Goal: Task Accomplishment & Management: Manage account settings

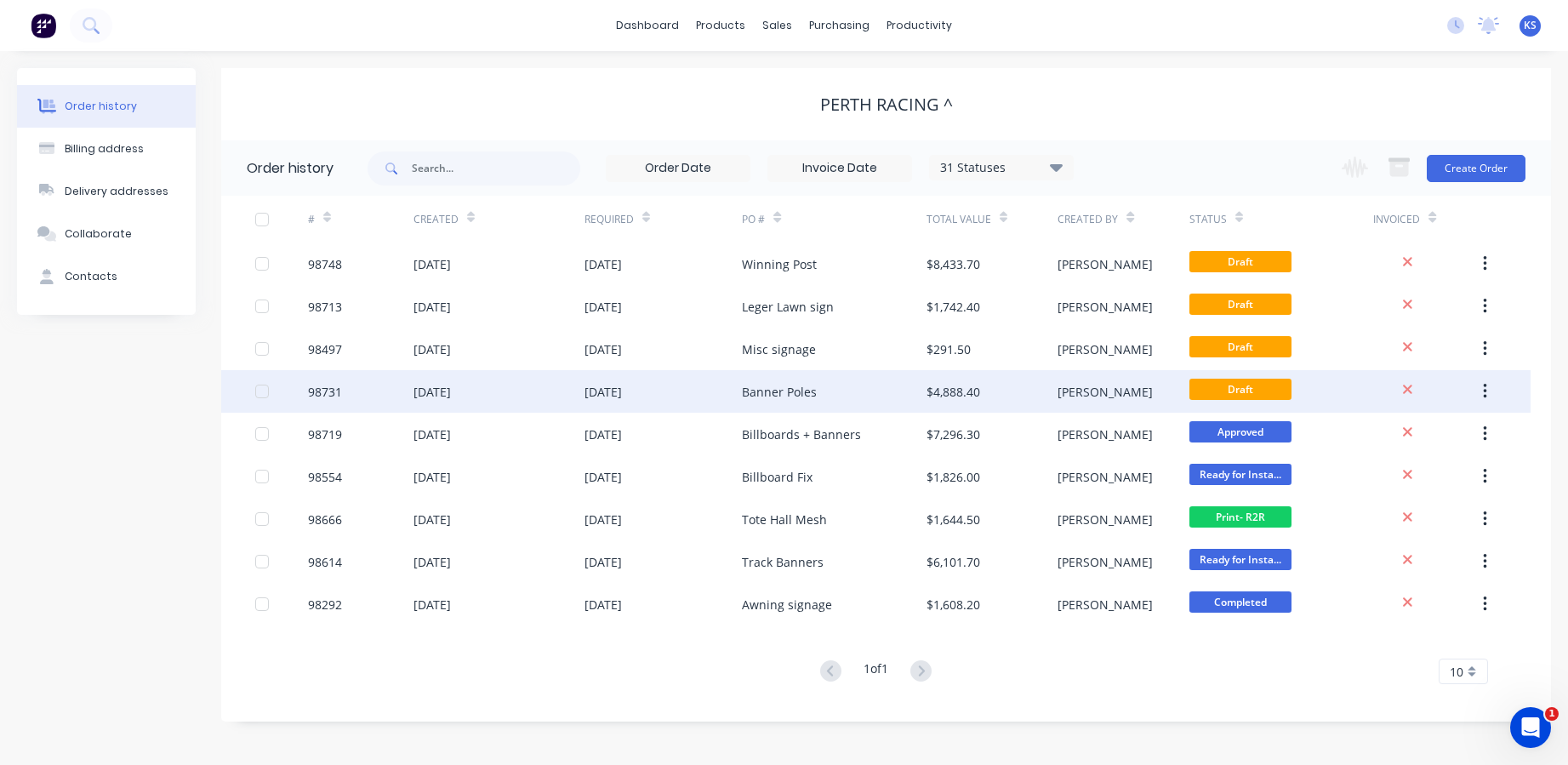
click at [755, 389] on div "Banner Poles" at bounding box center [779, 392] width 74 height 18
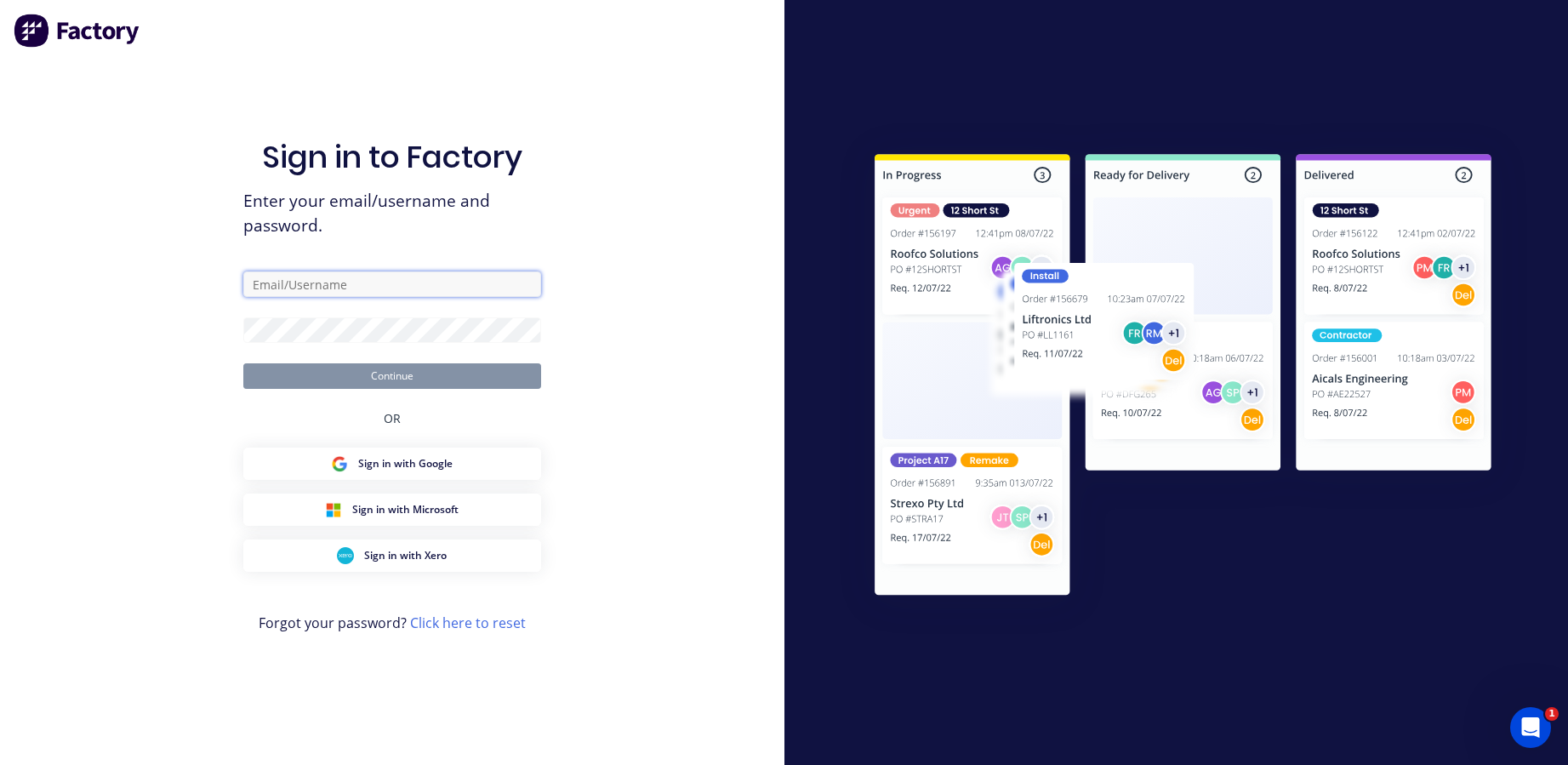
click at [302, 276] on input "text" at bounding box center [392, 283] width 298 height 25
type input "[EMAIL_ADDRESS][DOMAIN_NAME]"
click at [255, 378] on button "Continue" at bounding box center [392, 376] width 298 height 25
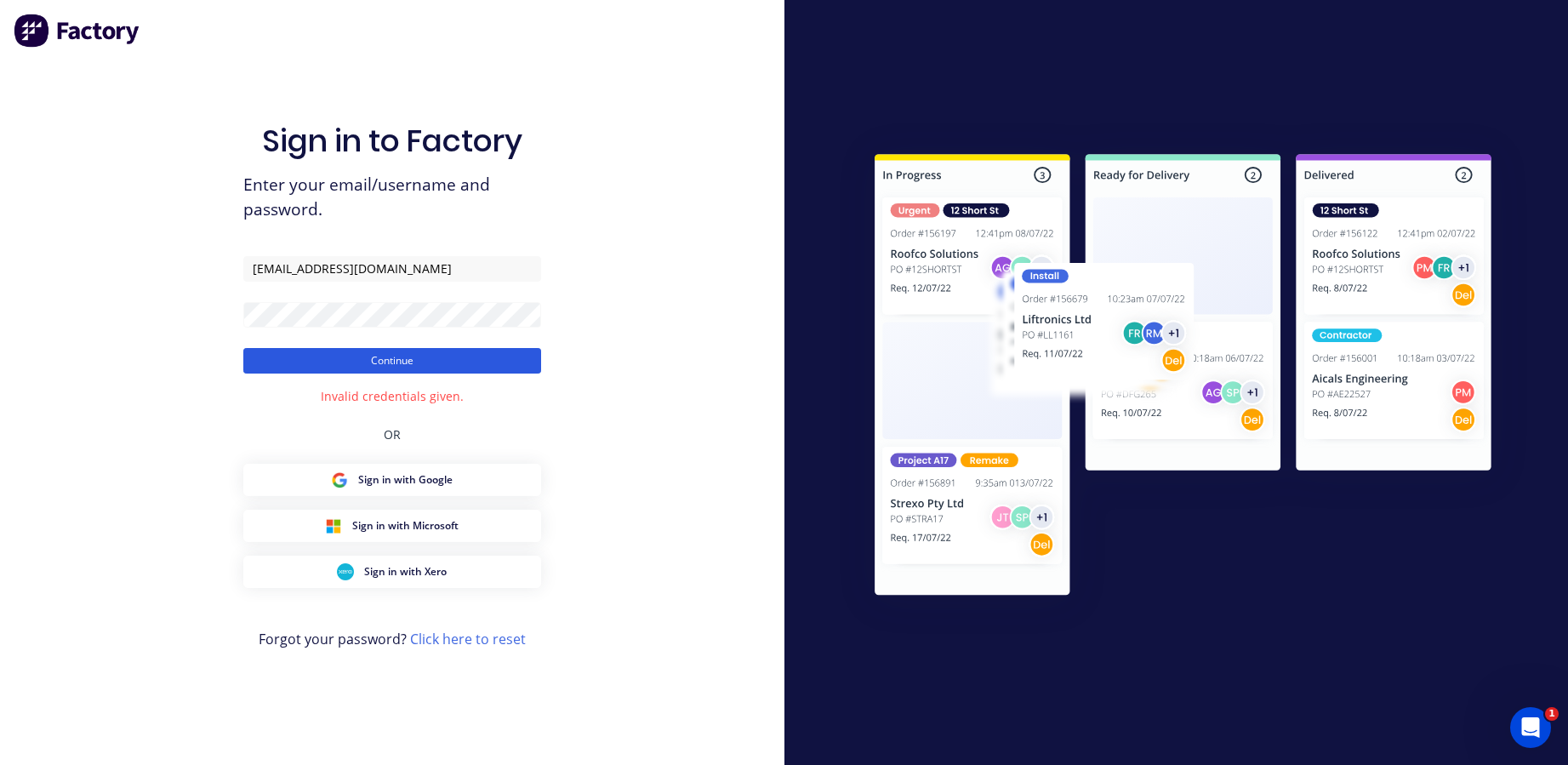
click at [274, 361] on button "Continue" at bounding box center [392, 360] width 298 height 25
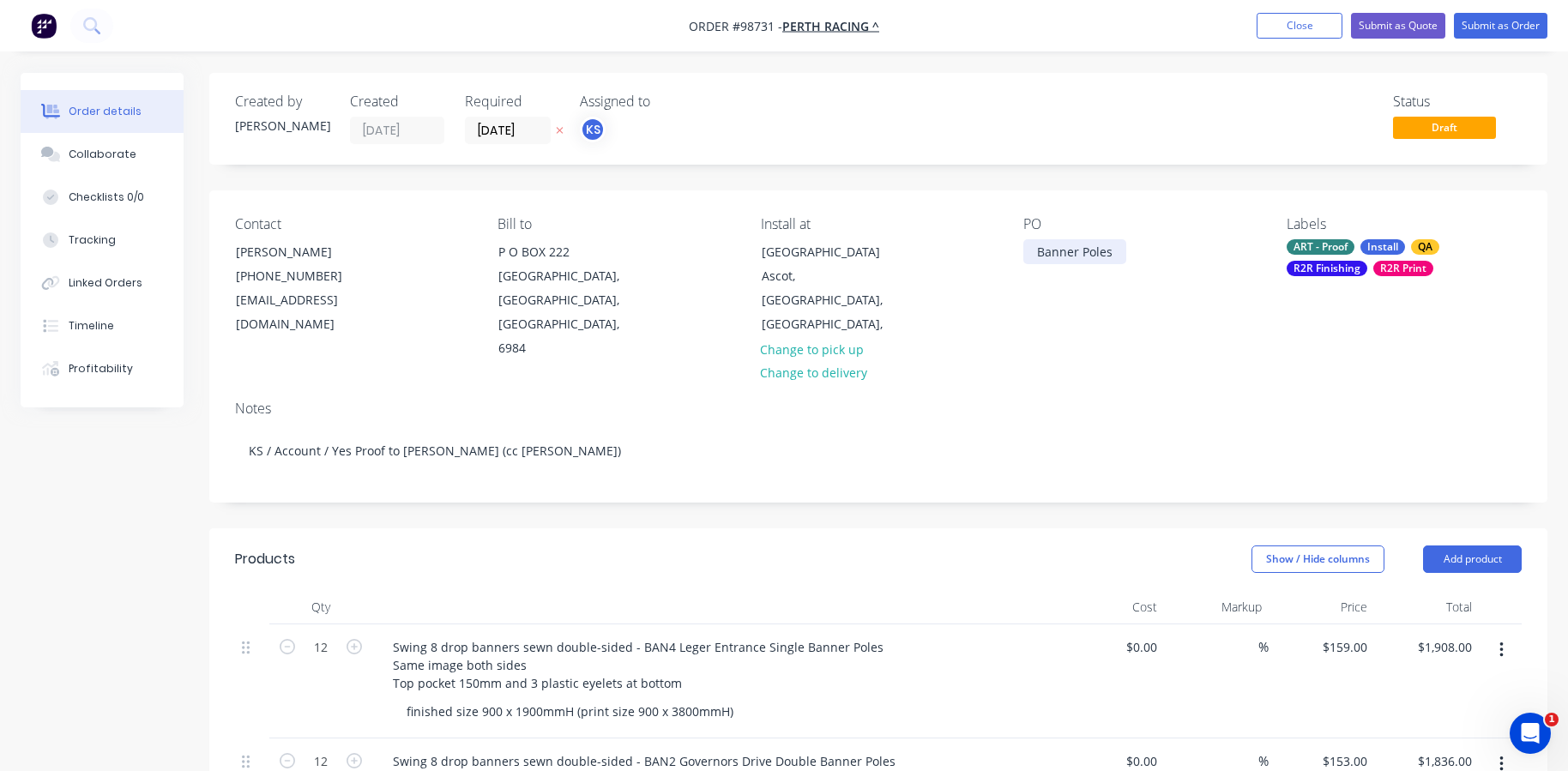
click at [1094, 251] on div "Banner Poles" at bounding box center [1075, 251] width 103 height 24
click at [1120, 252] on div "Banner Poles" at bounding box center [1075, 251] width 103 height 24
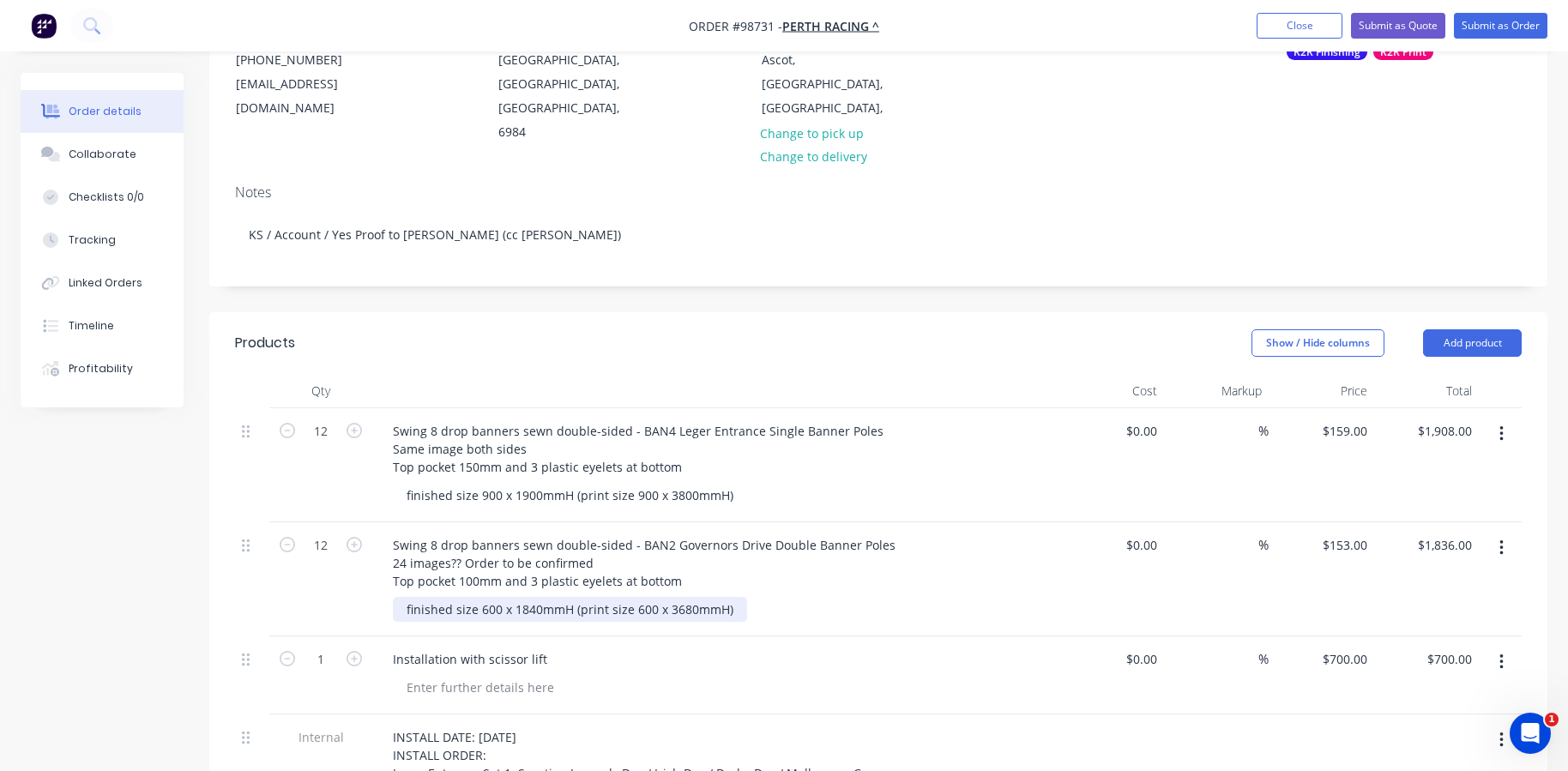
scroll to position [258, 0]
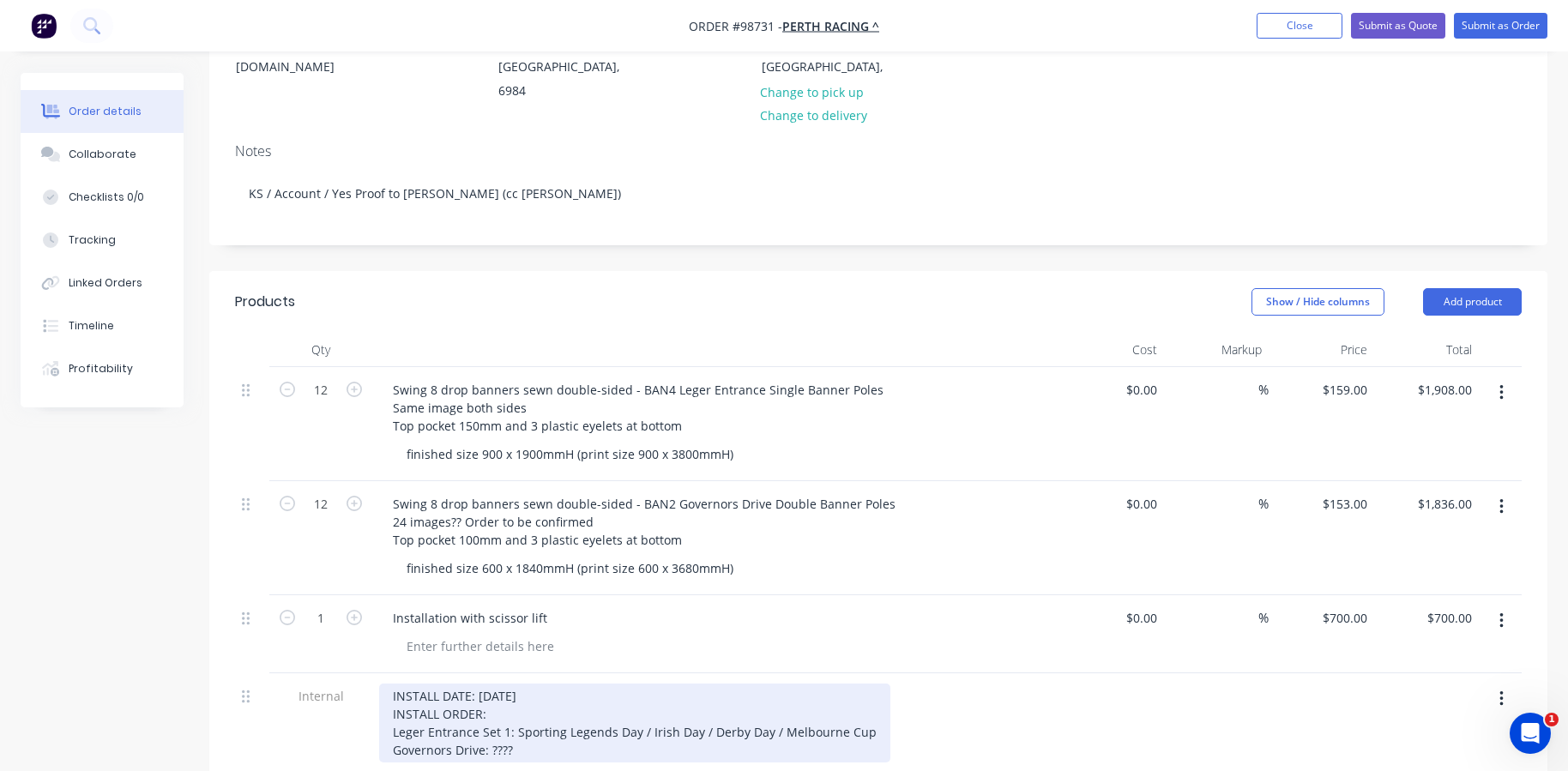
drag, startPoint x: 525, startPoint y: 730, endPoint x: 379, endPoint y: 729, distance: 146.0
click at [379, 729] on div "INSTALL DATE: [DATE] INSTALL ORDER: Leger Entrance Set 1: Sporting Legends Day …" at bounding box center [635, 723] width 512 height 79
click at [458, 726] on div "INSTALL DATE: [DATE] INSTALL ORDER: Leger Entrance Set 1: Sporting Legends Day …" at bounding box center [635, 723] width 512 height 79
click at [522, 726] on div "INSTALL DATE: [DATE] INSTALL ORDER: Leger Entrance Set 1: Sporting Legends Day …" at bounding box center [635, 723] width 512 height 79
click at [498, 685] on div "INSTALL DATE: [DATE] INSTALL ORDER: Leger Entrance Set 1: Sporting Legends Day …" at bounding box center [635, 714] width 512 height 61
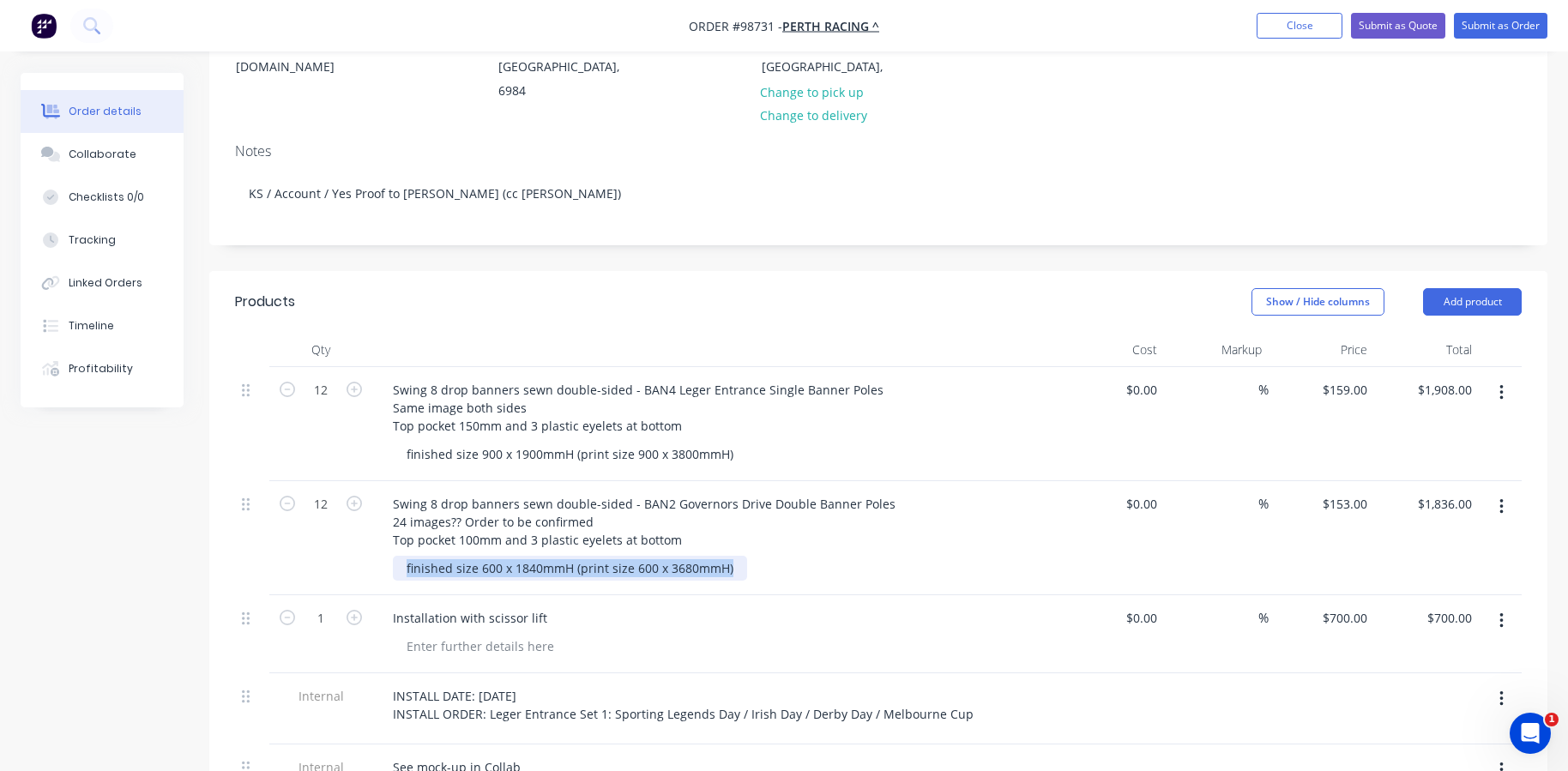
drag, startPoint x: 739, startPoint y: 540, endPoint x: 376, endPoint y: 473, distance: 369.1
click at [376, 481] on div "Swing 8 drop banners sewn double-sided - BAN2 Governors Drive Double Banner Pol…" at bounding box center [716, 538] width 686 height 114
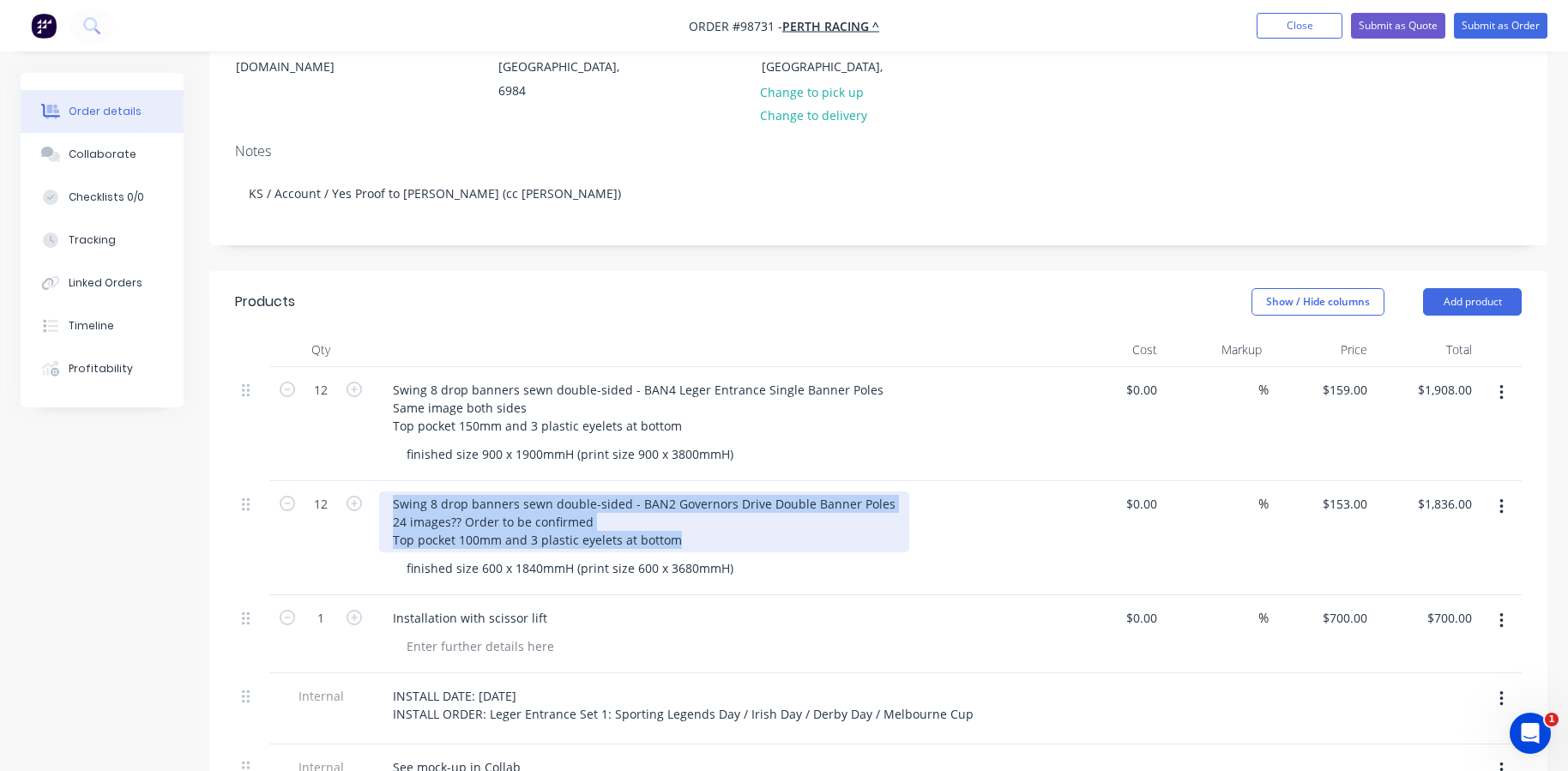
drag, startPoint x: 677, startPoint y: 518, endPoint x: 393, endPoint y: 478, distance: 286.8
click at [393, 492] on div "Swing 8 drop banners sewn double-sided - BAN2 Governors Drive Double Banner Pol…" at bounding box center [643, 522] width 530 height 61
copy div "Swing 8 drop banners sewn double-sided - BAN2 Governors Drive Double Banner Pol…"
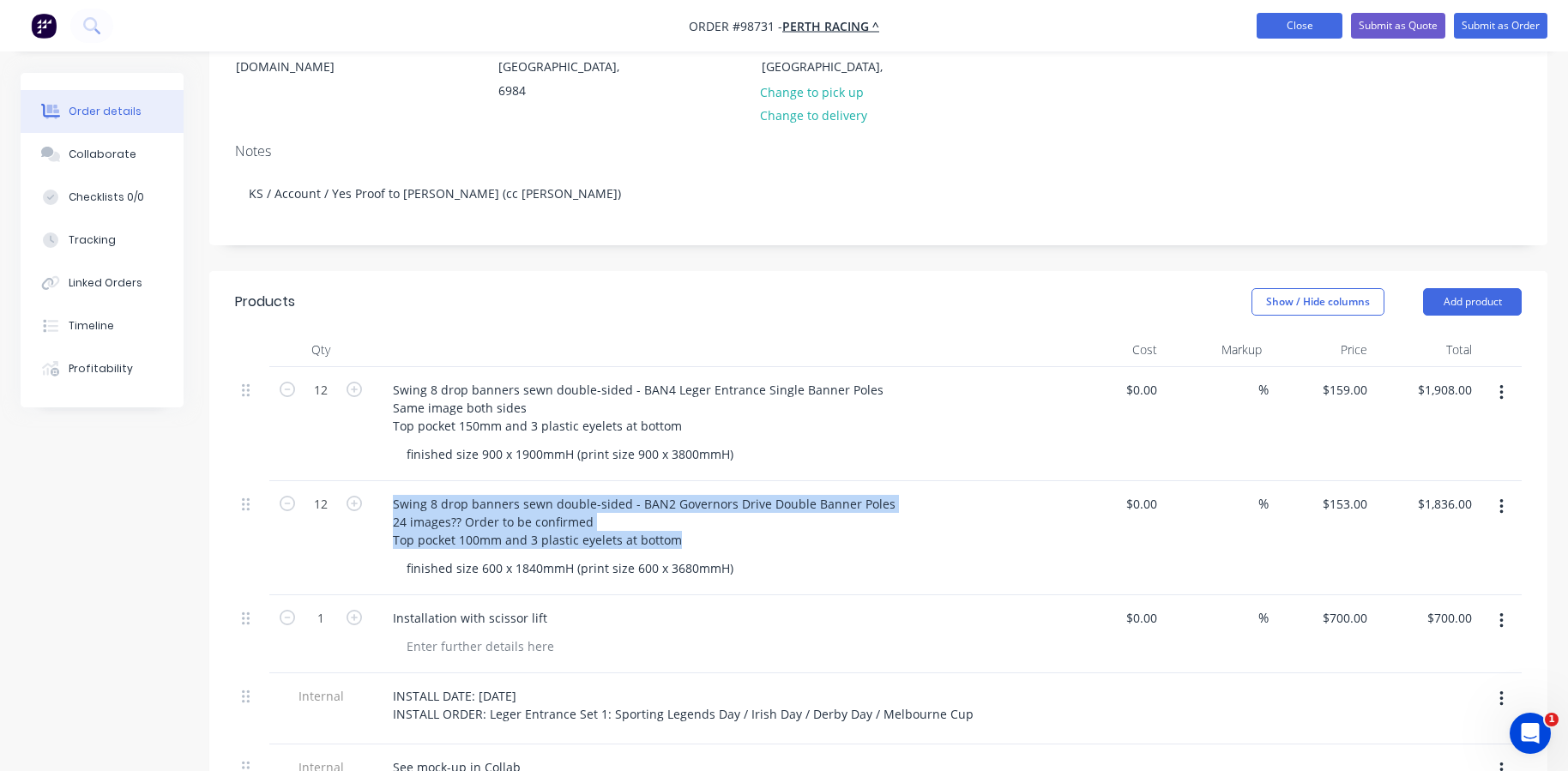
click at [1310, 24] on button "Close" at bounding box center [1300, 25] width 86 height 25
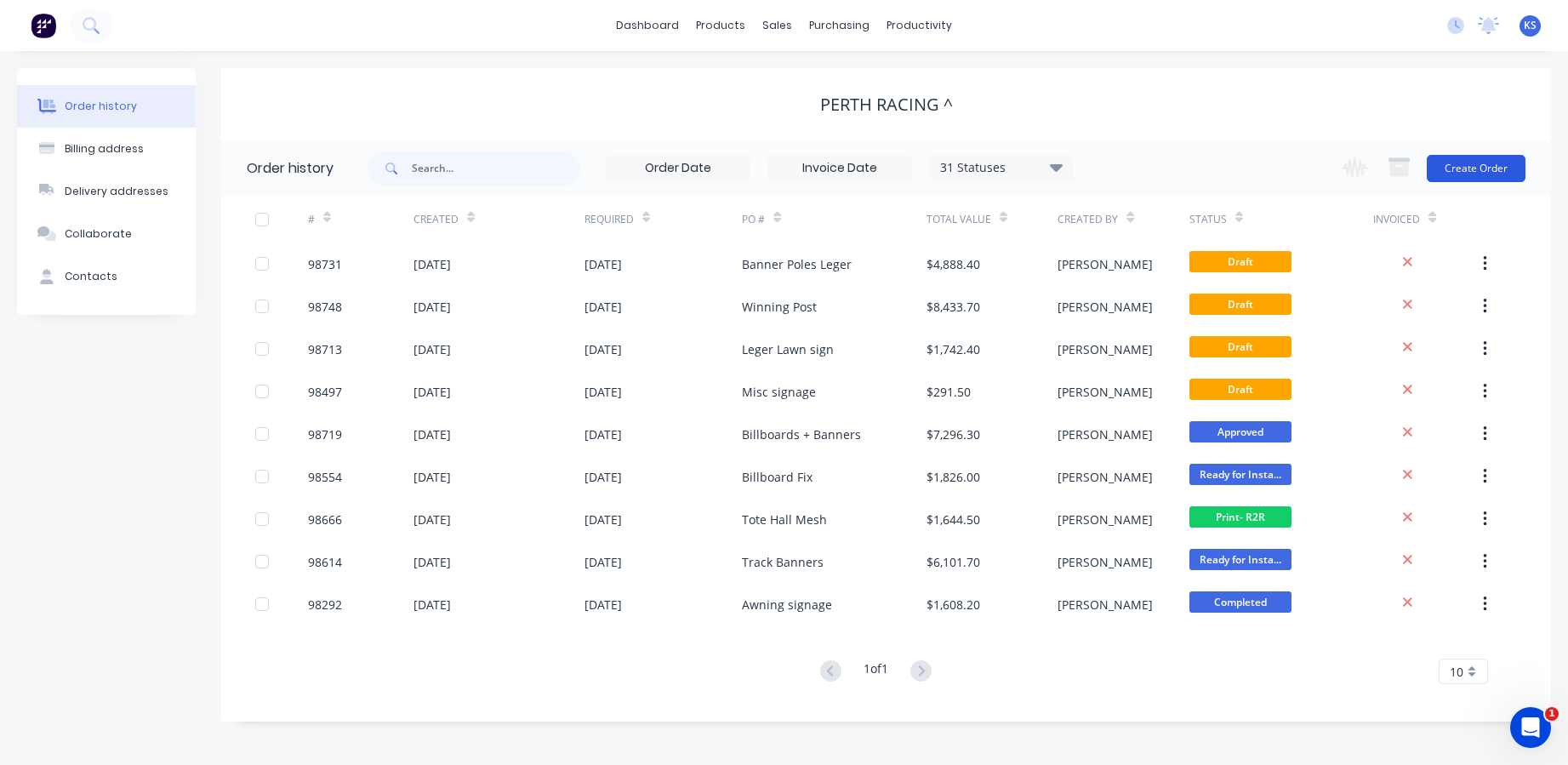
click at [1463, 172] on button "Create Order" at bounding box center [1476, 168] width 99 height 27
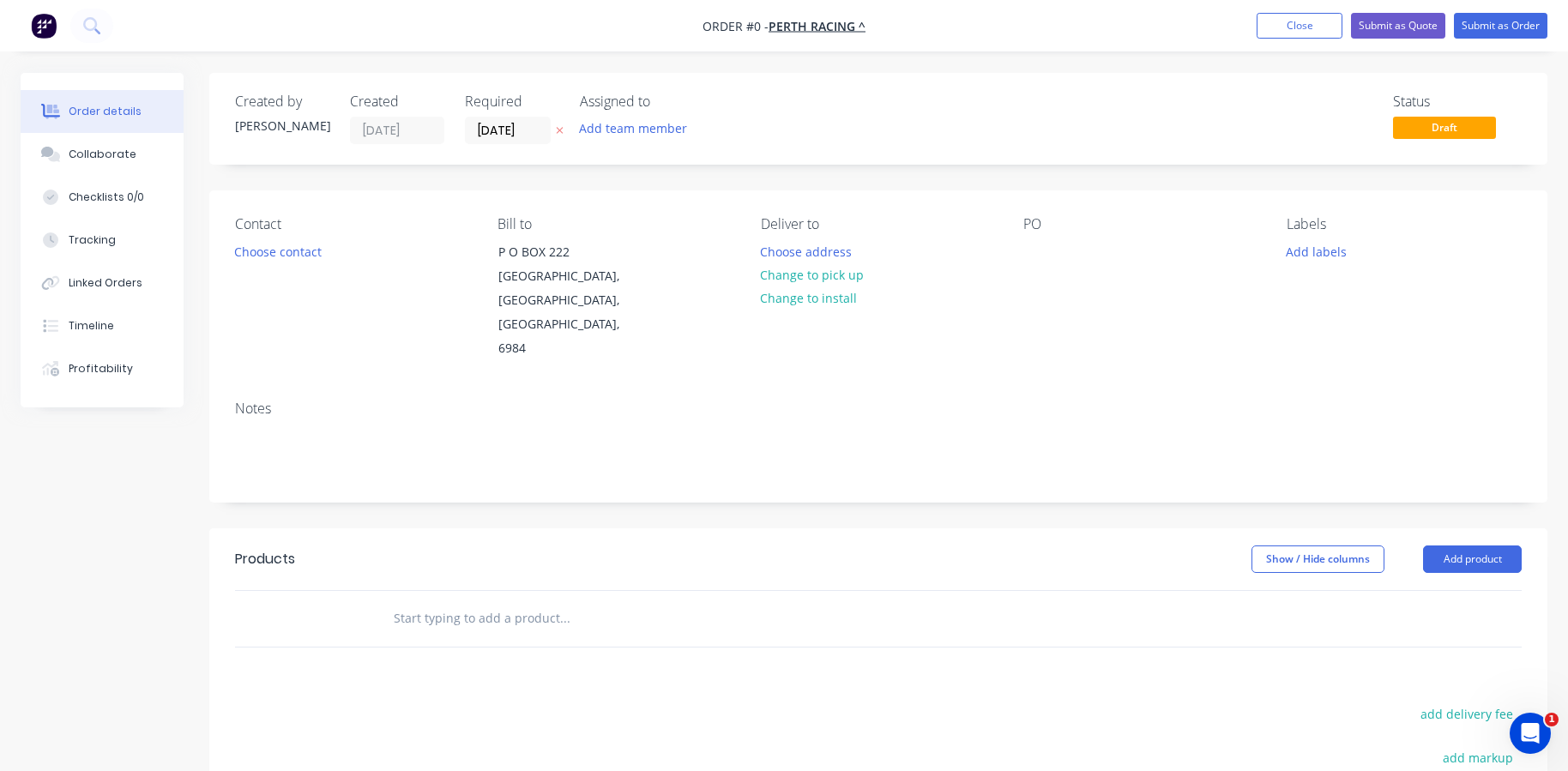
click at [439, 602] on input "text" at bounding box center [564, 618] width 343 height 34
paste input "Swing 8 drop banners sewn double-sided - BAN2 Governors Drive Double Banner Pol…"
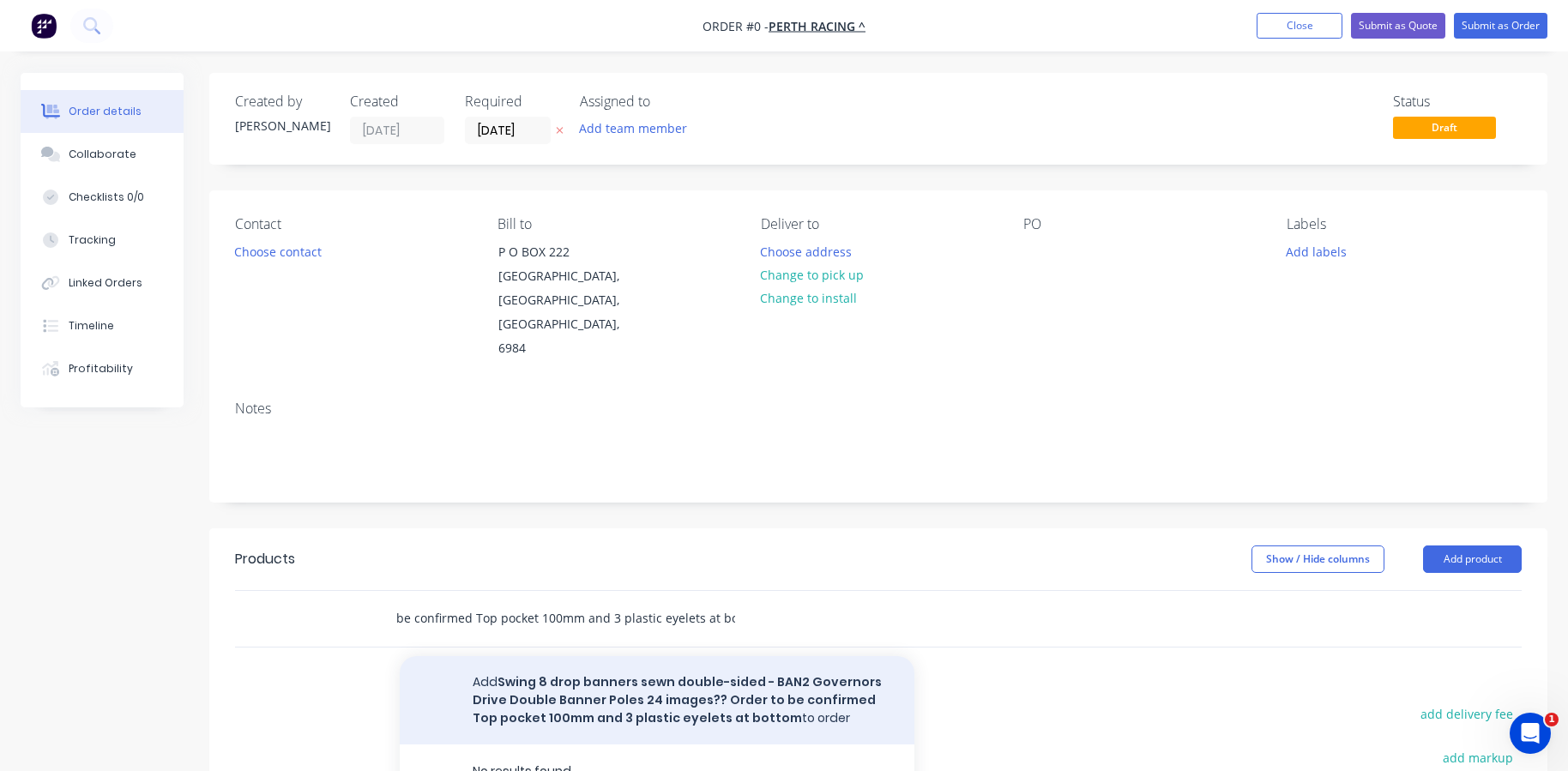
type input "Swing 8 drop banners sewn double-sided - BAN2 Governors Drive Double Banner Pol…"
click at [523, 671] on button "Add Swing 8 drop banners sewn double-sided - BAN2 Governors Drive Double Banner…" at bounding box center [657, 700] width 515 height 88
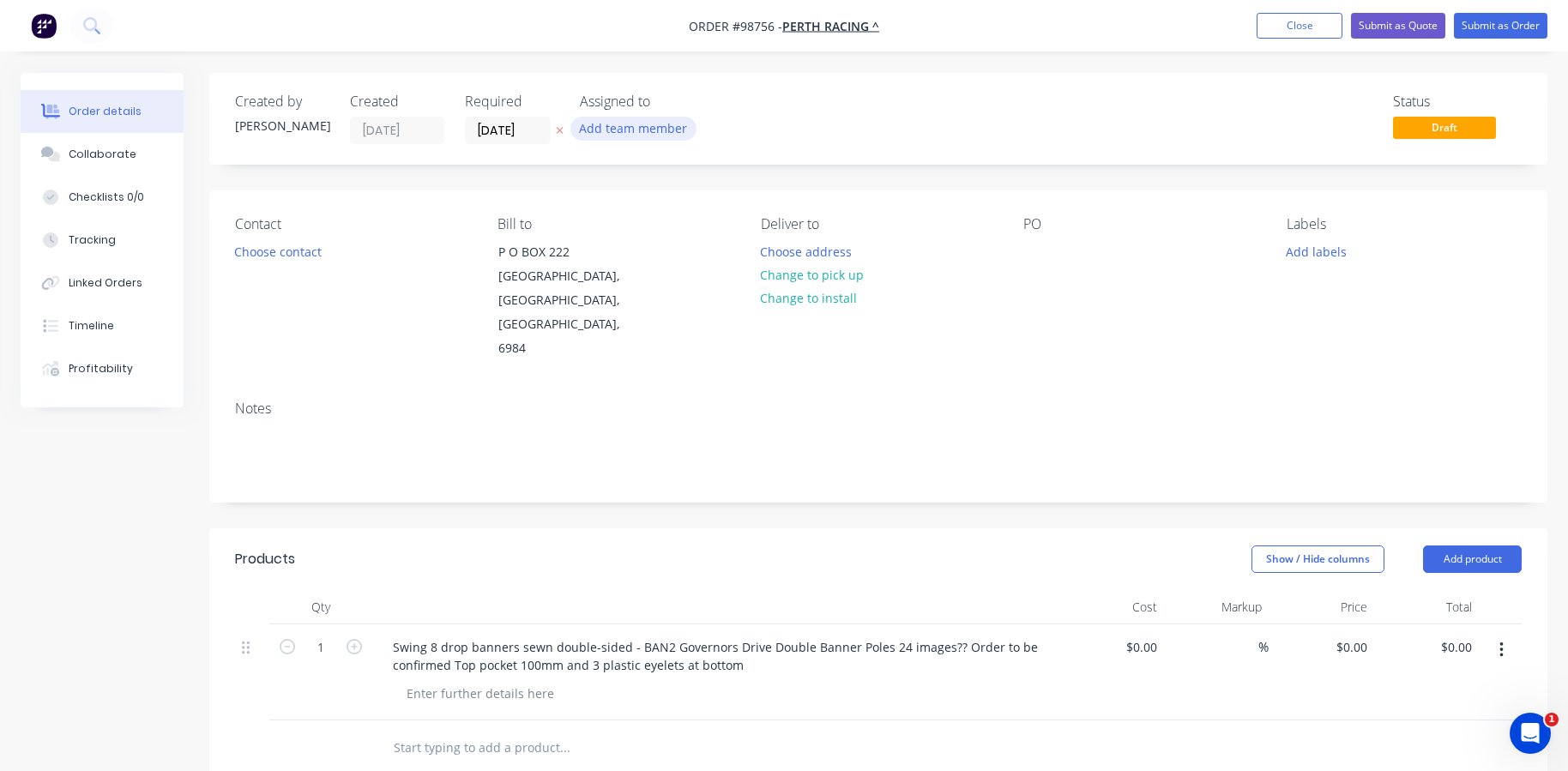
click at [639, 128] on button "Add team member" at bounding box center [634, 128] width 126 height 24
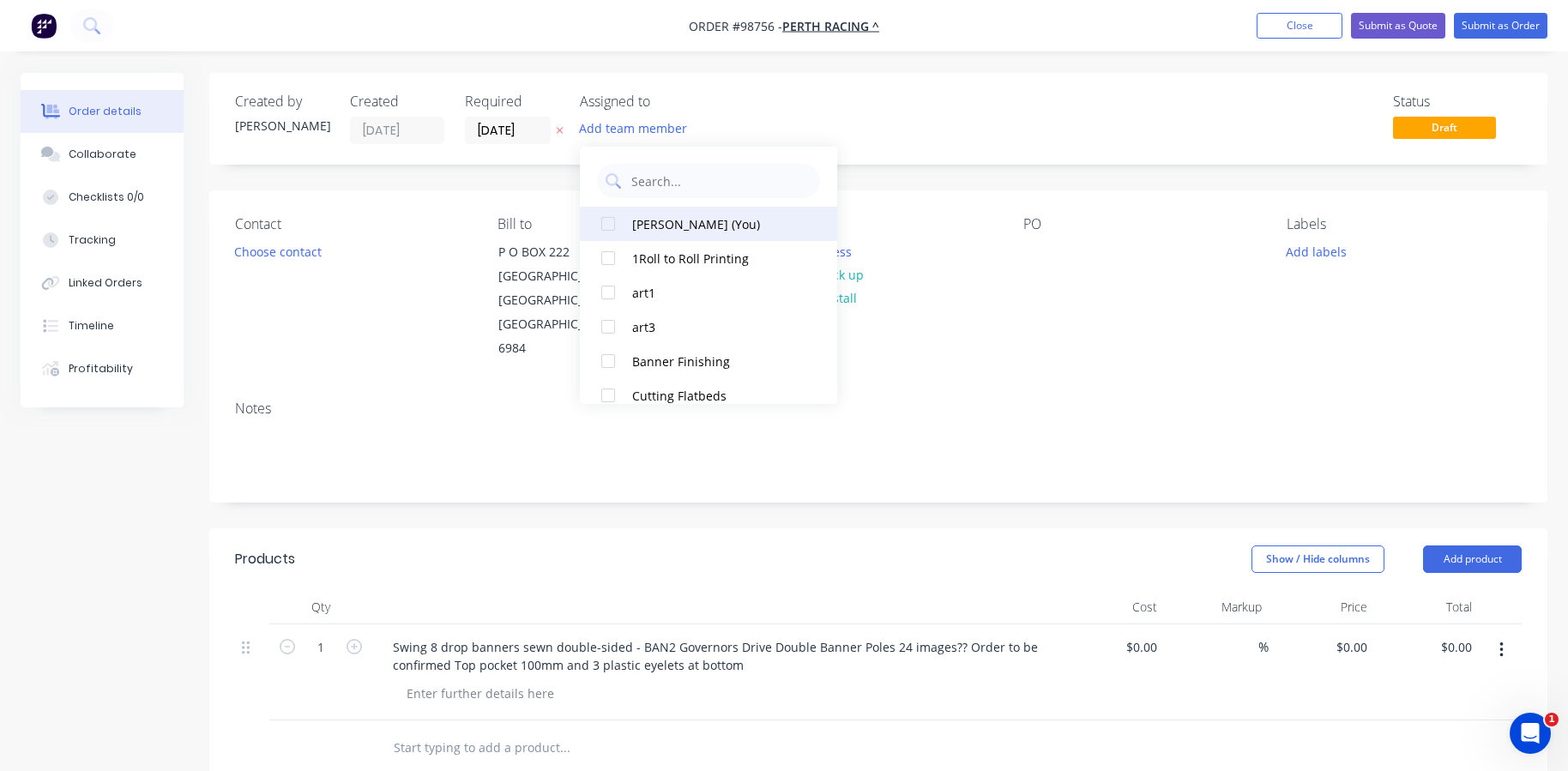
click at [607, 224] on div at bounding box center [608, 224] width 34 height 34
click at [486, 126] on input "[DATE]" at bounding box center [508, 130] width 84 height 25
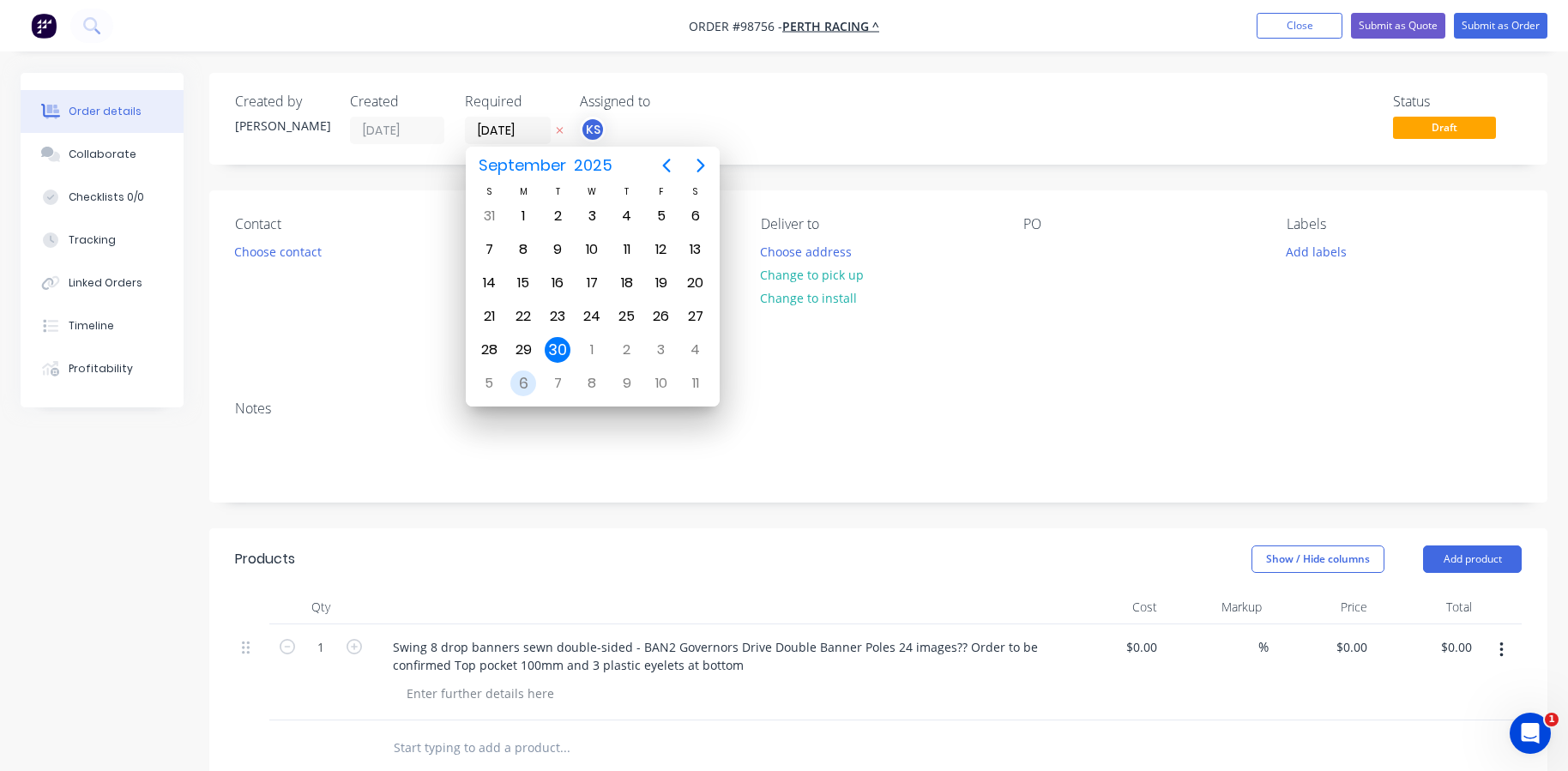
click at [525, 382] on div "6" at bounding box center [523, 383] width 25 height 25
type input "[DATE]"
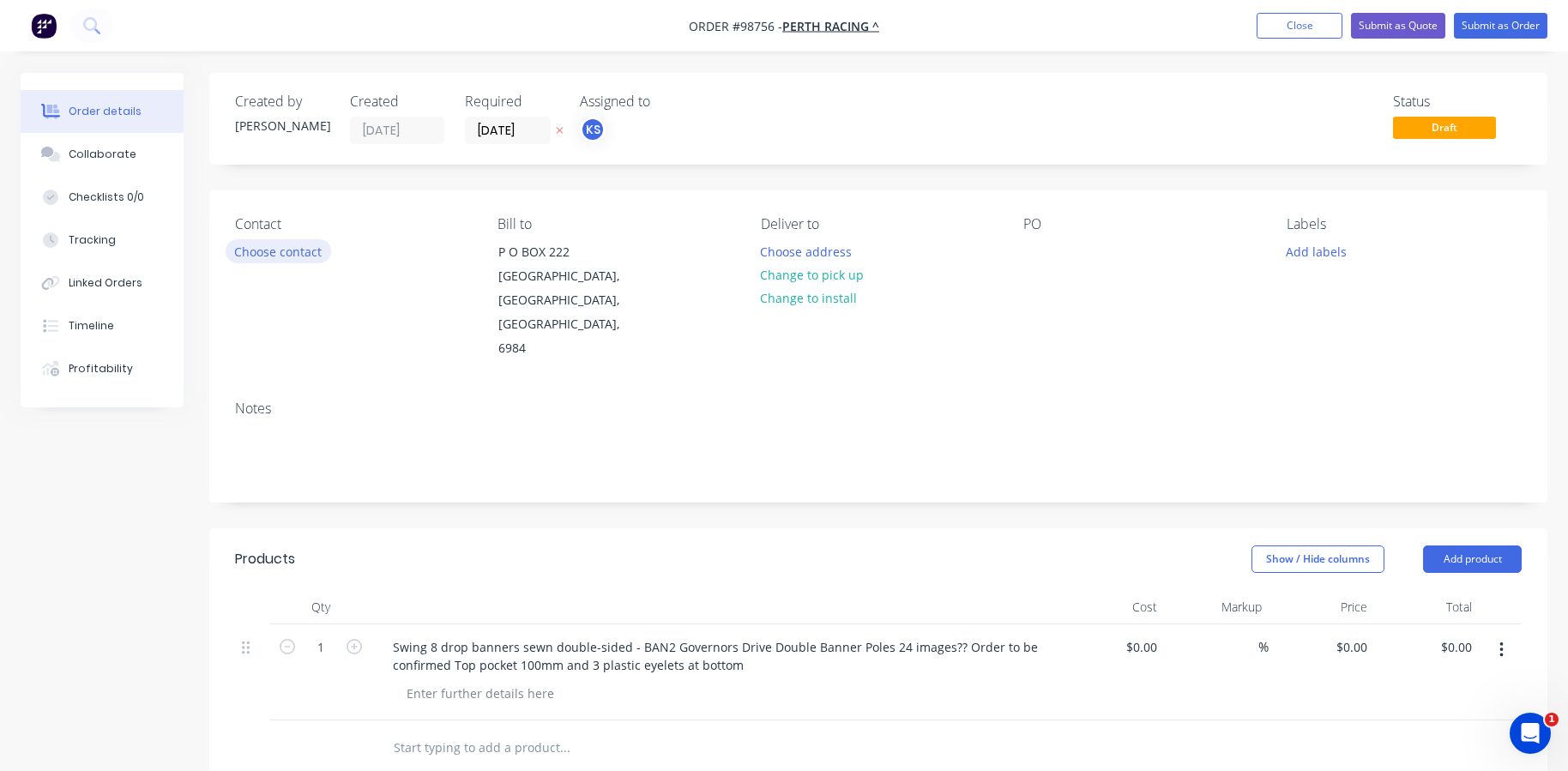
click at [282, 245] on button "Choose contact" at bounding box center [278, 251] width 106 height 24
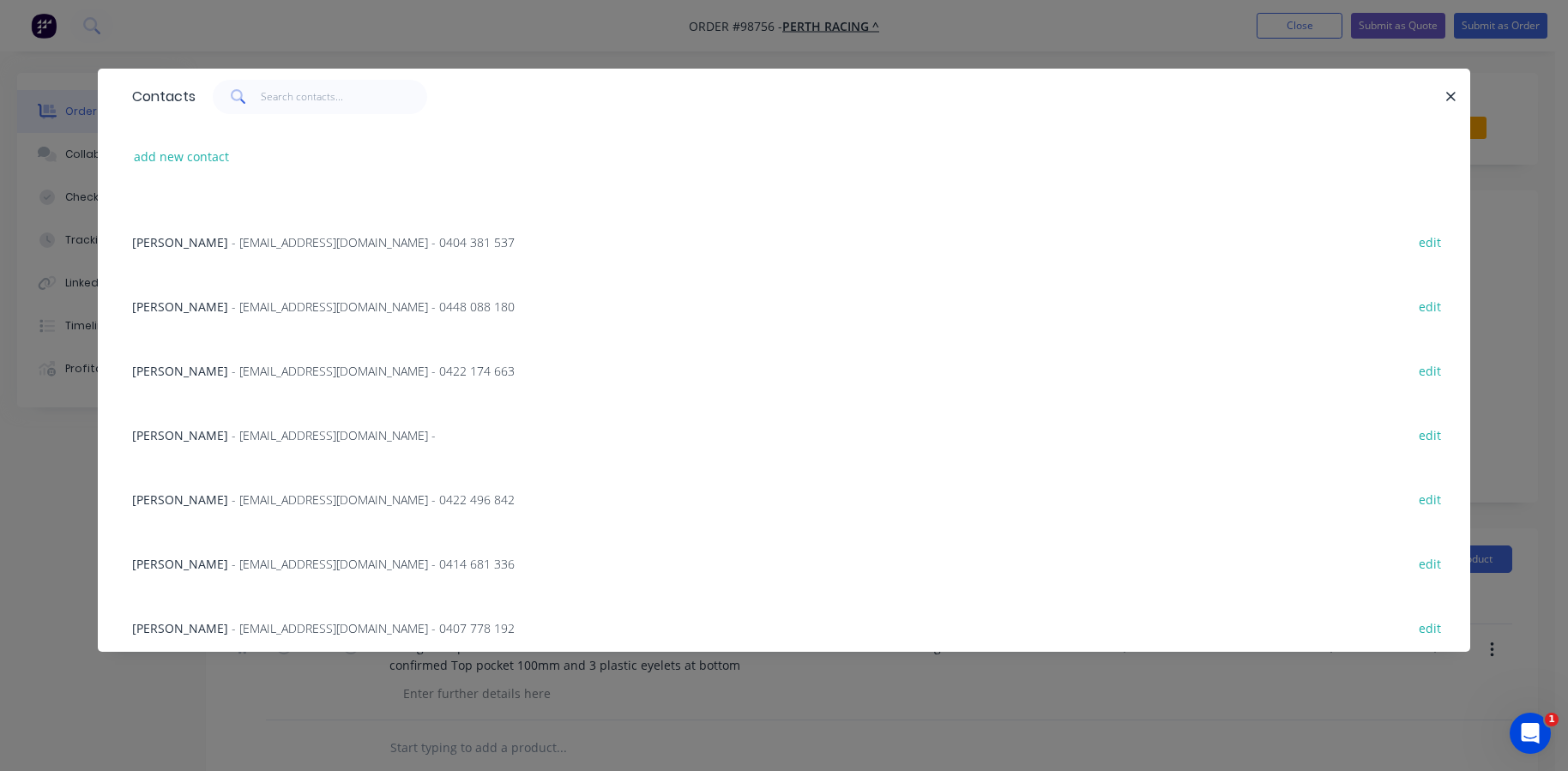
scroll to position [373, 0]
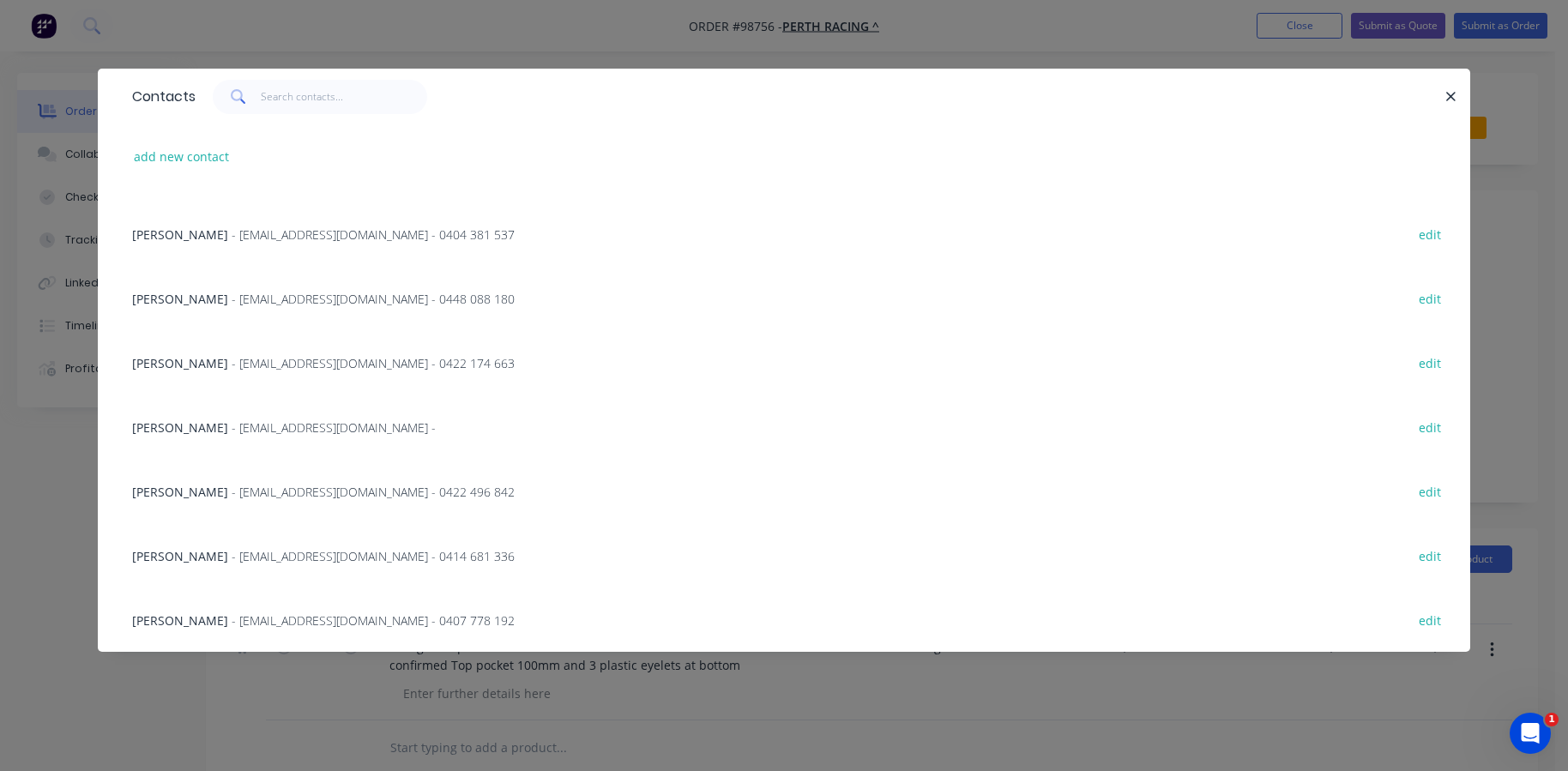
click at [201, 426] on span "[PERSON_NAME]" at bounding box center [180, 428] width 96 height 17
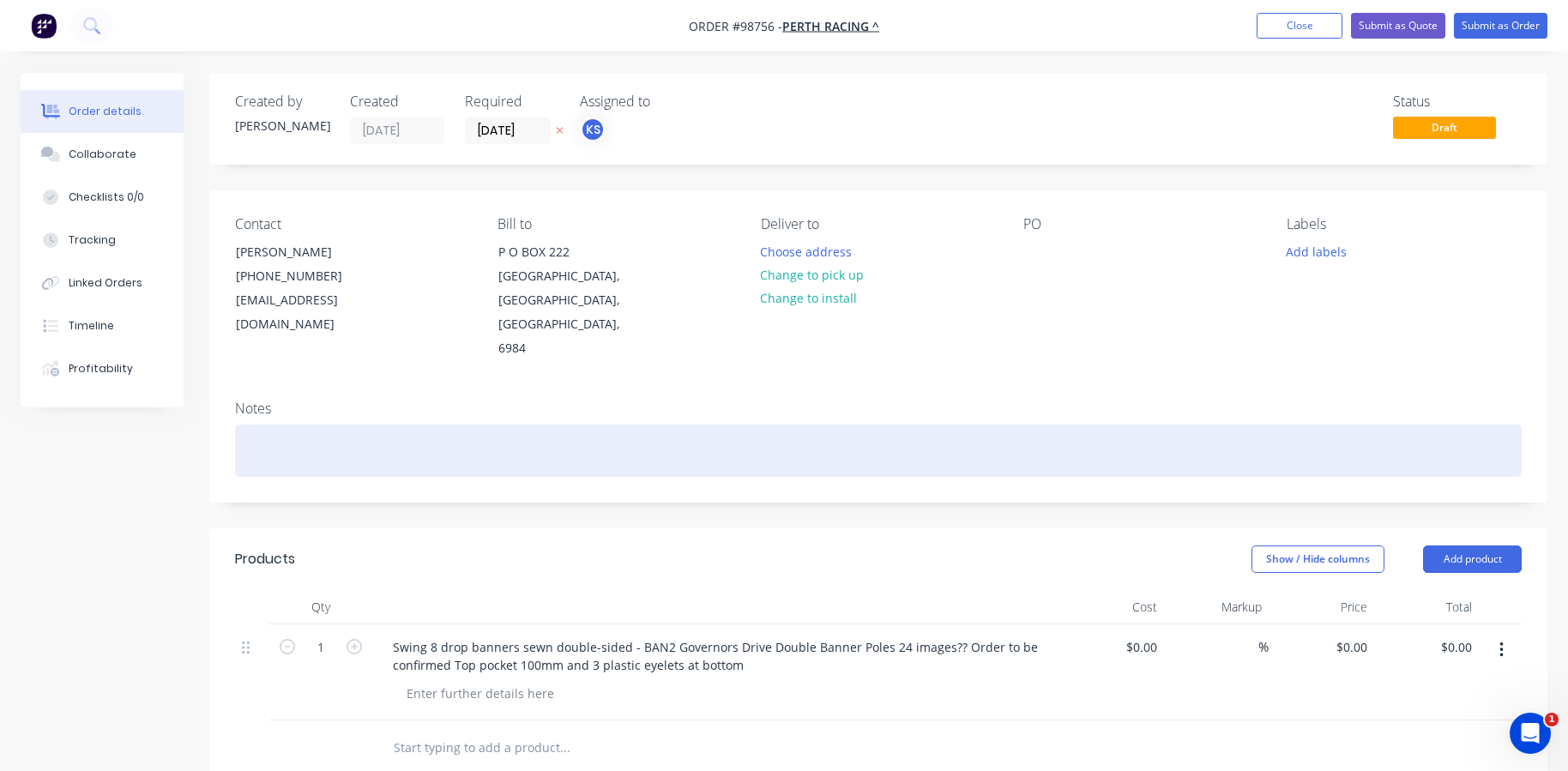
click at [245, 424] on div at bounding box center [878, 451] width 1287 height 52
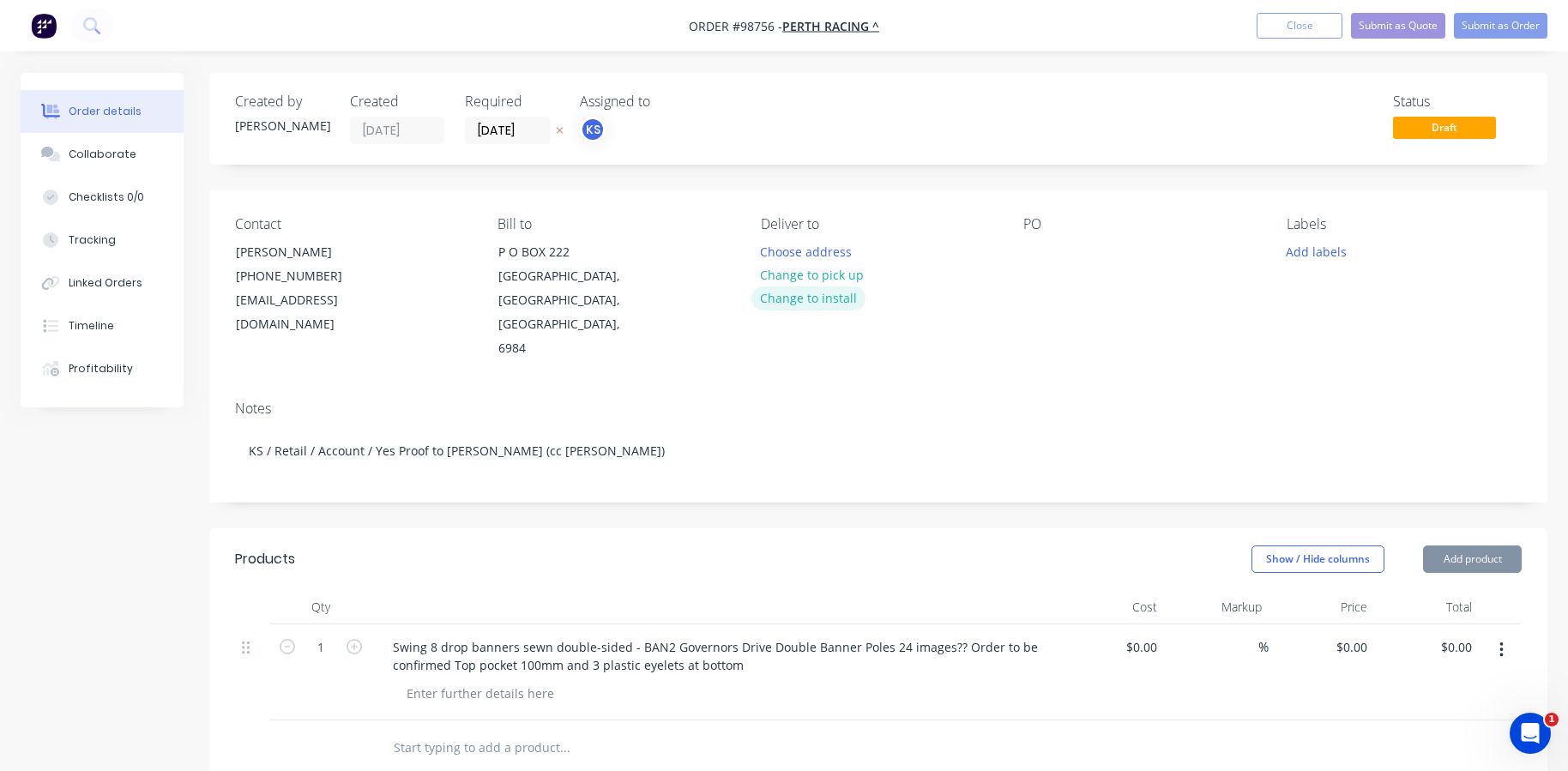
click at [828, 300] on button "Change to install" at bounding box center [809, 298] width 115 height 24
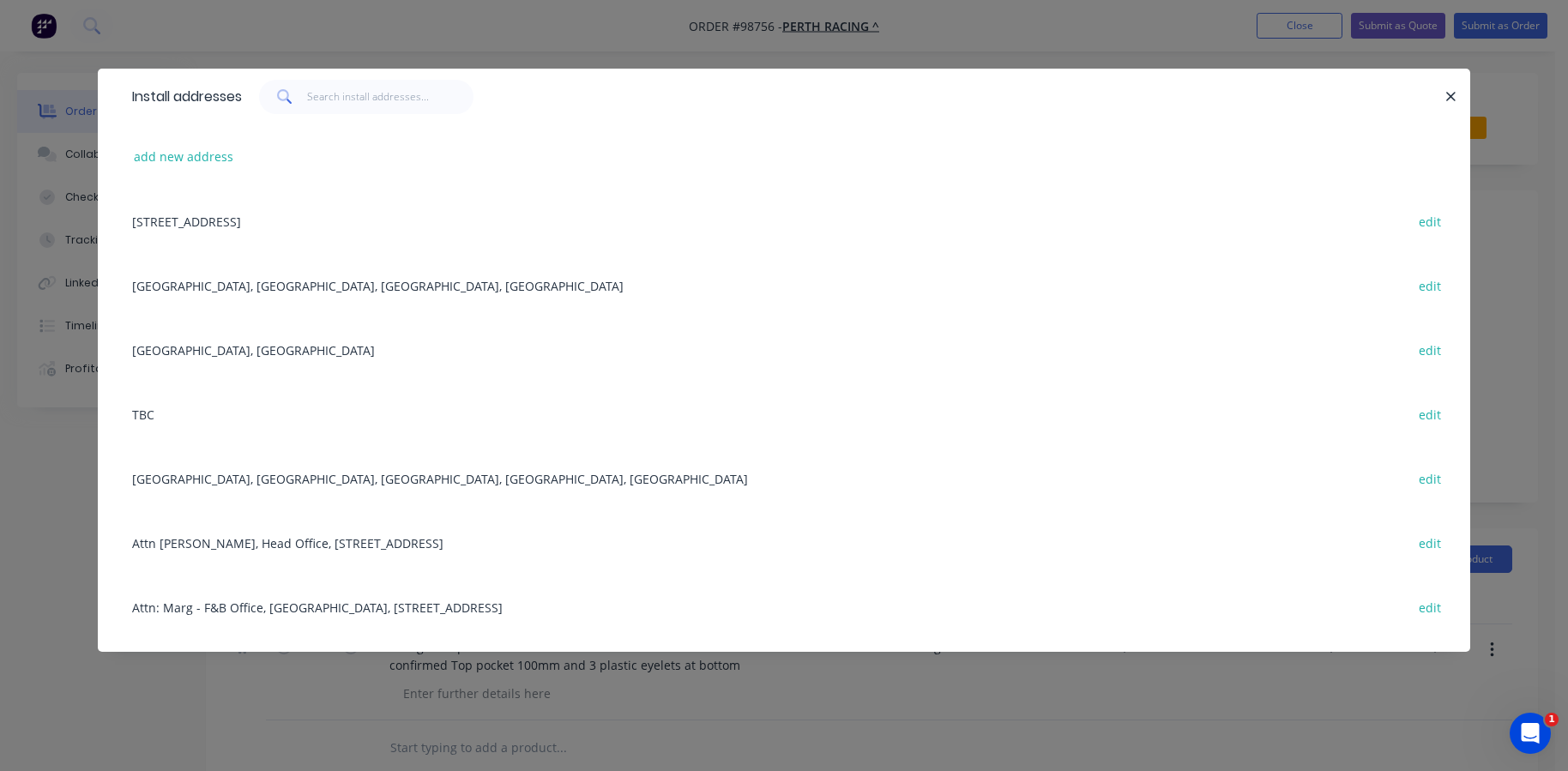
click at [192, 283] on div "[GEOGRAPHIC_DATA], [GEOGRAPHIC_DATA], [GEOGRAPHIC_DATA], [GEOGRAPHIC_DATA] edit" at bounding box center [784, 286] width 1321 height 65
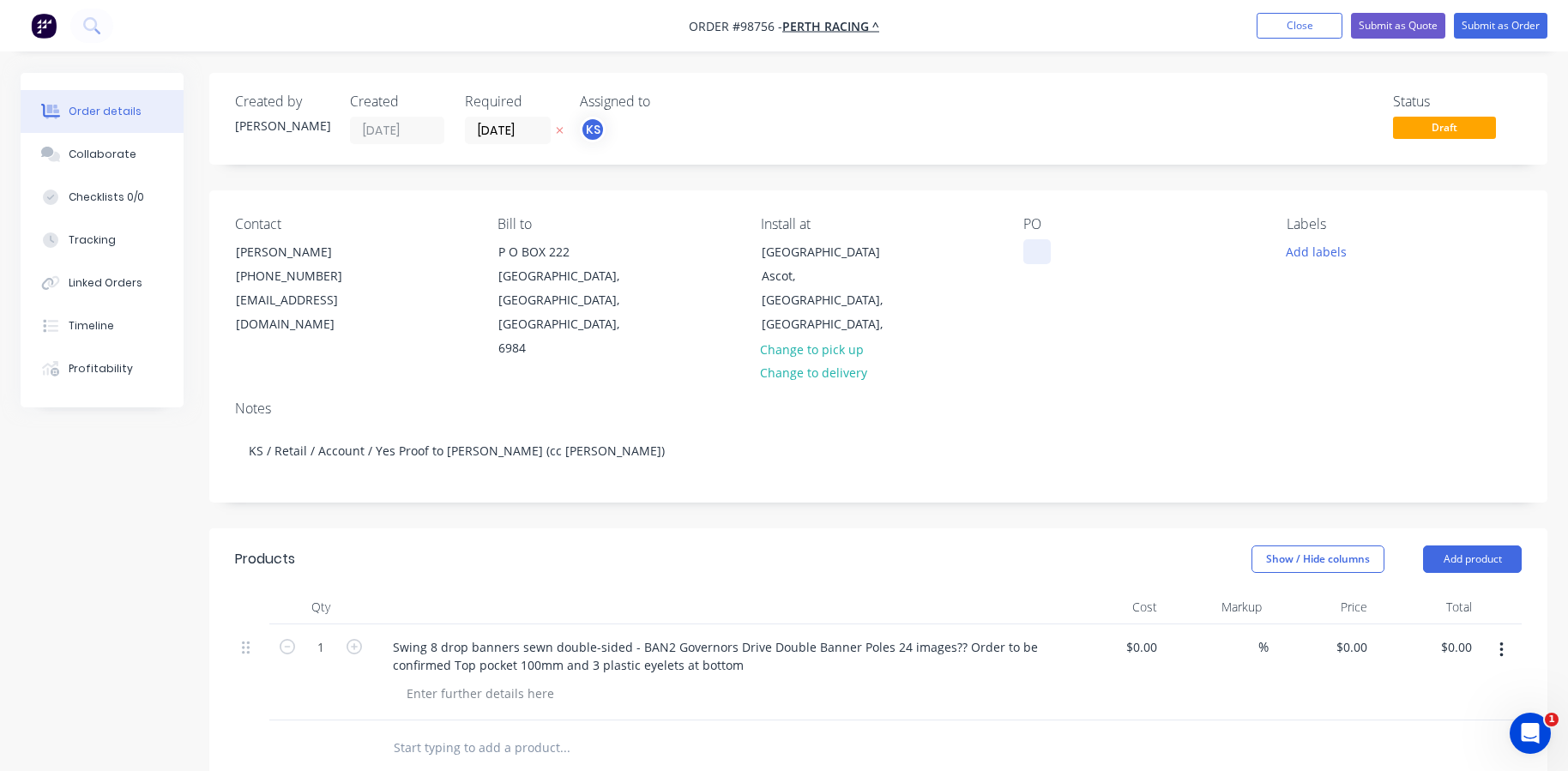
click at [1031, 256] on div at bounding box center [1036, 251] width 27 height 24
click at [463, 681] on div at bounding box center [480, 693] width 175 height 24
click at [459, 681] on div at bounding box center [480, 693] width 175 height 24
click at [446, 681] on div "finishe size 600 x 1840mmH (print size 600 x 3680mmH)" at bounding box center [566, 693] width 347 height 24
click at [443, 681] on div "finishe size 600 x 1840mmH (print size 600 x 3680mmH)" at bounding box center [566, 693] width 347 height 24
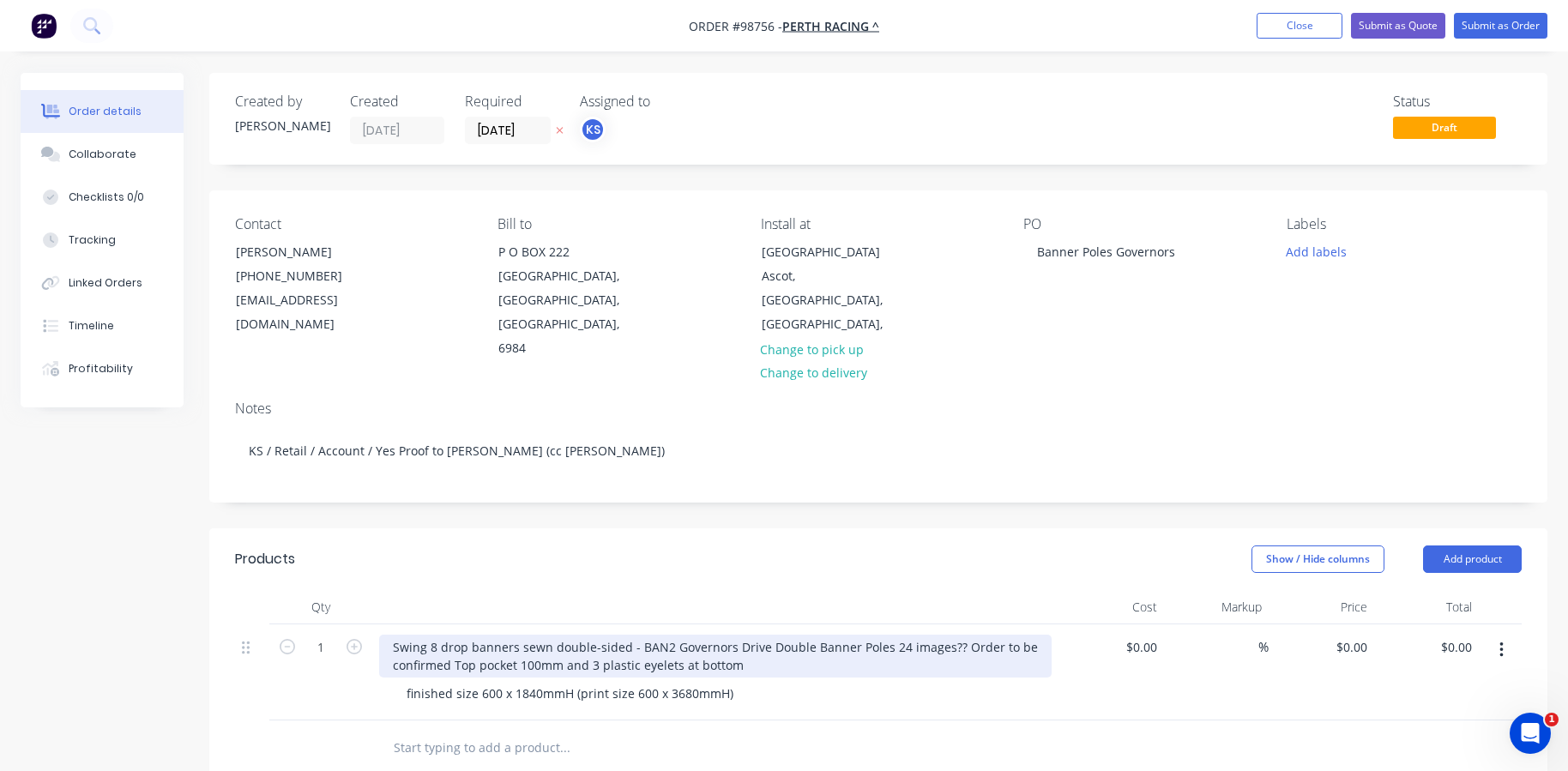
click at [549, 635] on div "Swing 8 drop banners sewn double-sided - BAN2 Governors Drive Double Banner Pol…" at bounding box center [715, 656] width 672 height 43
click at [698, 635] on div "Swing 8 drop banners sewn back to back (double-sided - BAN2 Governors Drive Dou…" at bounding box center [715, 656] width 672 height 43
click at [965, 635] on div "Swing 8 drop banners sewn back to back (double-sided) - BAN2 Governors Drive Do…" at bounding box center [715, 656] width 672 height 43
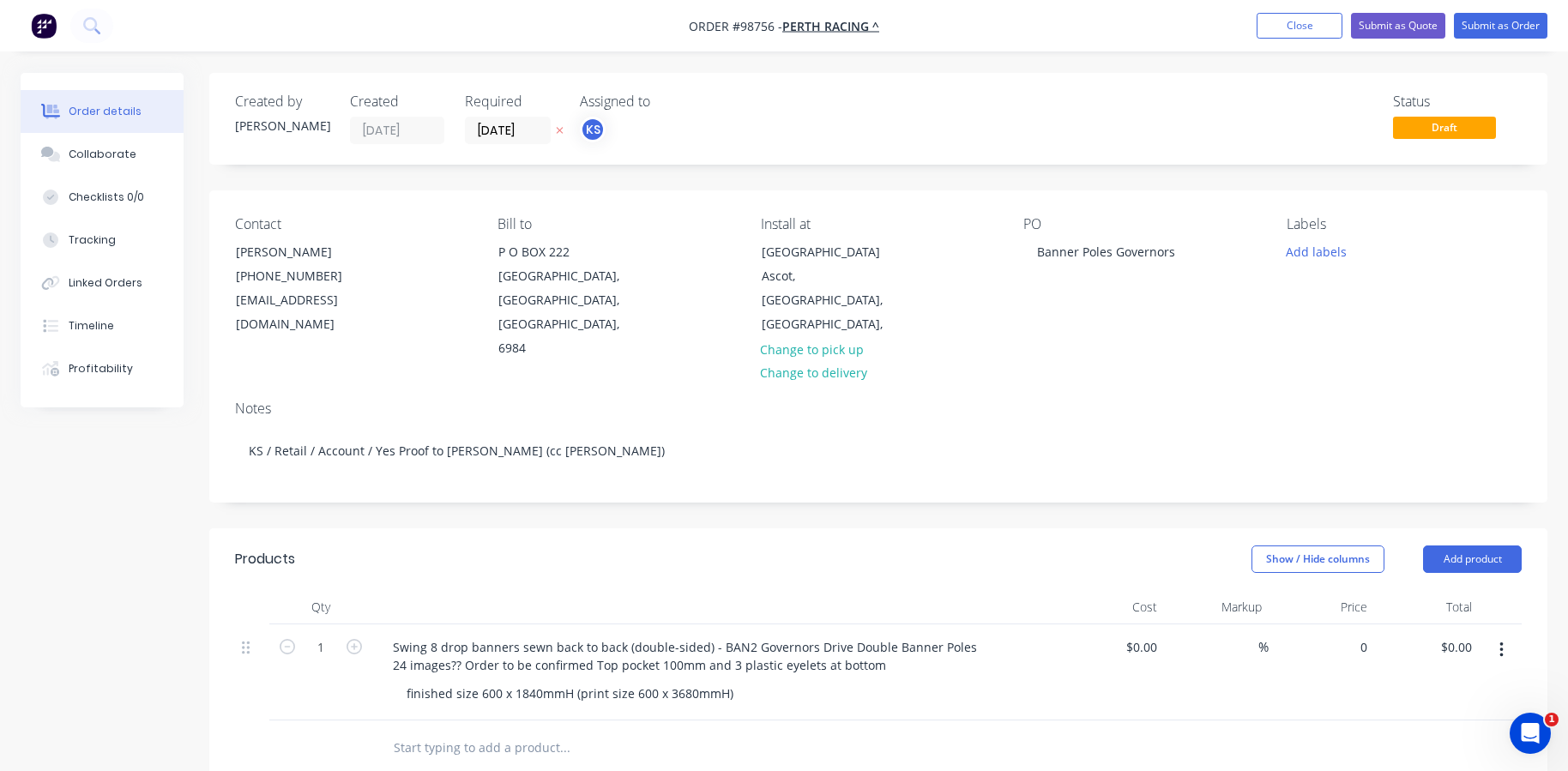
click at [1340, 624] on div "0 $0.00" at bounding box center [1321, 672] width 106 height 96
type input "$153.00"
click at [329, 635] on input "1" at bounding box center [320, 647] width 45 height 25
type input "10"
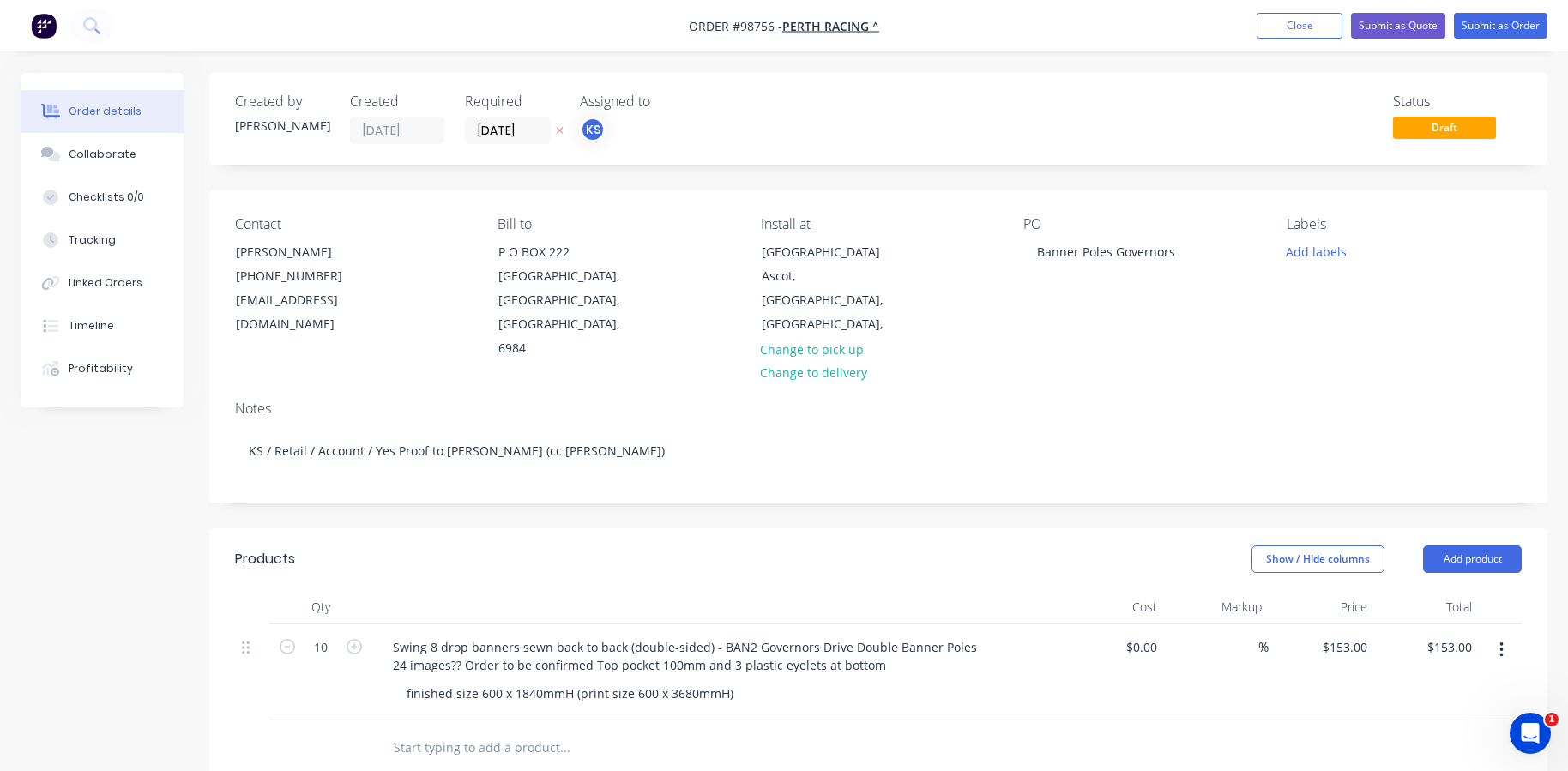
type input "$1,530.00"
click at [844, 681] on div "finished size 600 x 1840mmH (print size 600 x 3680mmH)" at bounding box center [722, 693] width 659 height 24
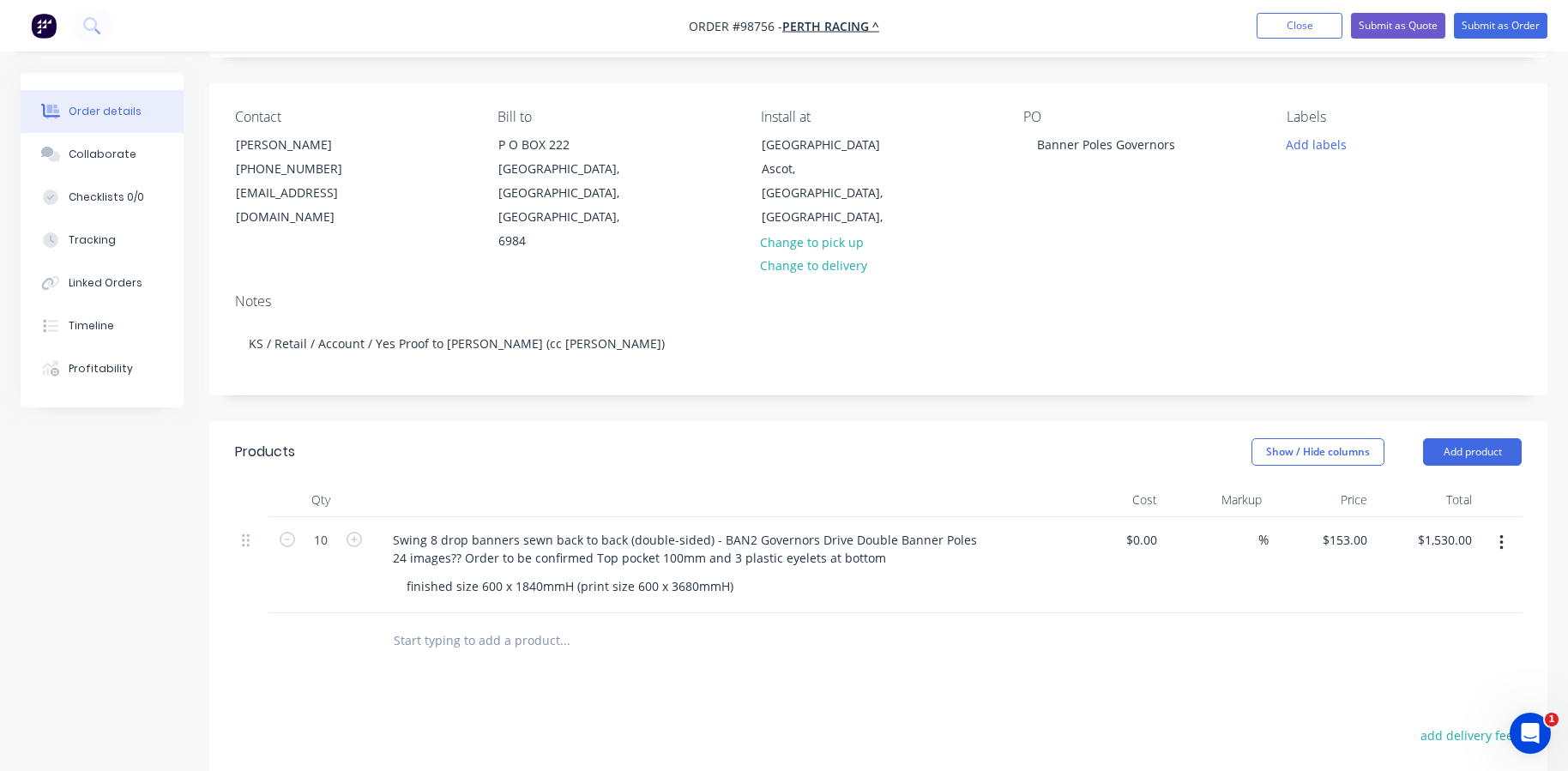
scroll to position [258, 0]
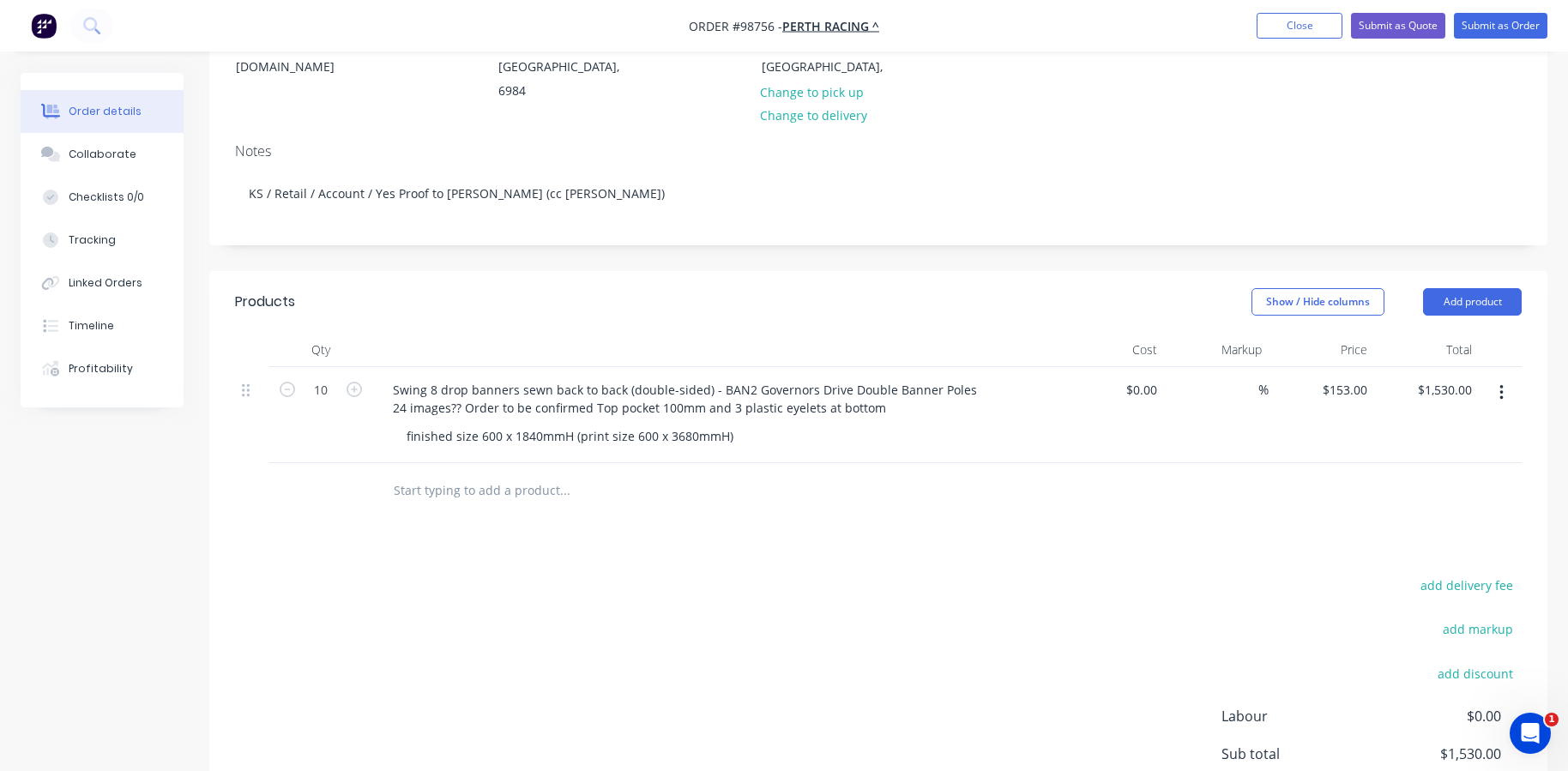
click at [421, 473] on input "text" at bounding box center [564, 490] width 343 height 34
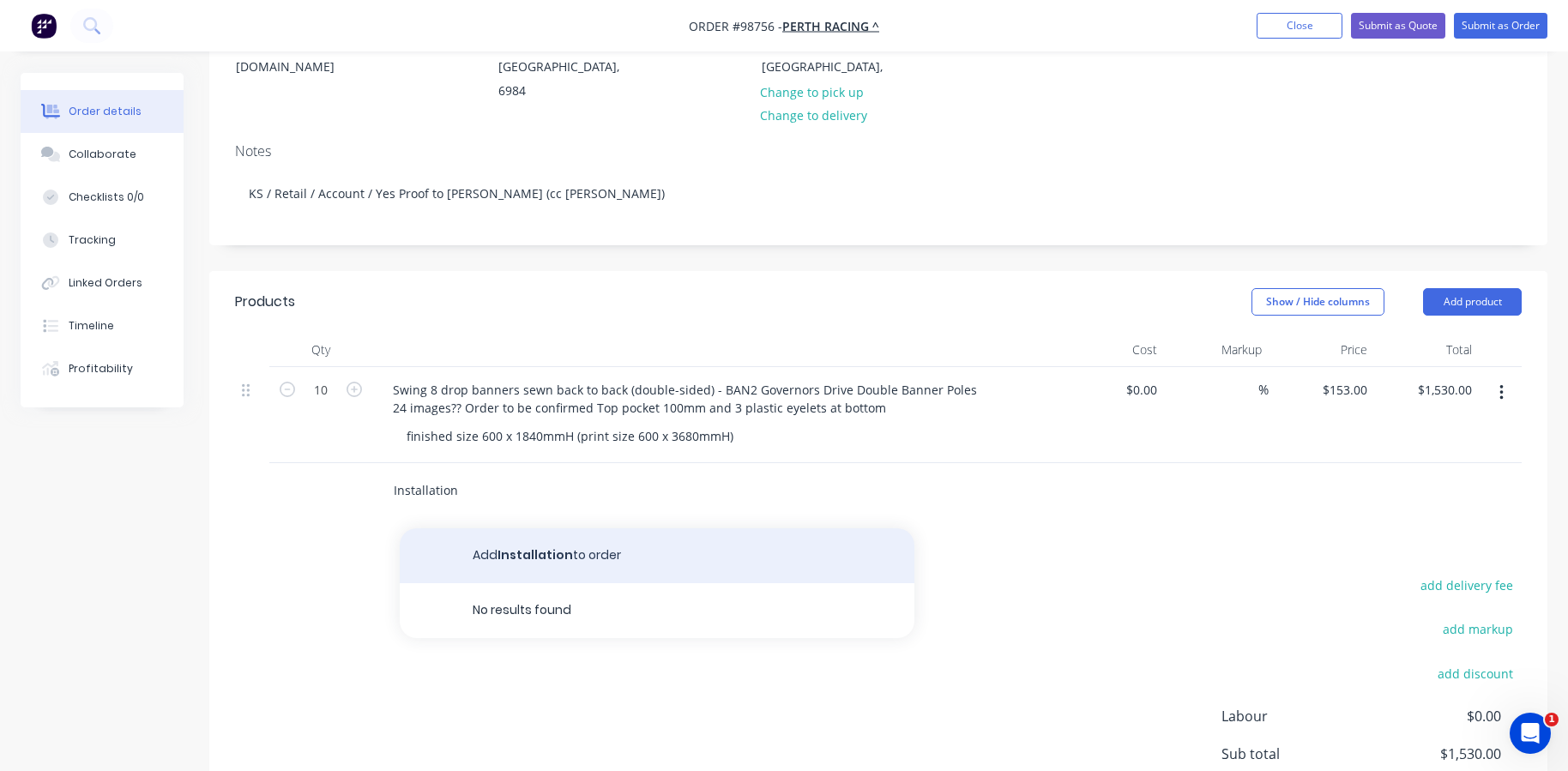
type input "Installation"
click at [464, 529] on button "Add Installation to order" at bounding box center [657, 555] width 515 height 55
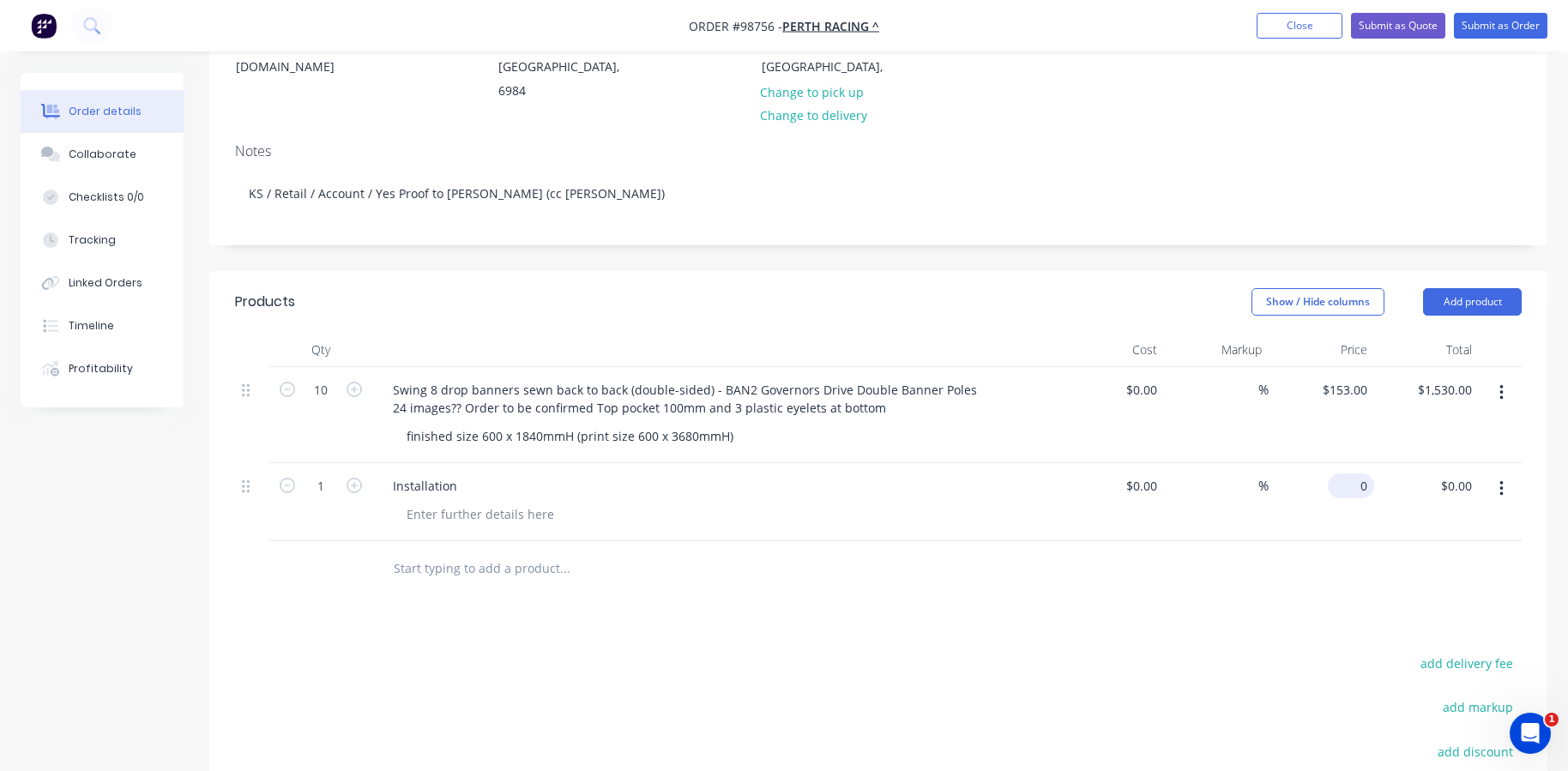
click at [1349, 473] on div "0 $0.00" at bounding box center [1351, 485] width 46 height 24
type input "$250.00"
click at [1359, 486] on div "$250.00 250" at bounding box center [1321, 502] width 106 height 78
click at [472, 473] on div "Installation" at bounding box center [715, 485] width 672 height 24
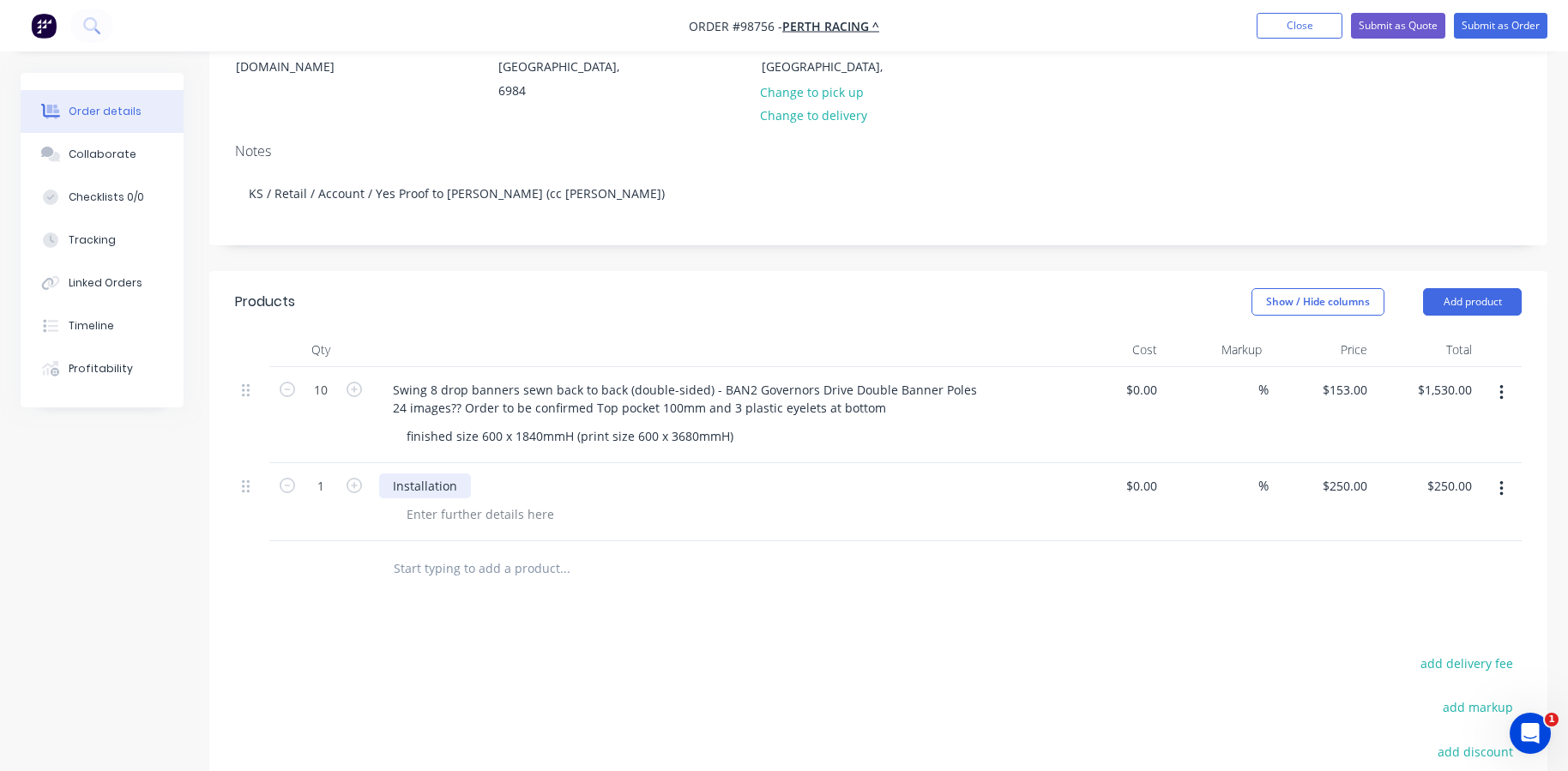
click at [466, 473] on div "Installation" at bounding box center [424, 485] width 92 height 24
click at [470, 502] on div at bounding box center [480, 514] width 175 height 24
click at [481, 552] on input "text" at bounding box center [564, 568] width 343 height 34
click at [1435, 288] on button "Add product" at bounding box center [1472, 301] width 99 height 27
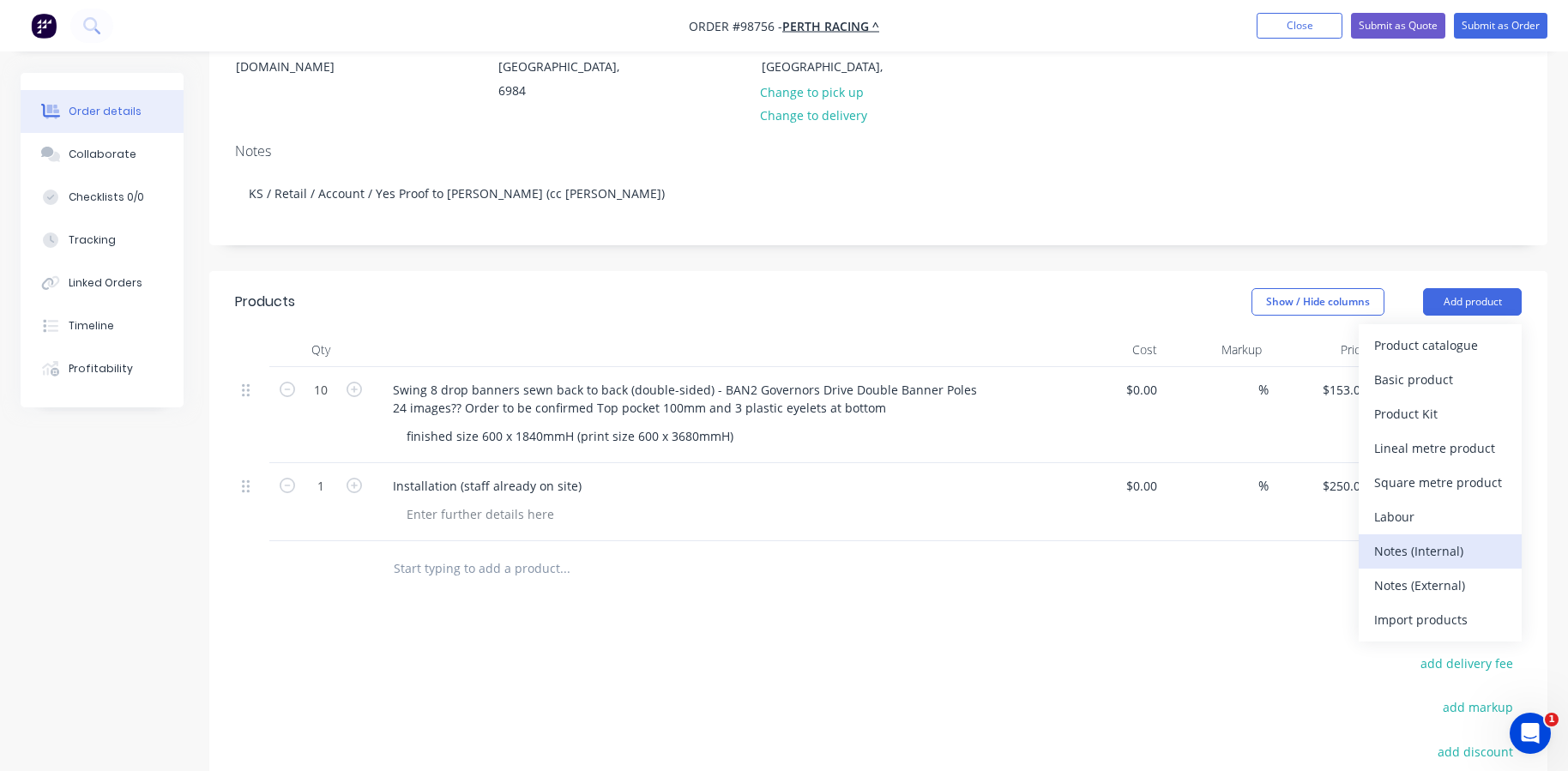
click at [1415, 539] on div "Notes (Internal)" at bounding box center [1440, 551] width 132 height 24
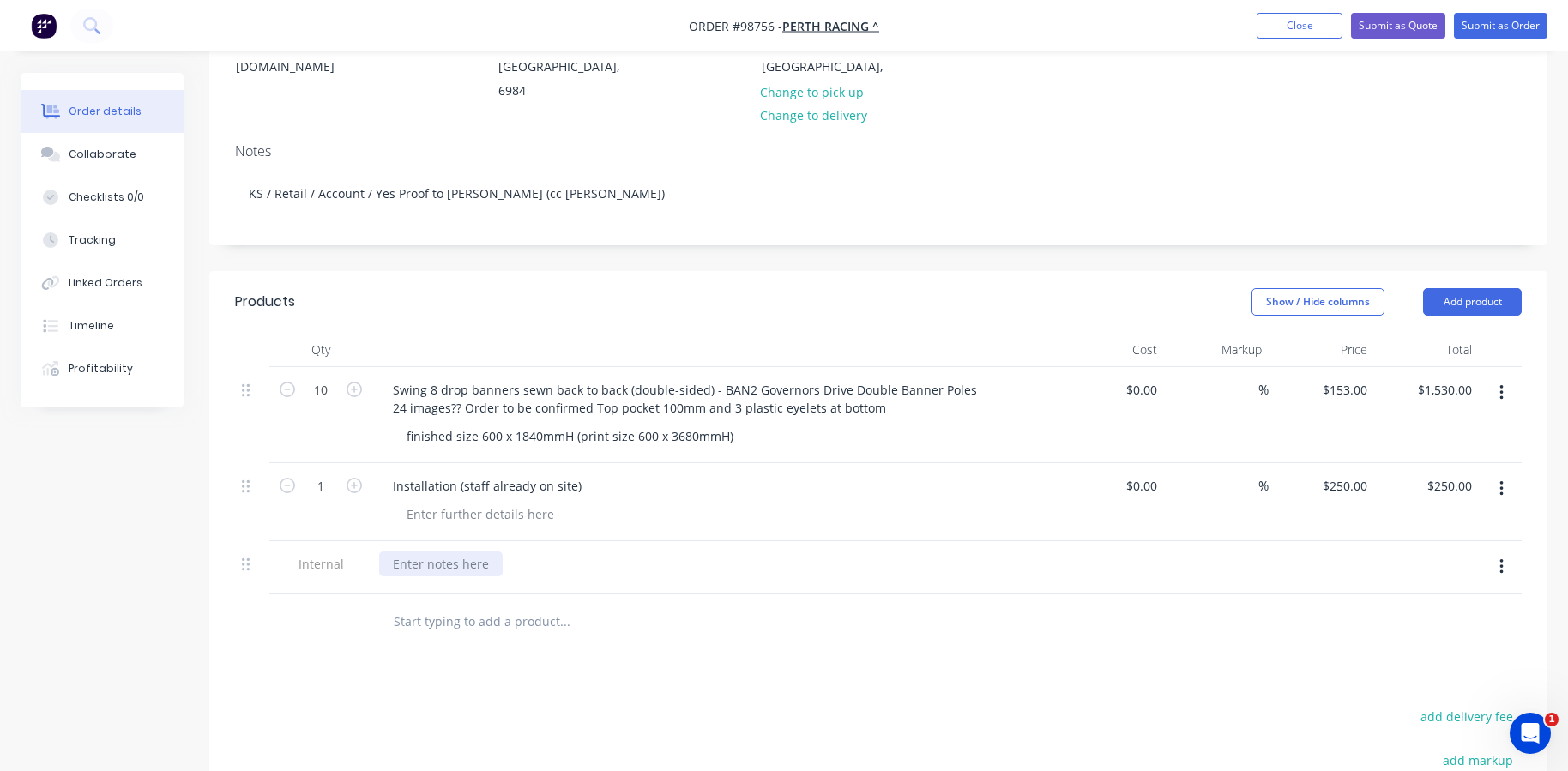
click at [405, 552] on div at bounding box center [441, 564] width 124 height 24
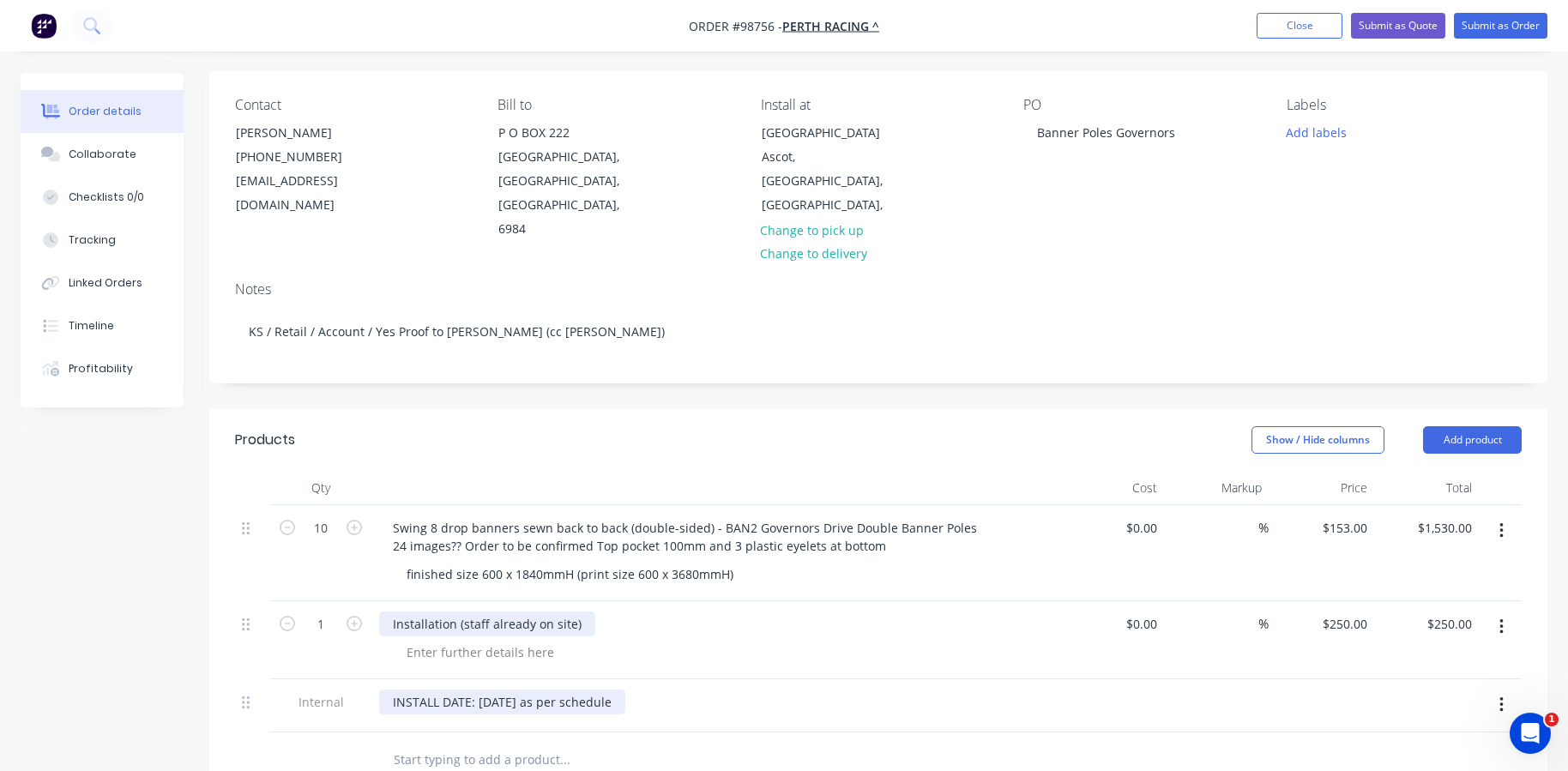
scroll to position [0, 0]
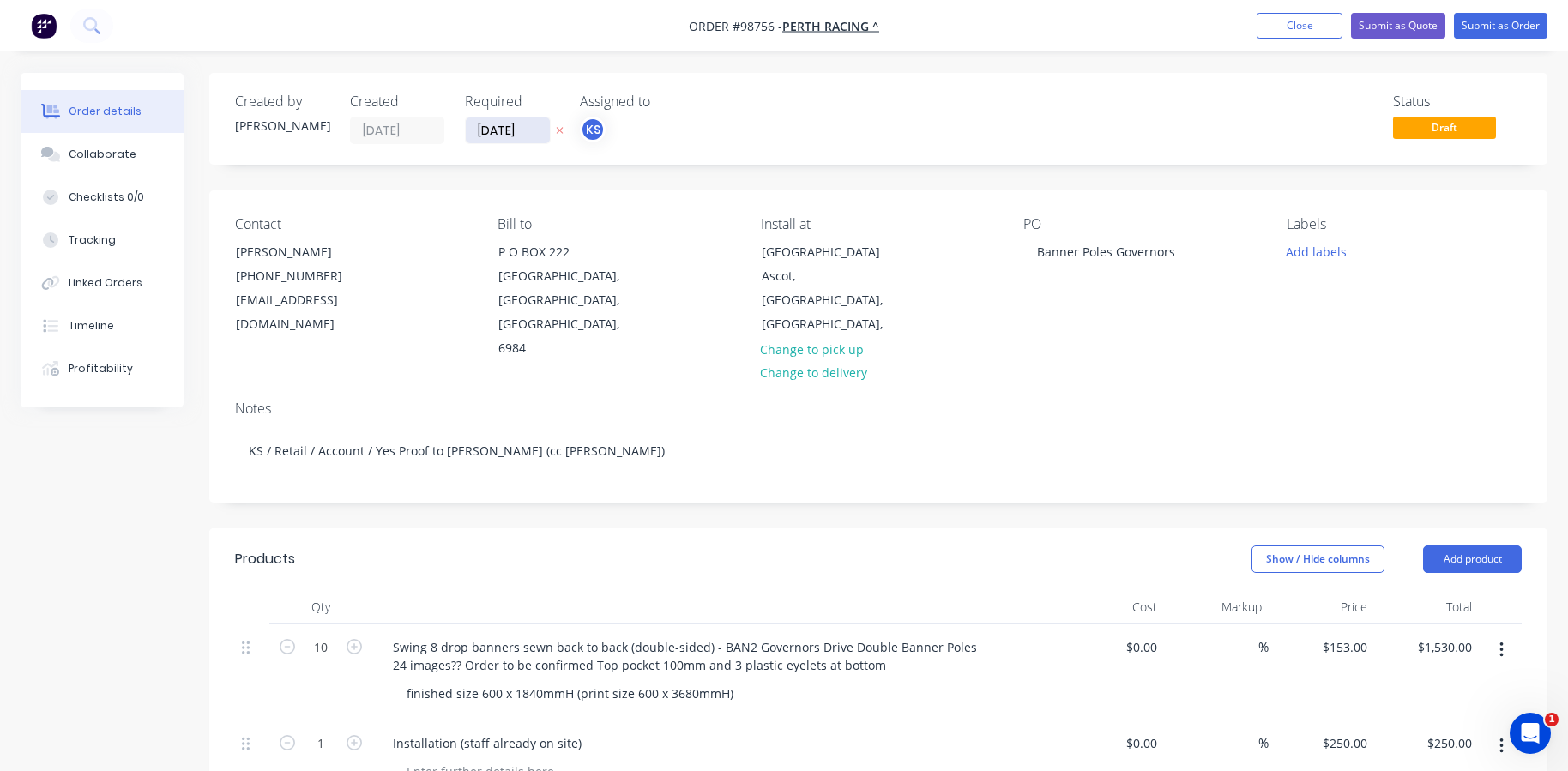
click at [489, 127] on input "[DATE]" at bounding box center [508, 130] width 84 height 25
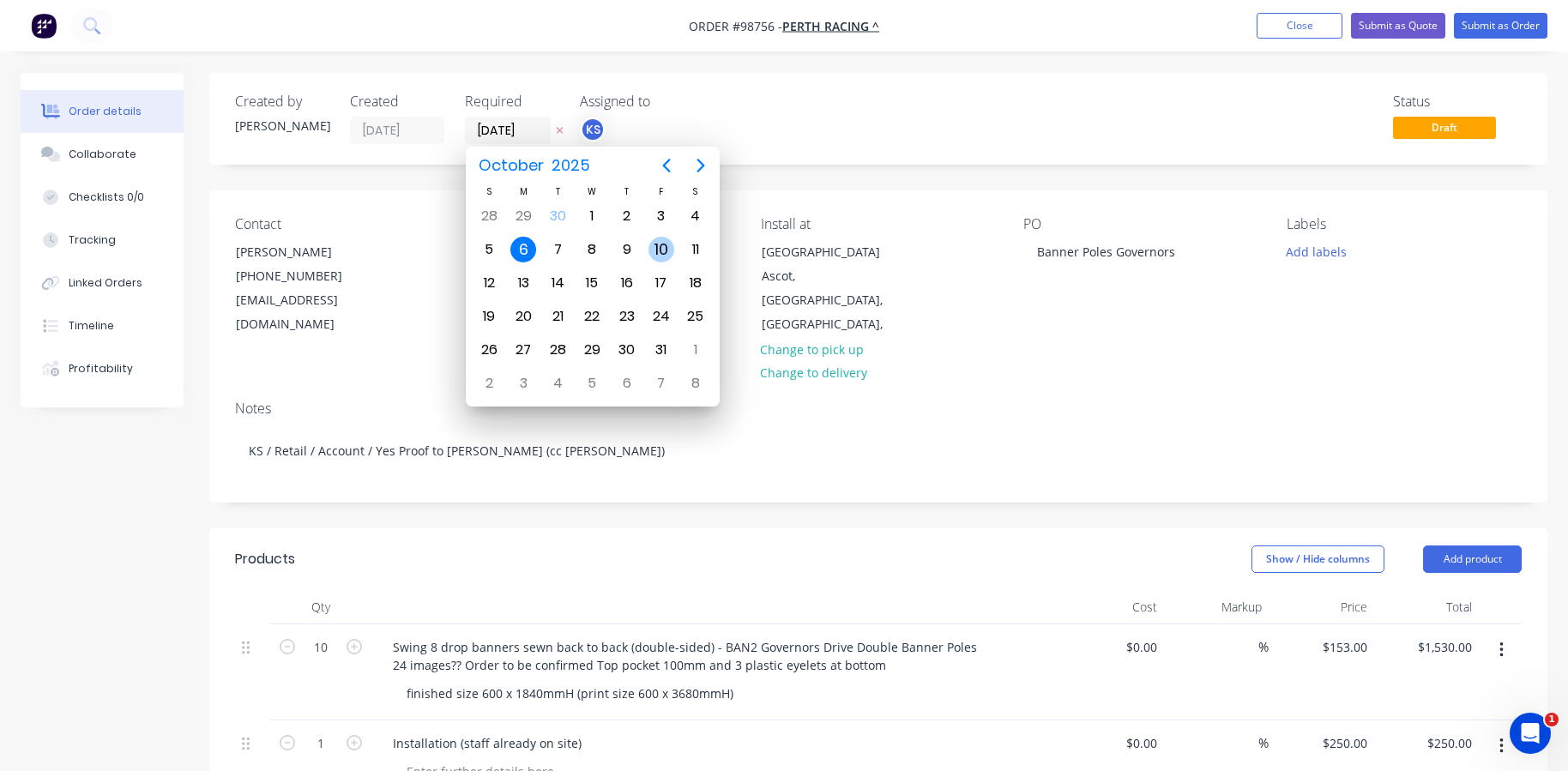
click at [664, 252] on div "10" at bounding box center [661, 249] width 25 height 25
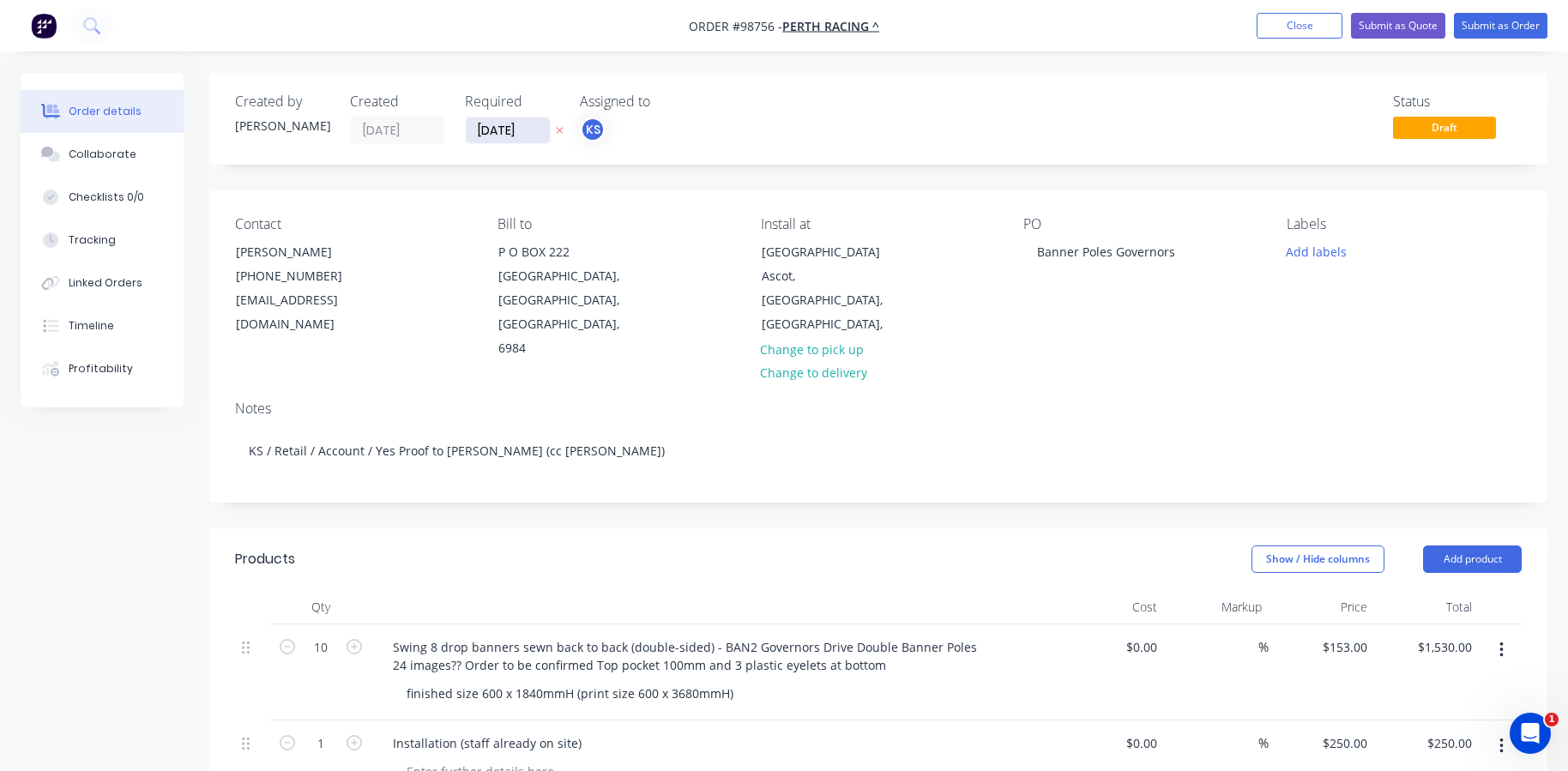
click at [492, 133] on input "[DATE]" at bounding box center [508, 130] width 84 height 25
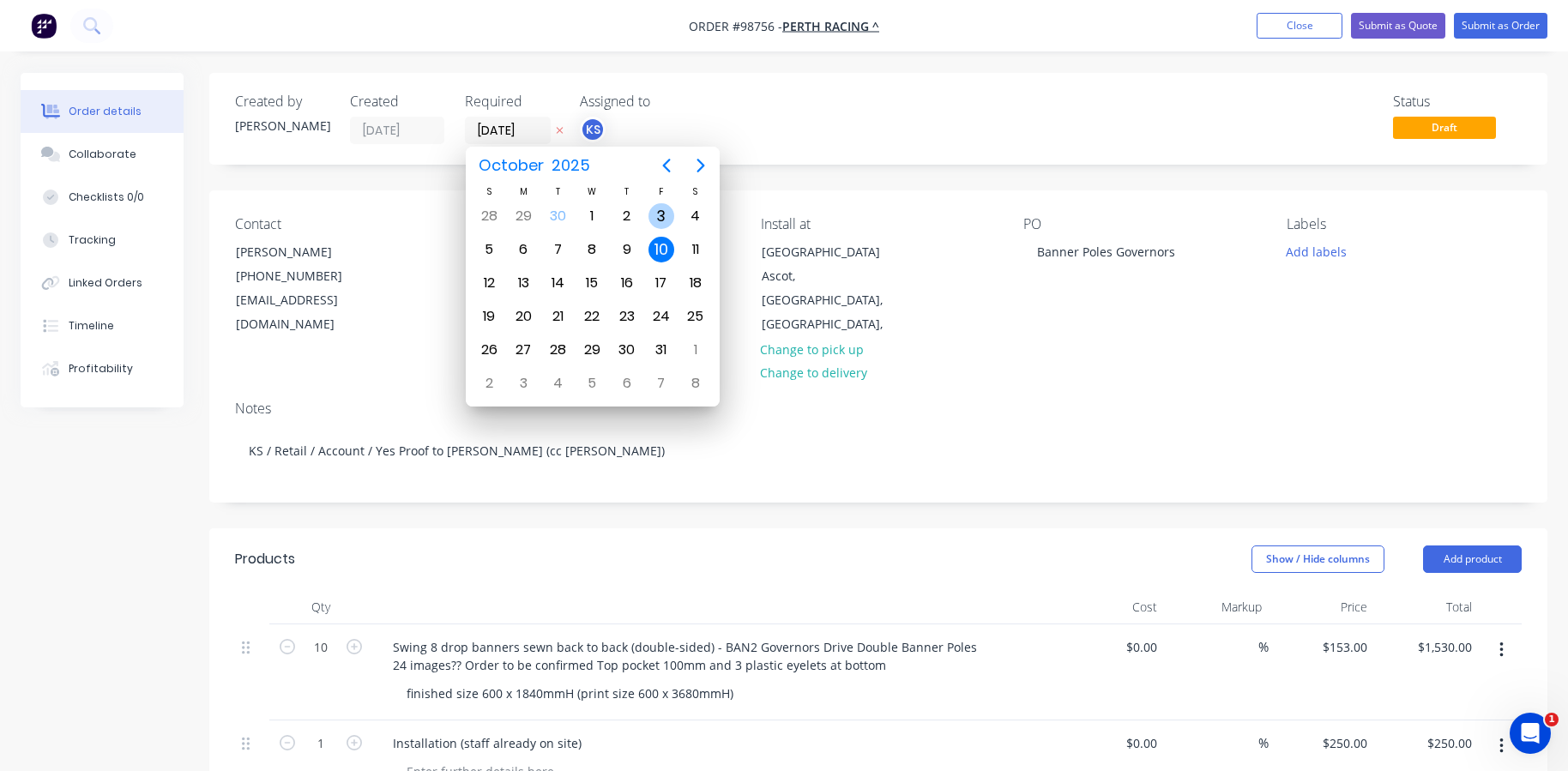
click at [662, 221] on div "3" at bounding box center [661, 216] width 25 height 25
type input "[DATE]"
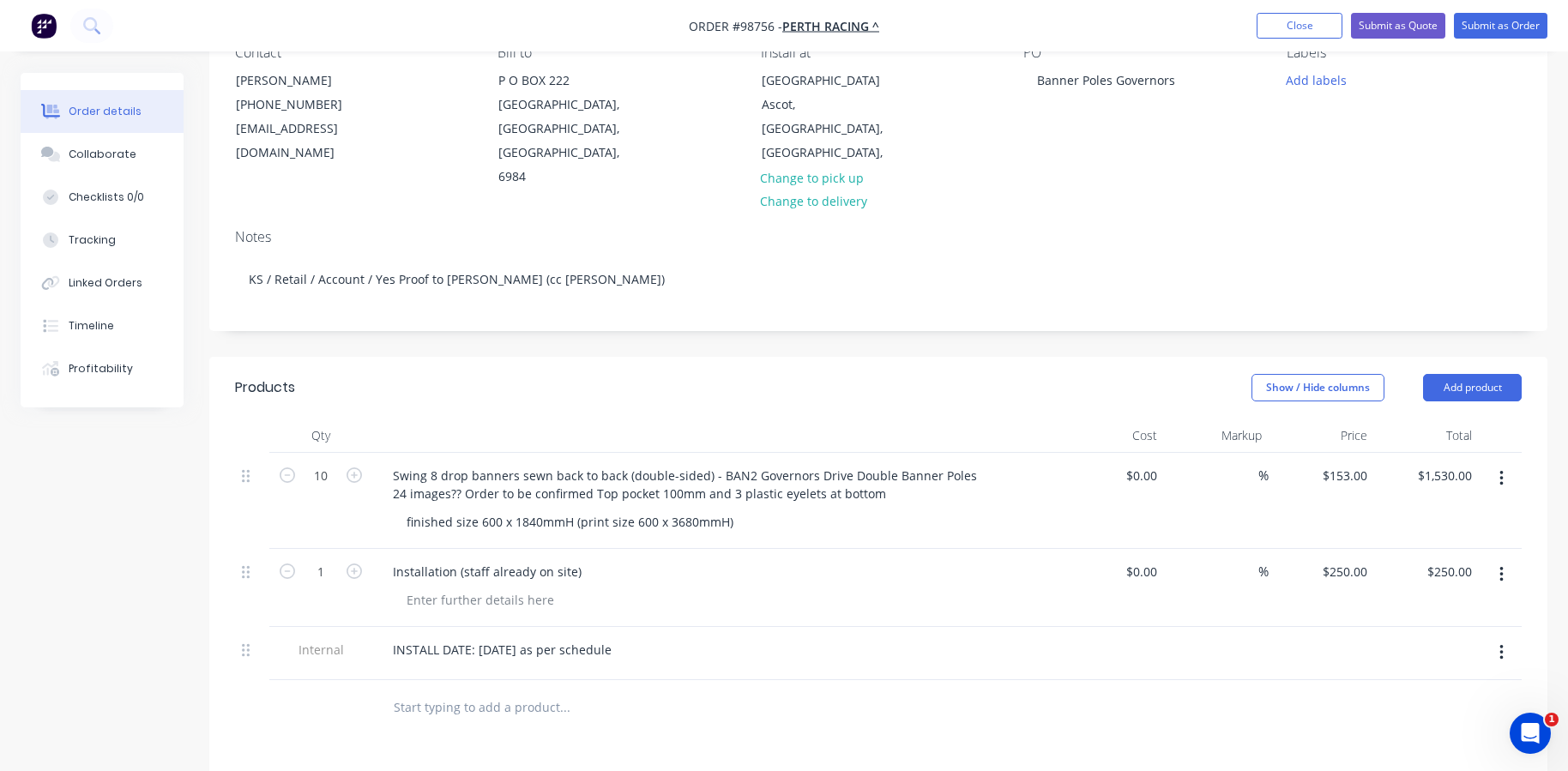
scroll to position [343, 0]
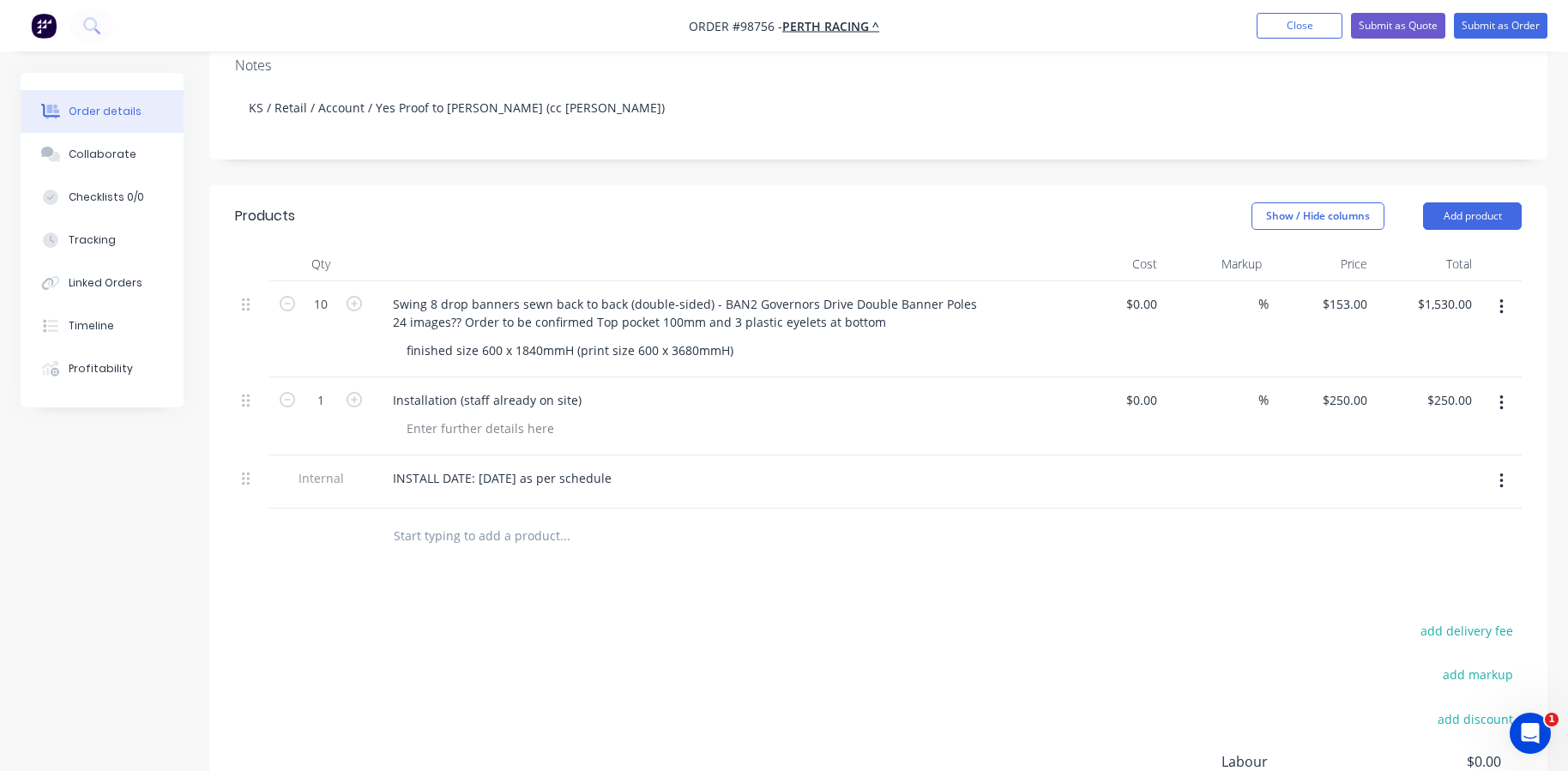
click at [462, 520] on input "text" at bounding box center [564, 536] width 343 height 34
click at [1432, 203] on button "Add product" at bounding box center [1472, 216] width 99 height 27
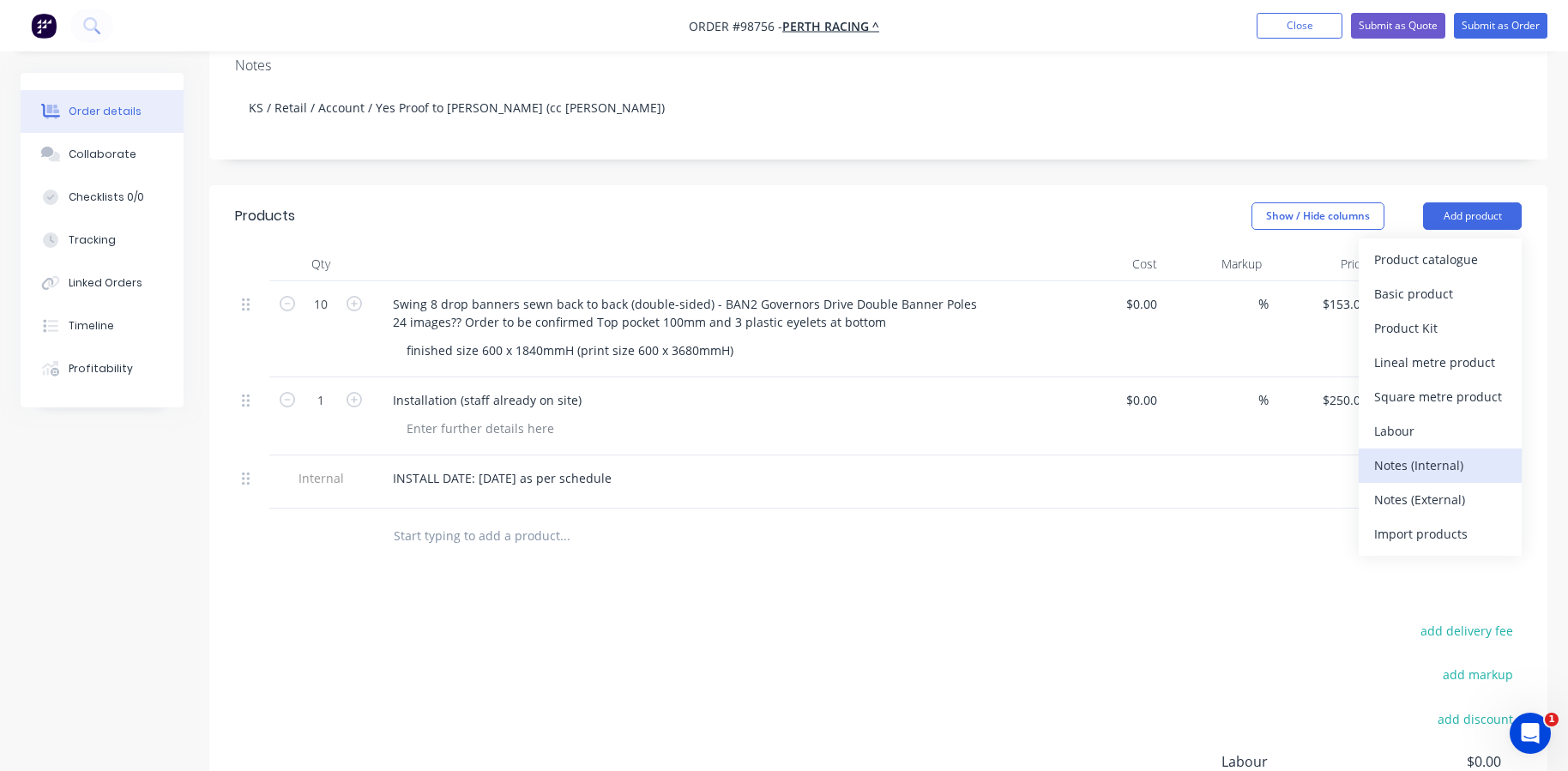
click at [1397, 453] on div "Notes (Internal)" at bounding box center [1440, 465] width 132 height 24
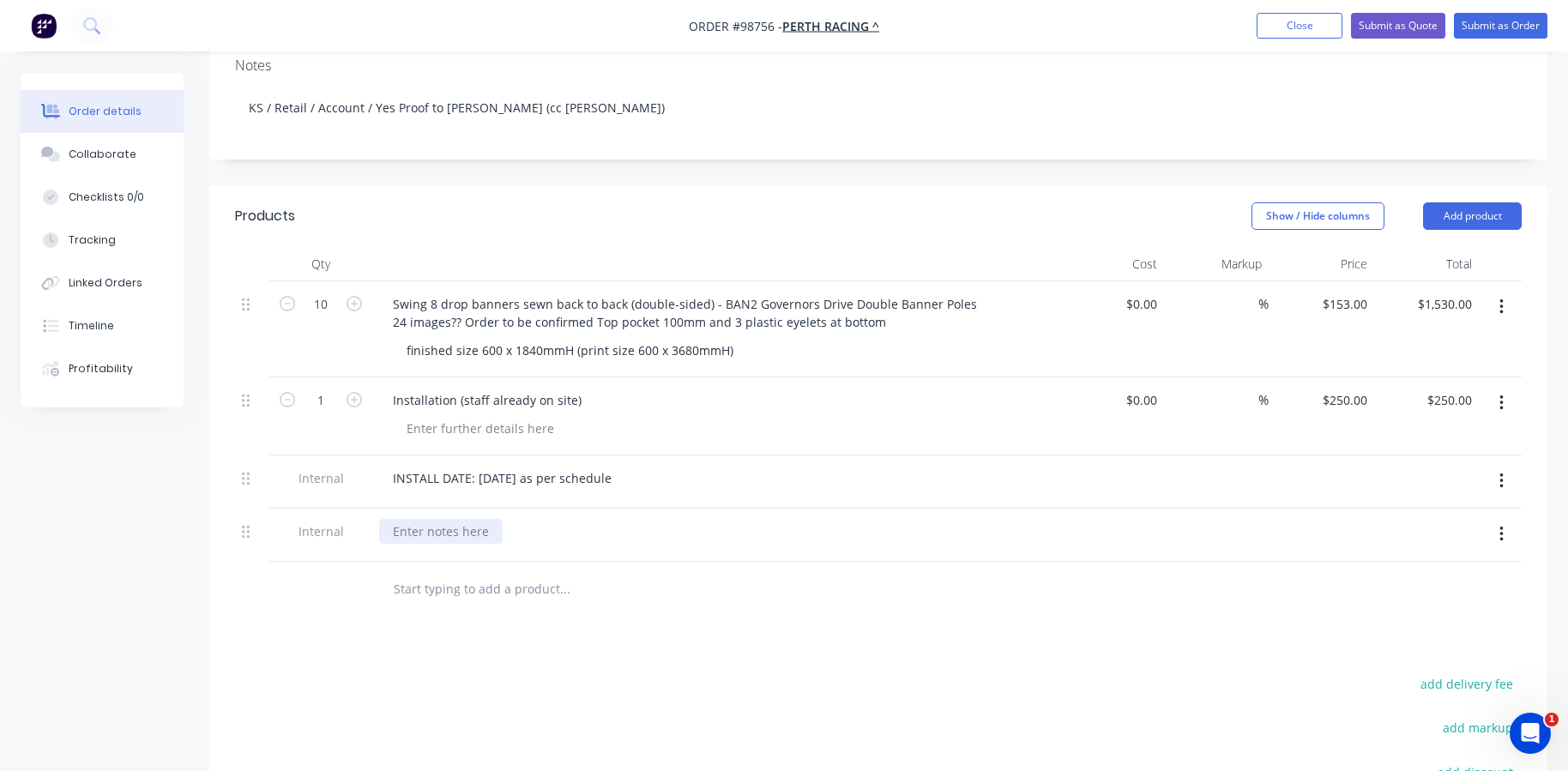
click at [403, 520] on div at bounding box center [441, 532] width 124 height 24
click at [421, 572] on input "text" at bounding box center [564, 589] width 343 height 34
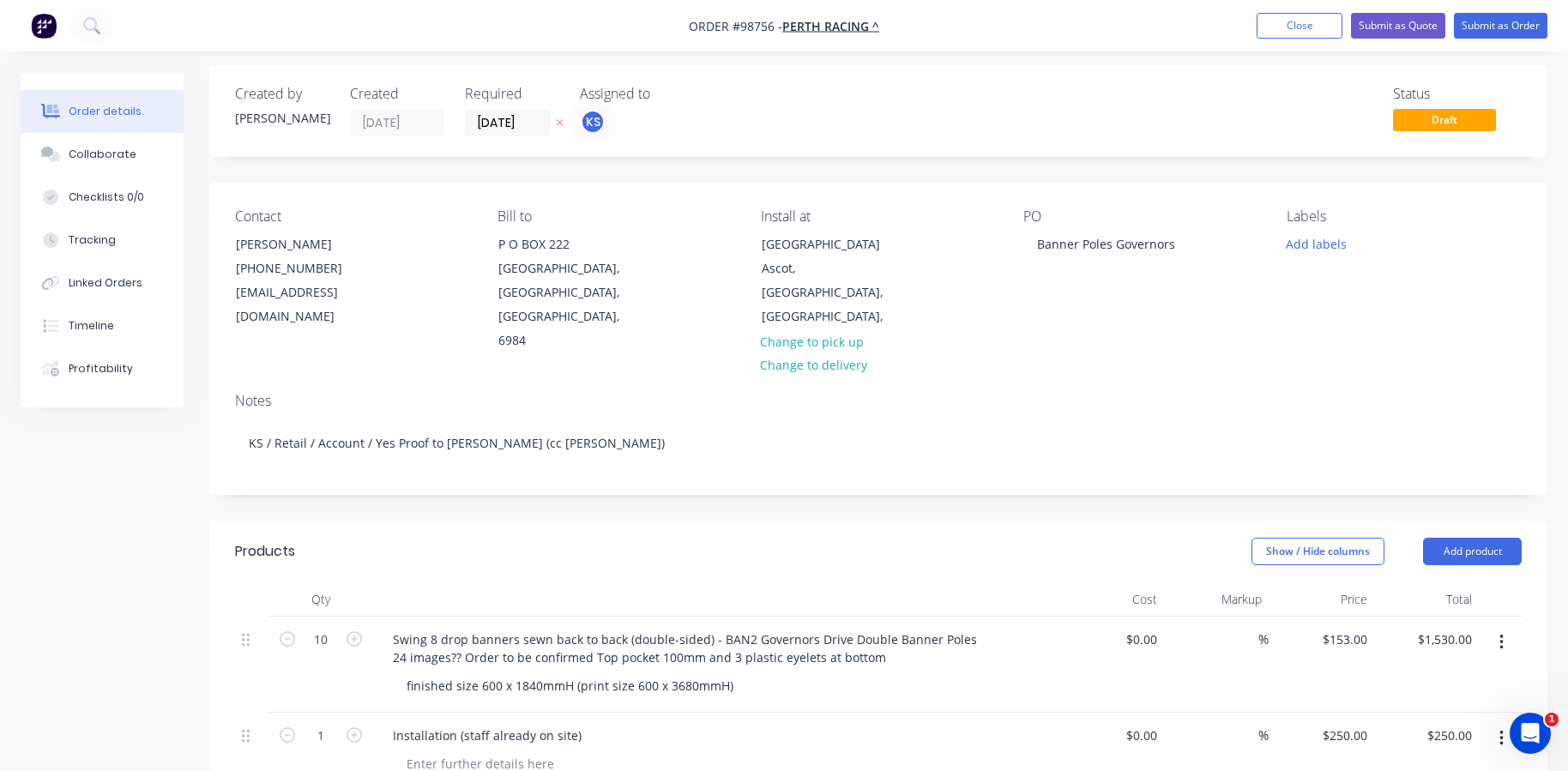
scroll to position [0, 0]
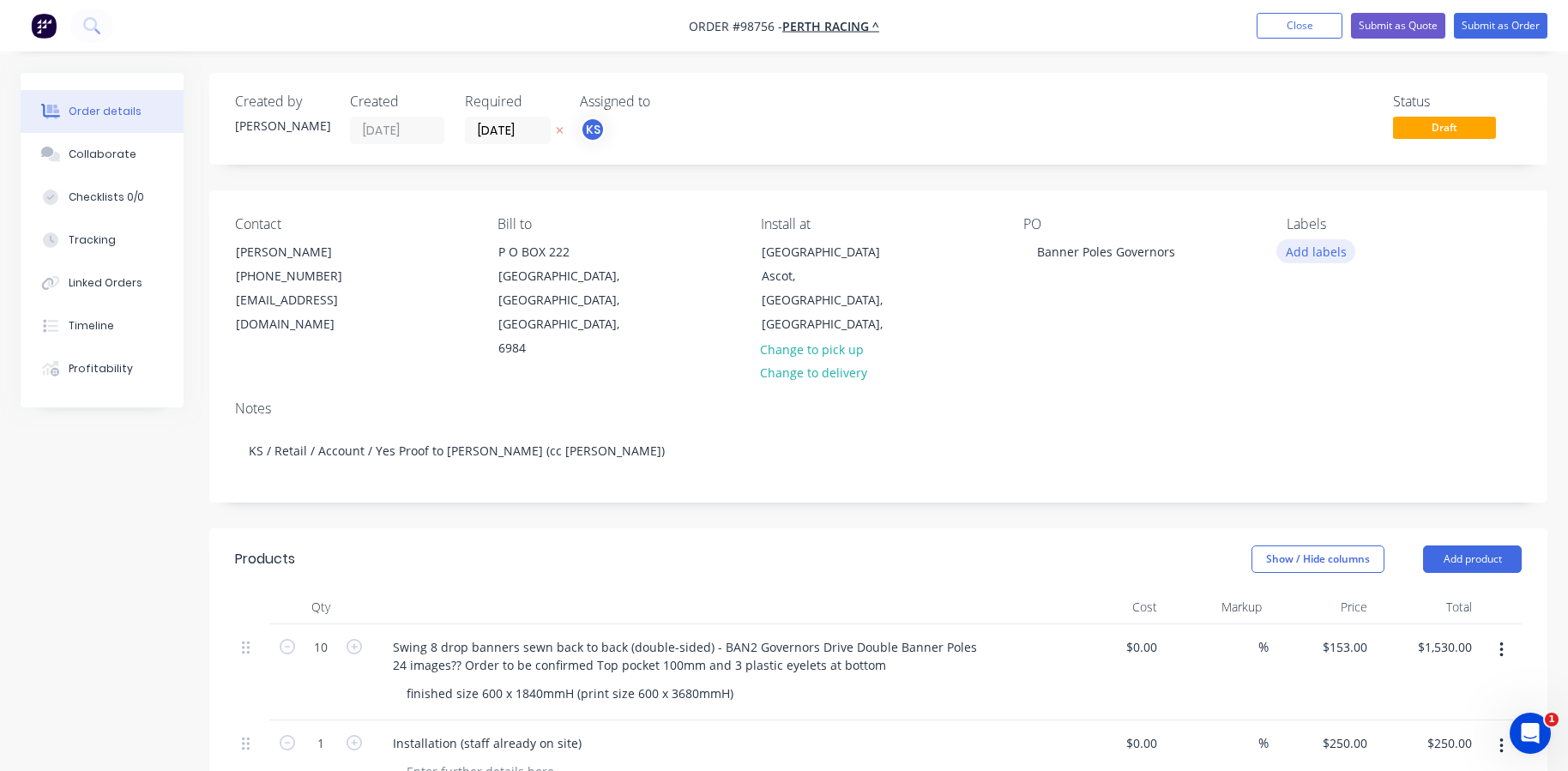
click at [1331, 249] on button "Add labels" at bounding box center [1316, 251] width 79 height 24
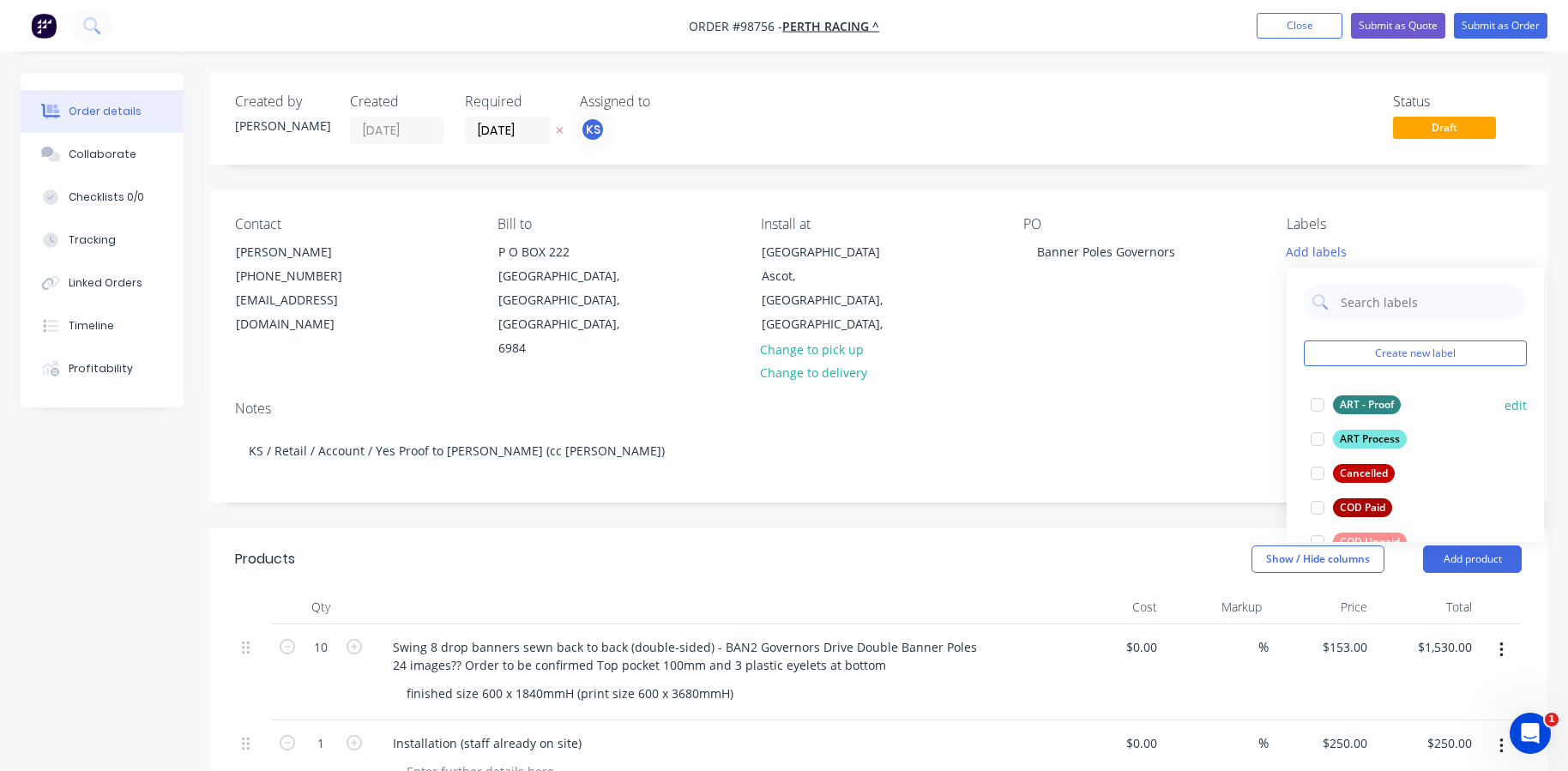
click at [1317, 405] on div at bounding box center [1317, 404] width 34 height 34
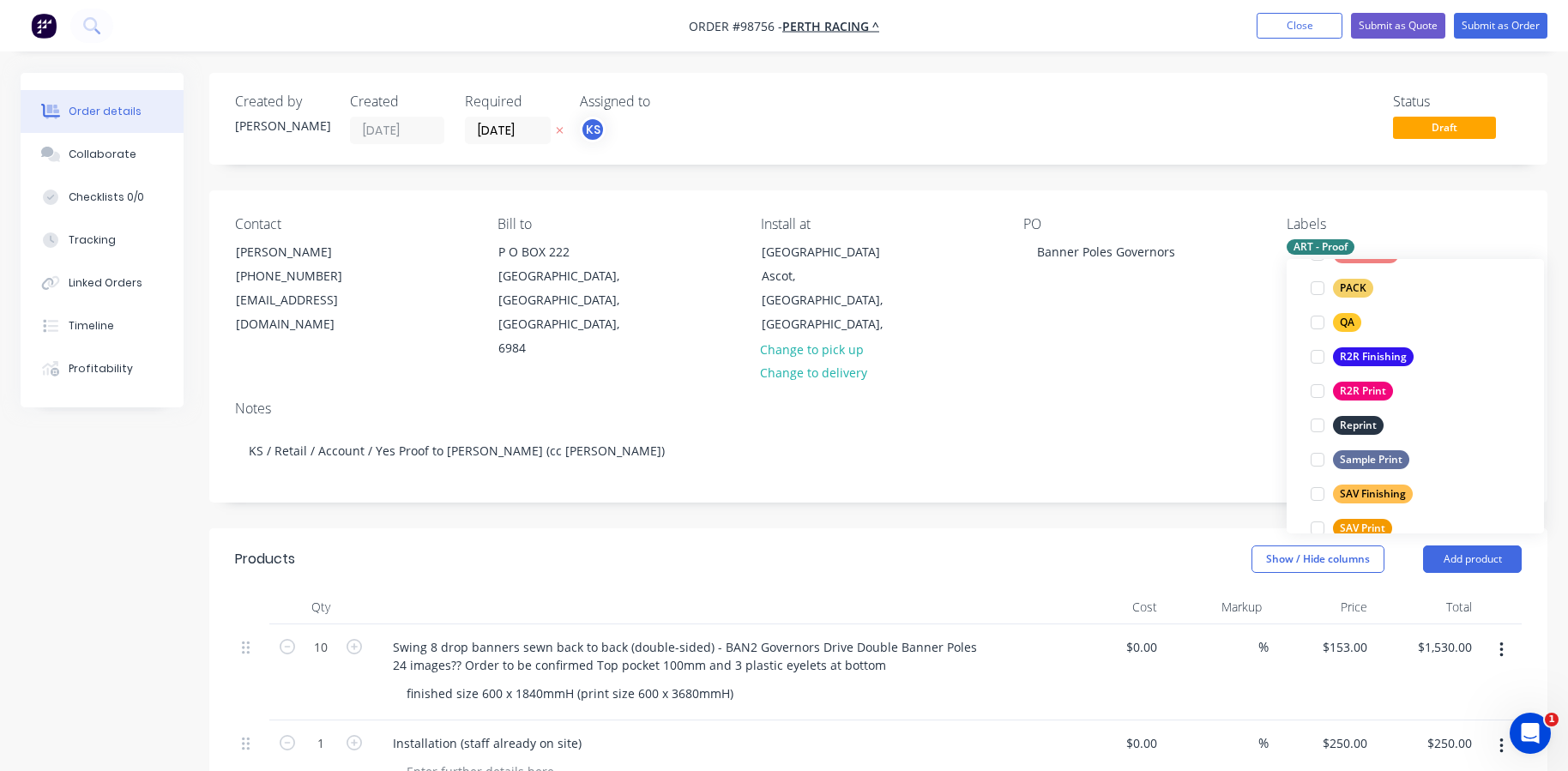
scroll to position [650, 0]
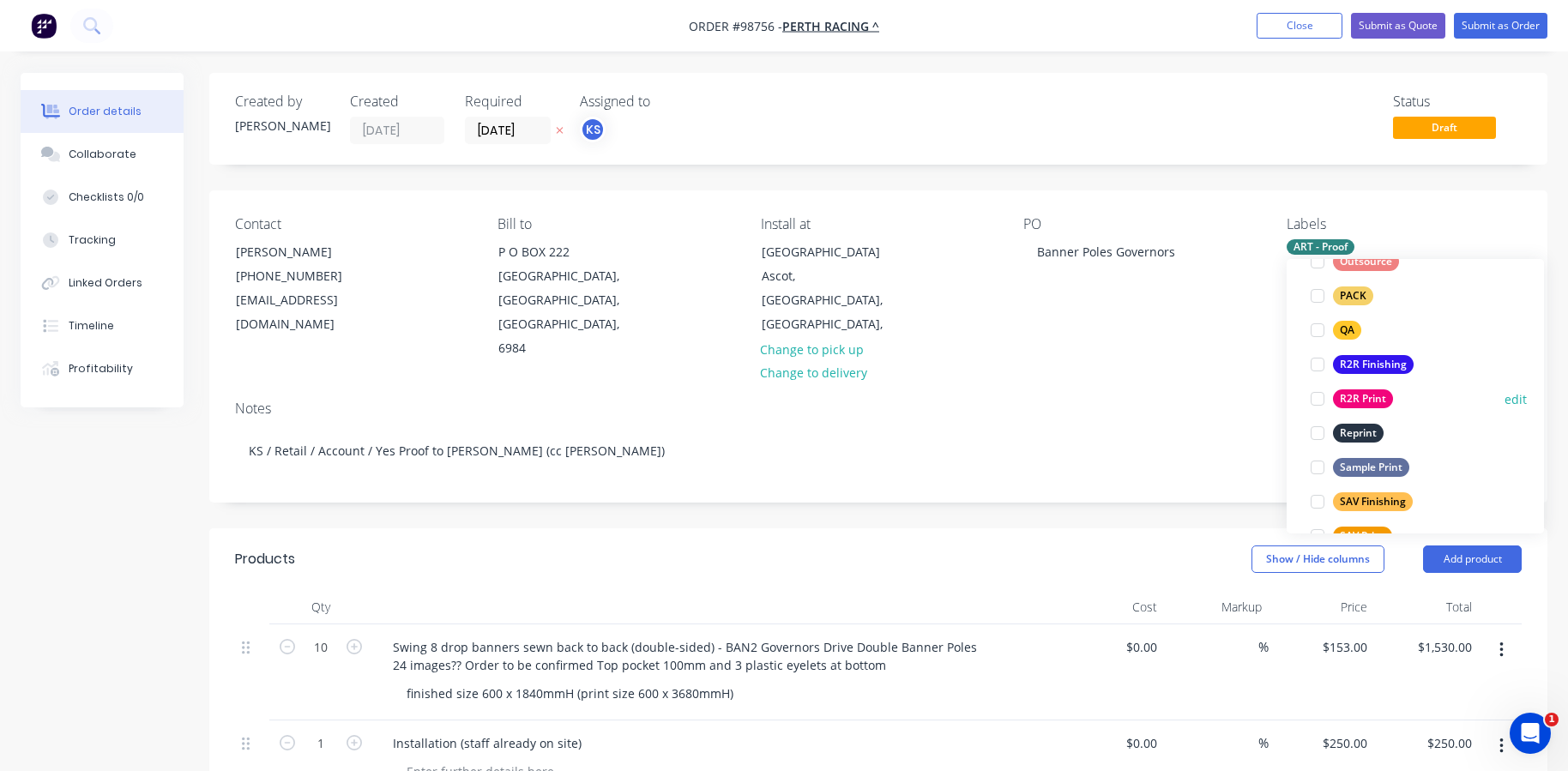
click at [1318, 394] on div at bounding box center [1317, 398] width 34 height 34
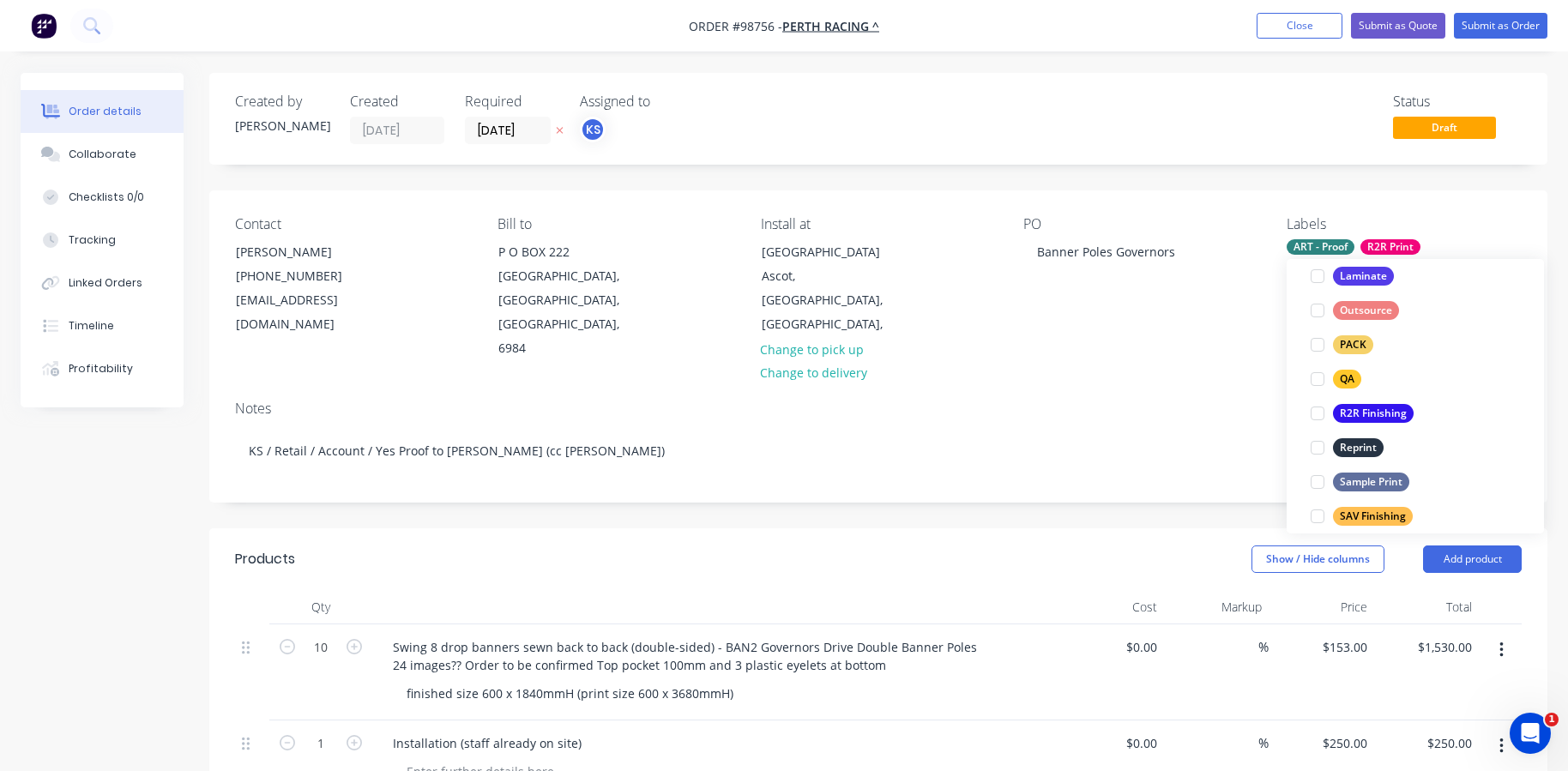
scroll to position [658, 0]
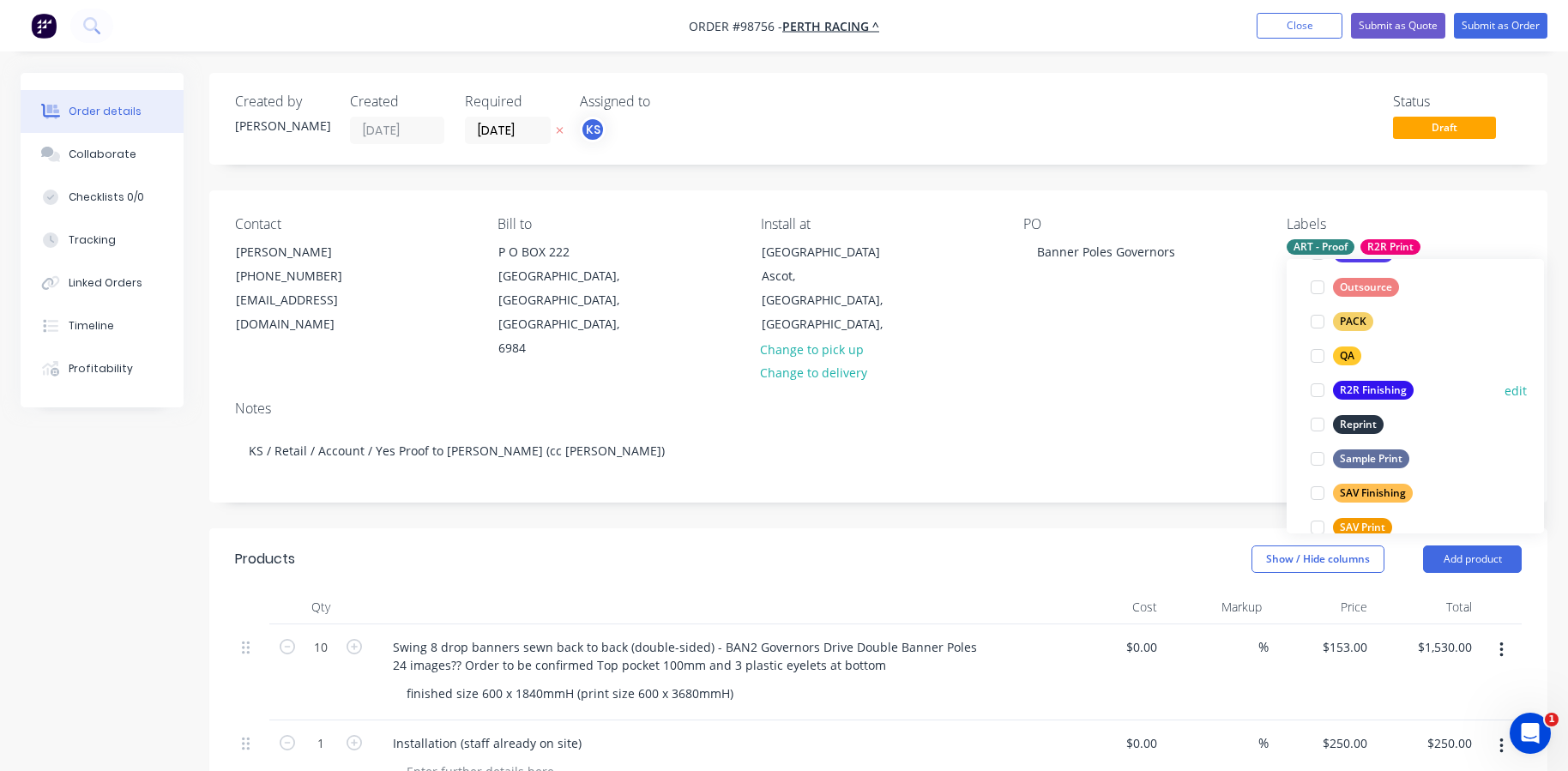
click at [1319, 389] on div at bounding box center [1317, 389] width 34 height 34
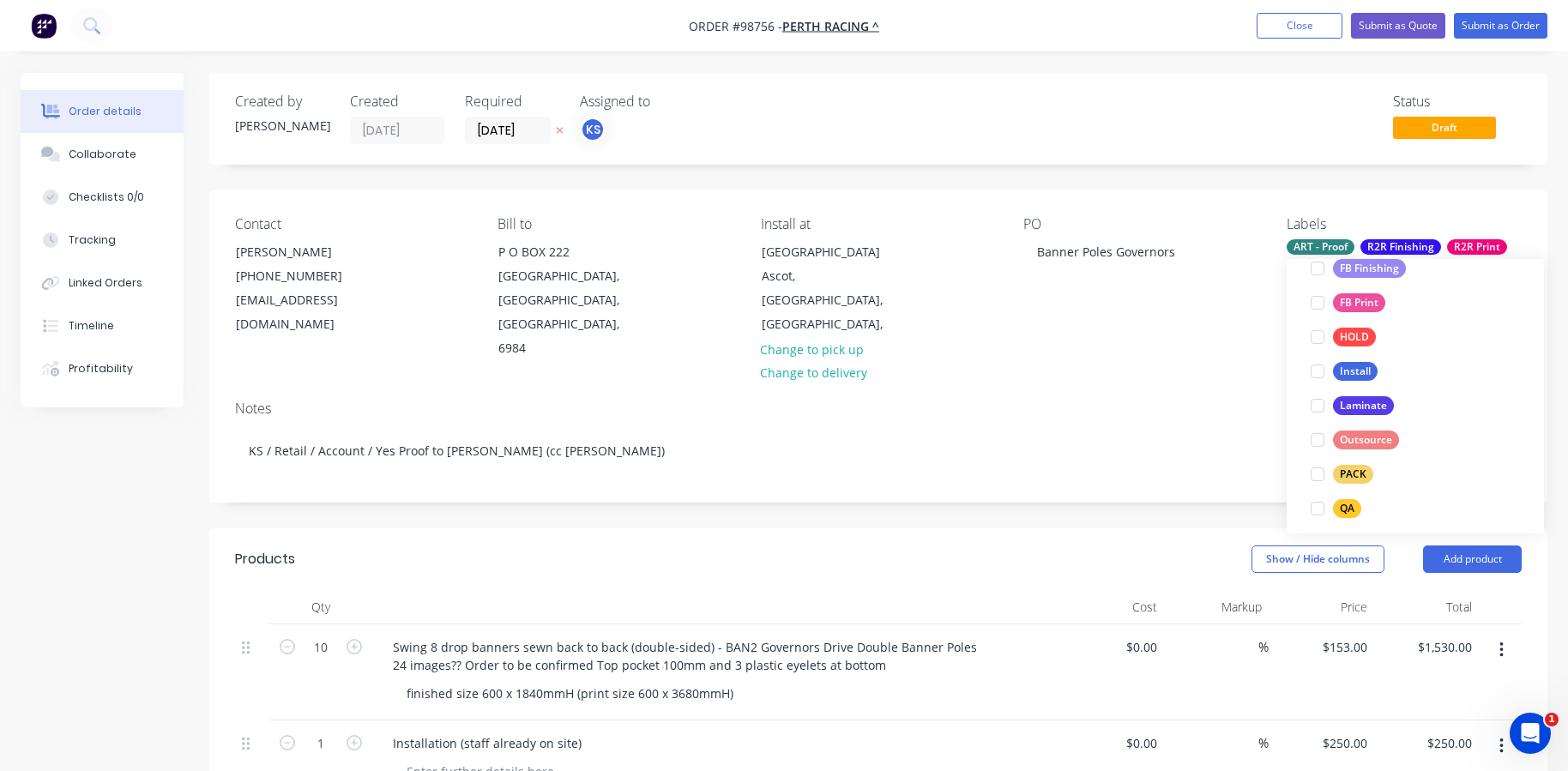
scroll to position [602, 0]
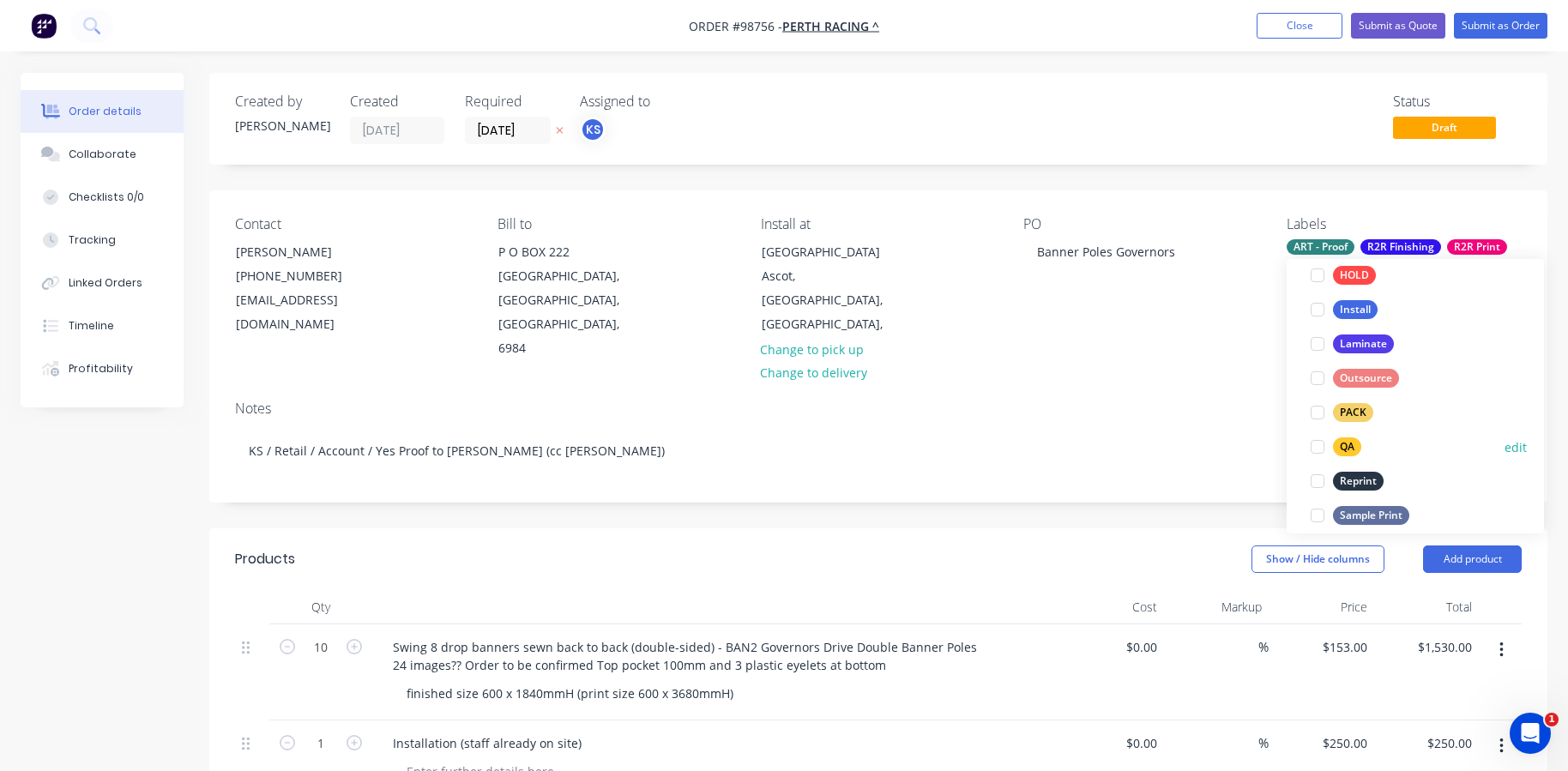
click at [1315, 446] on div at bounding box center [1317, 446] width 34 height 34
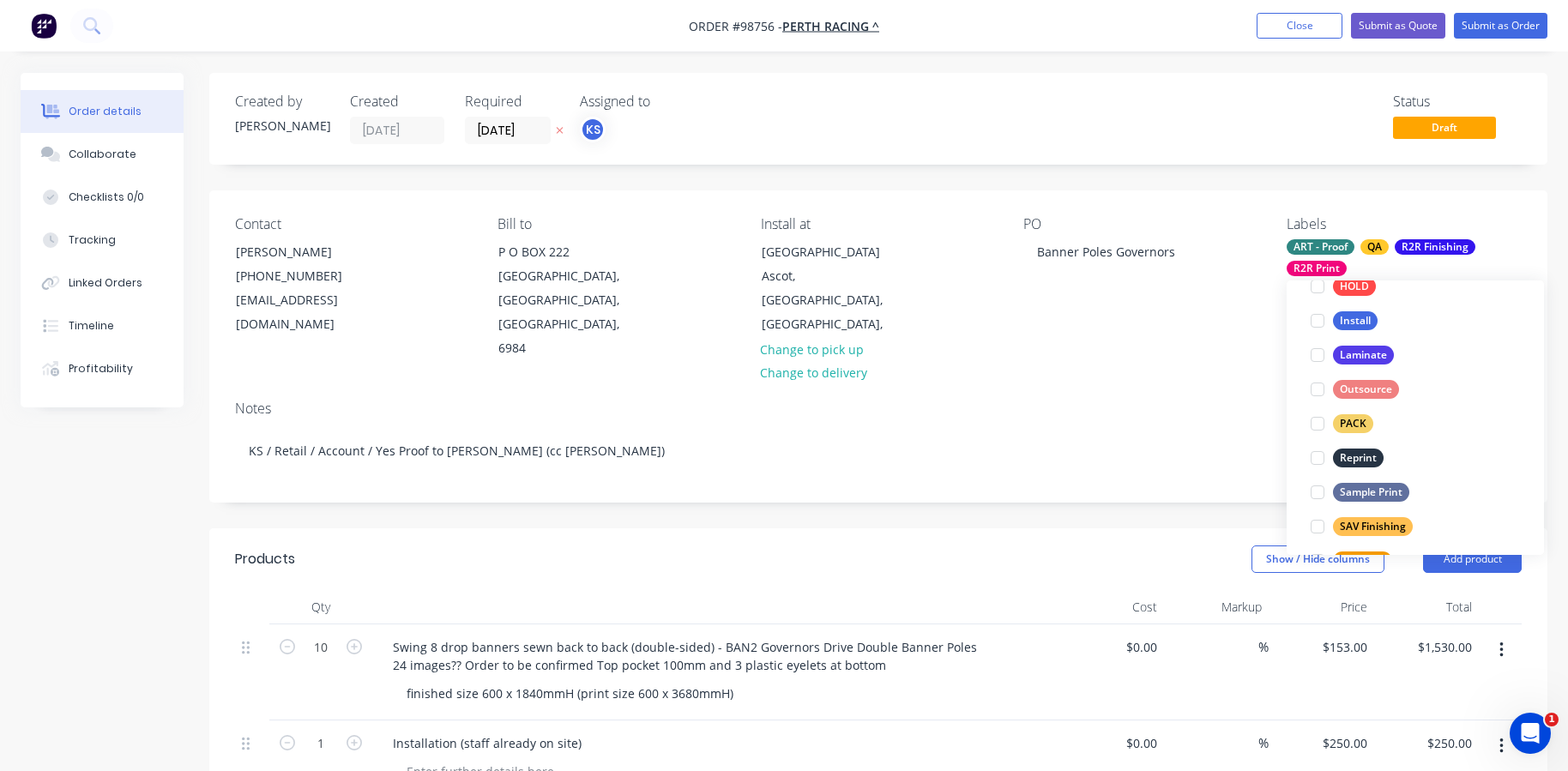
scroll to position [599, 0]
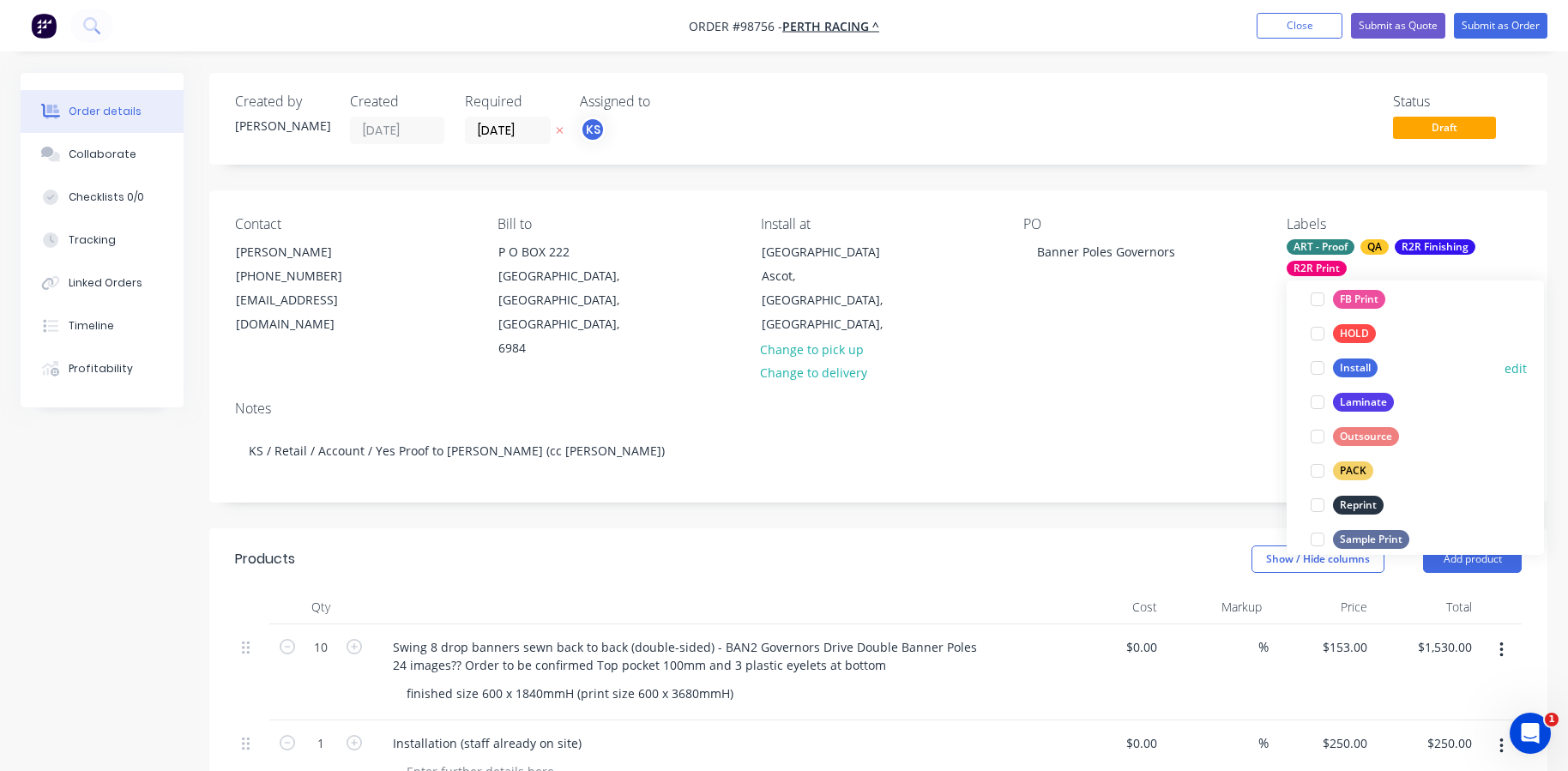
click at [1317, 364] on div at bounding box center [1317, 368] width 34 height 34
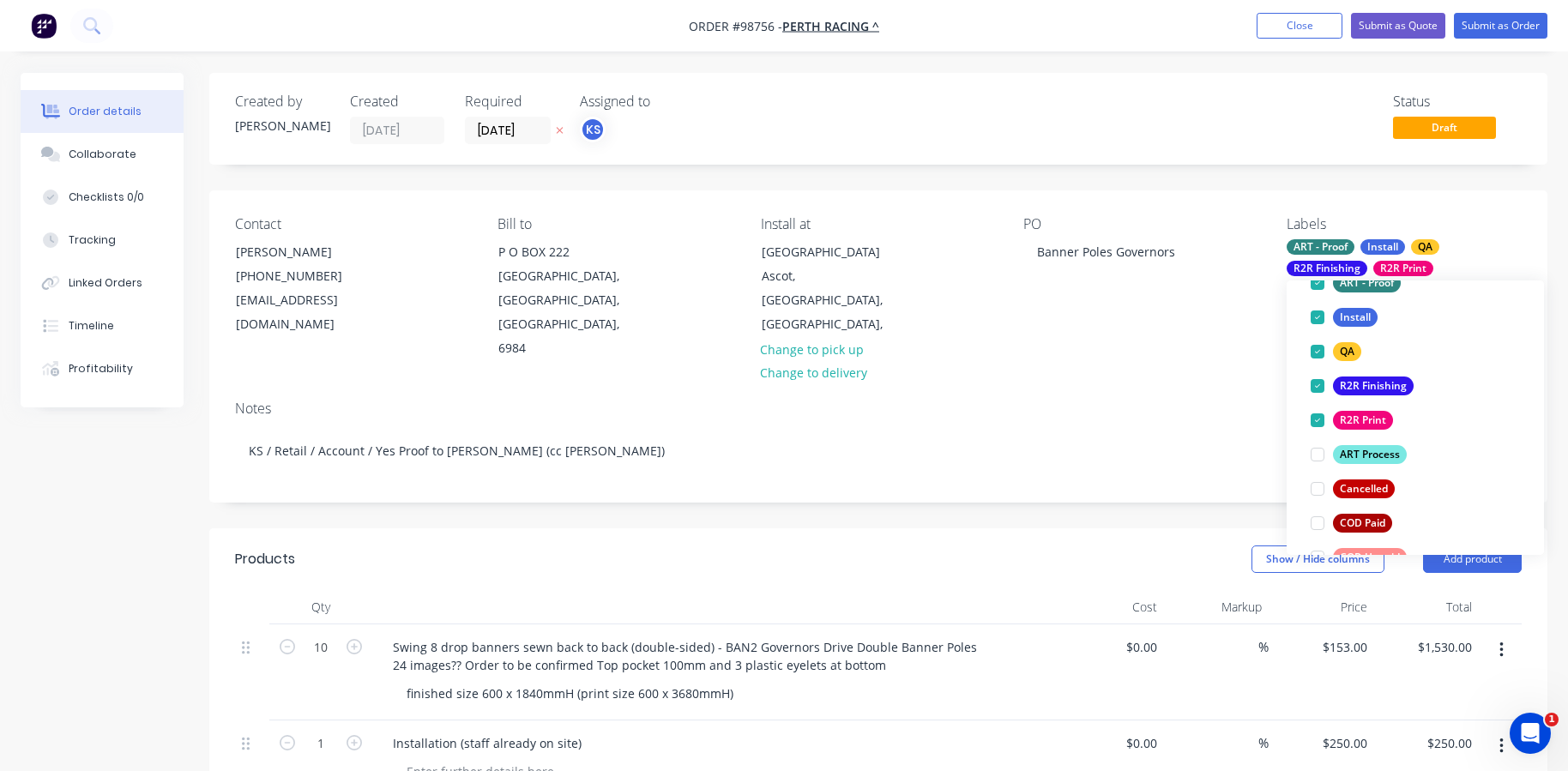
scroll to position [0, 0]
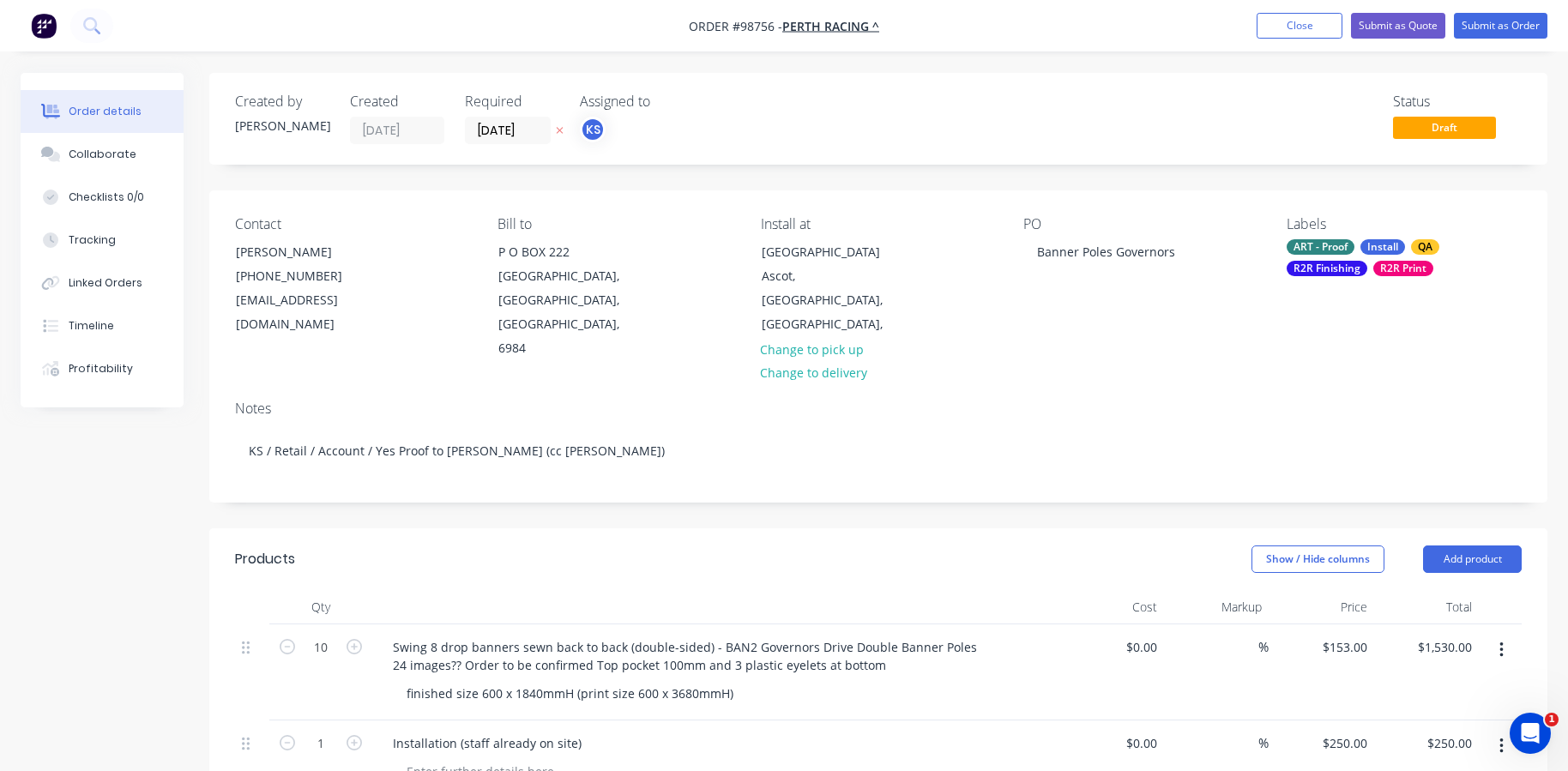
click at [1169, 387] on div "Notes KS / Retail / Account / Yes Proof to [PERSON_NAME] (cc [PERSON_NAME])" at bounding box center [878, 444] width 1338 height 115
click at [1267, 24] on button "Close" at bounding box center [1300, 25] width 86 height 25
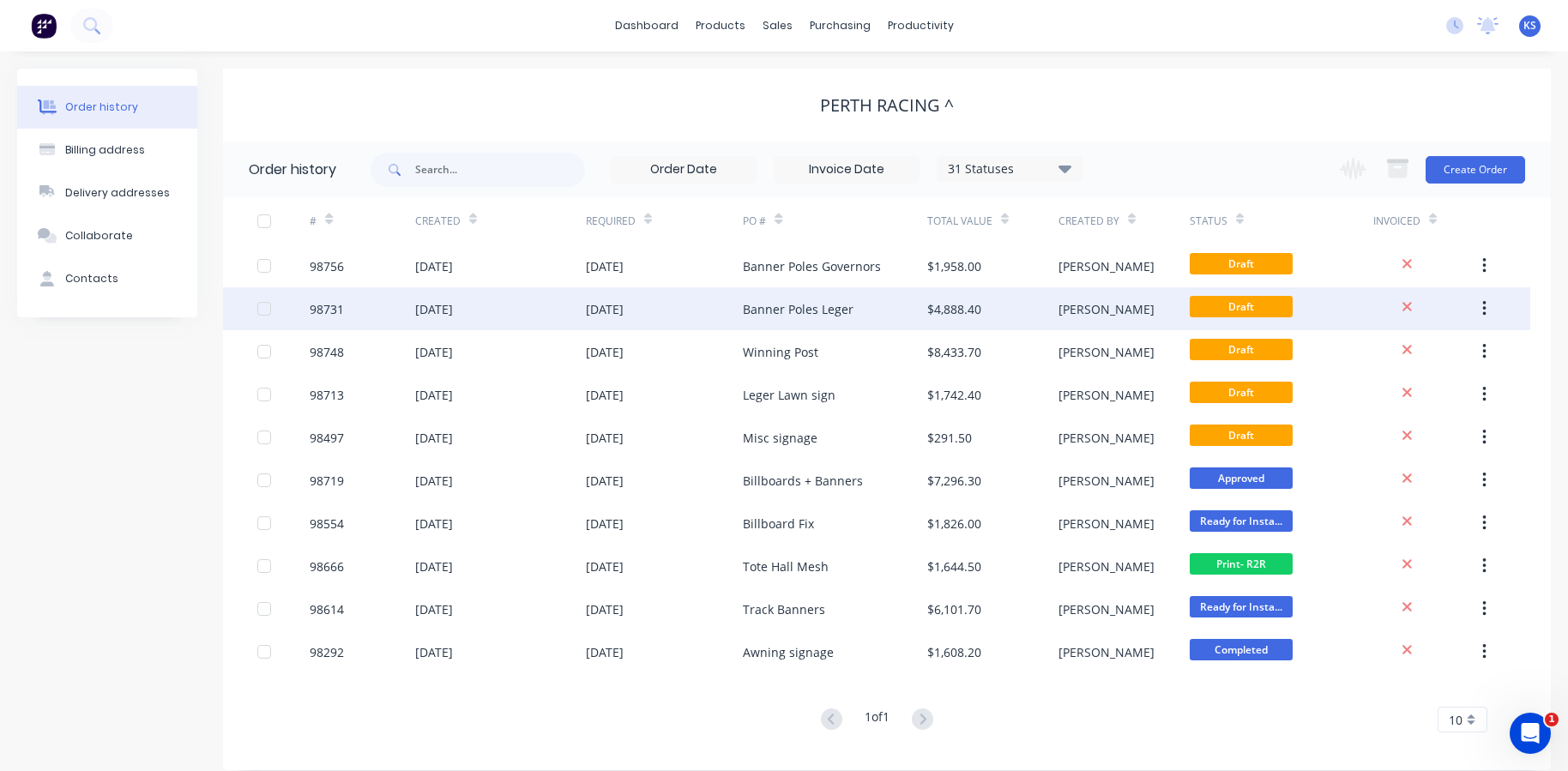
click at [442, 313] on div "[DATE]" at bounding box center [434, 309] width 38 height 18
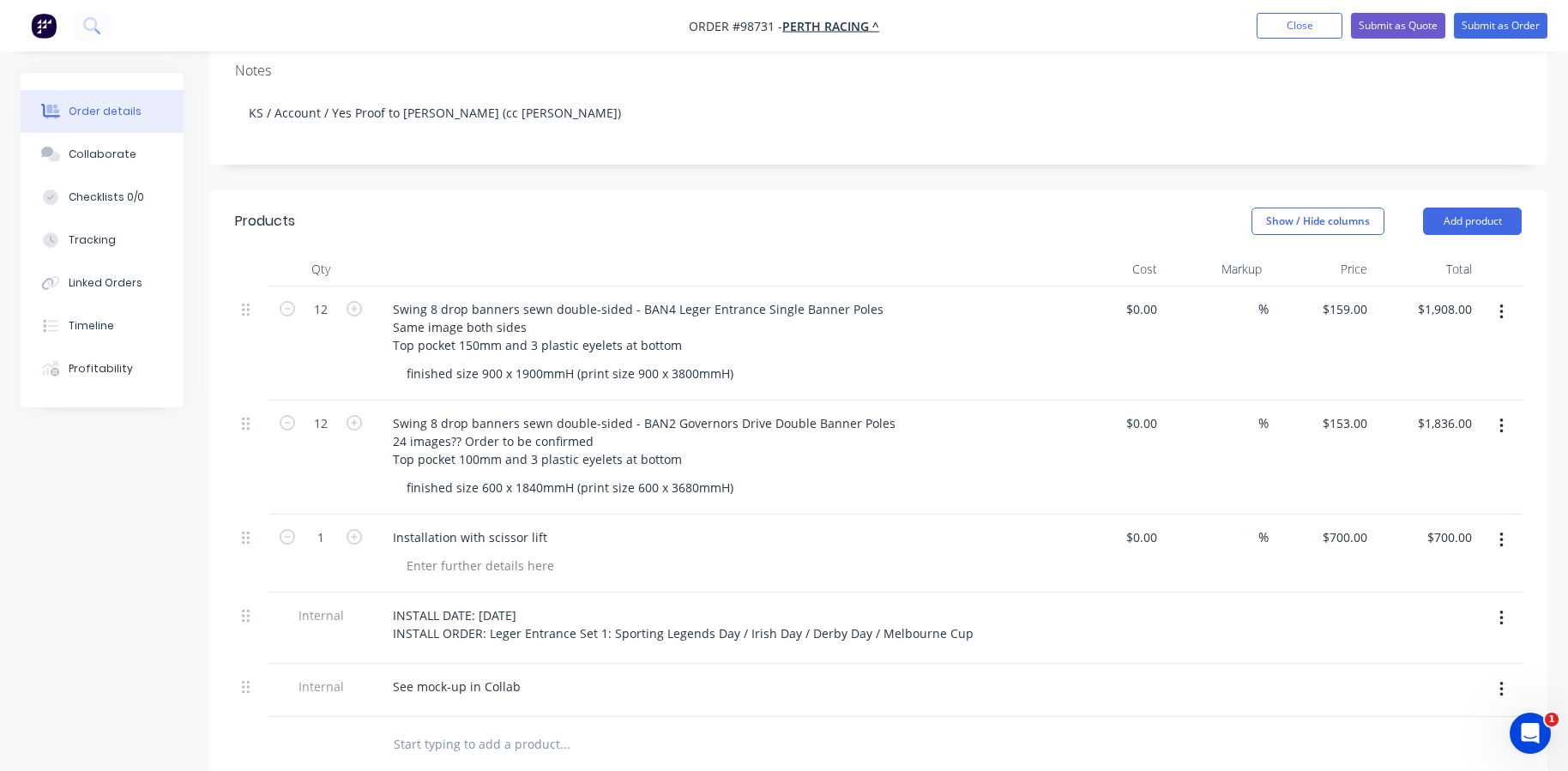
scroll to position [343, 0]
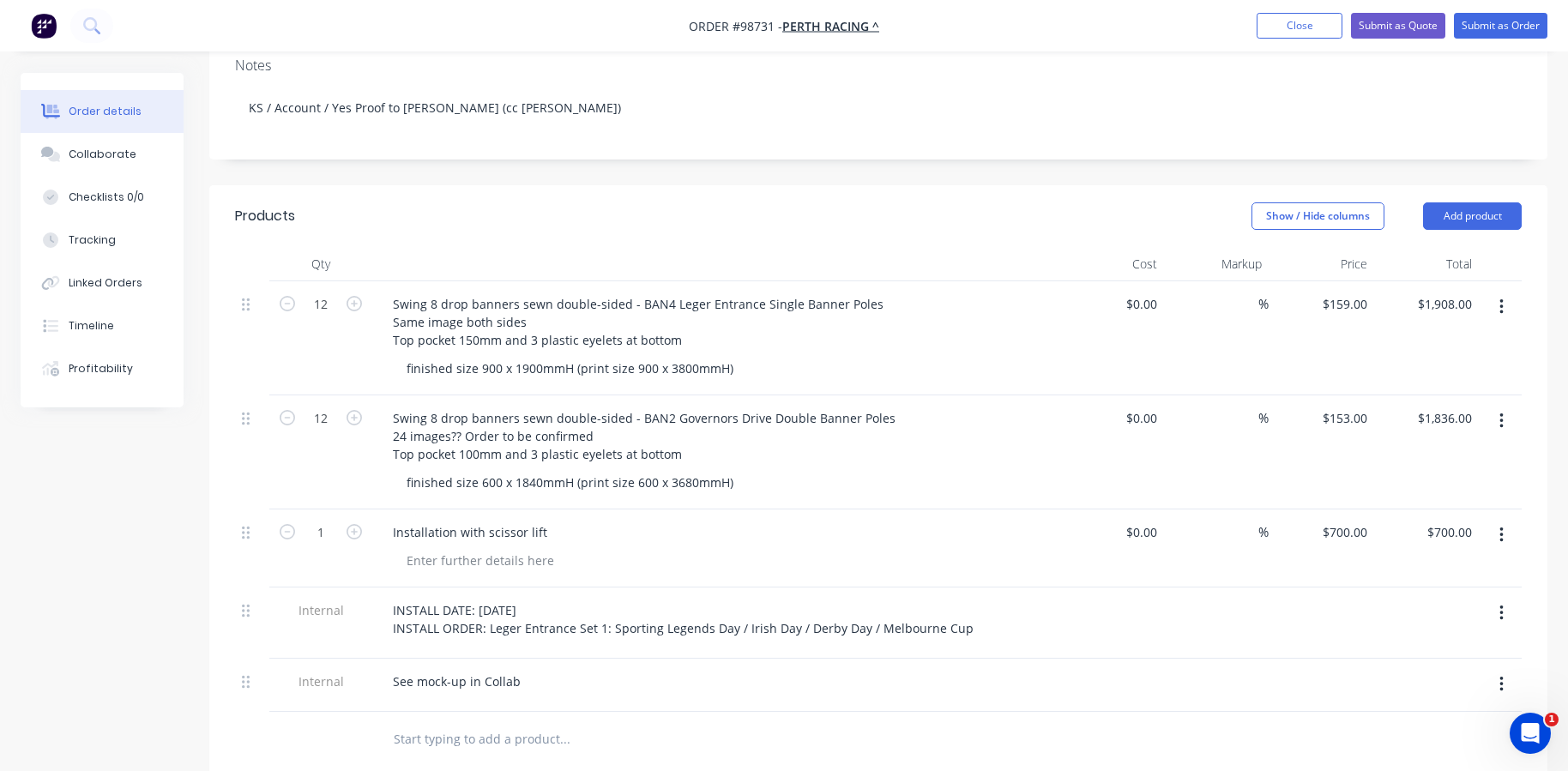
click at [1500, 412] on icon "button" at bounding box center [1502, 422] width 4 height 19
click at [1404, 522] on div "Delete" at bounding box center [1440, 534] width 132 height 24
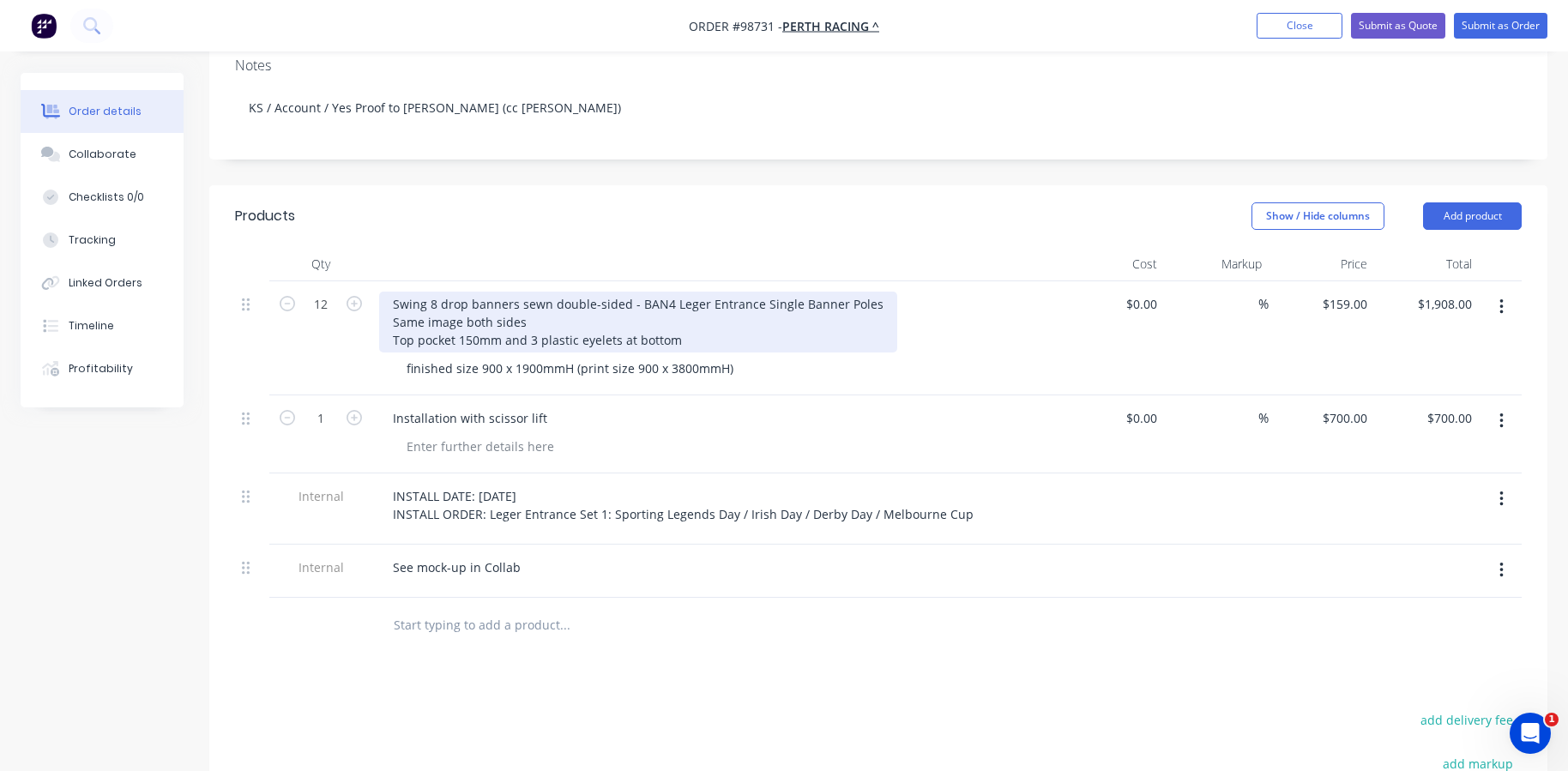
click at [551, 292] on div "Swing 8 drop banners sewn double-sided - BAN4 Leger Entrance Single Banner Pole…" at bounding box center [638, 322] width 519 height 61
click at [700, 292] on div "Swing 8 drop banners sewn back to back (double-sided - BAN4 Leger Entrance Sing…" at bounding box center [677, 322] width 596 height 61
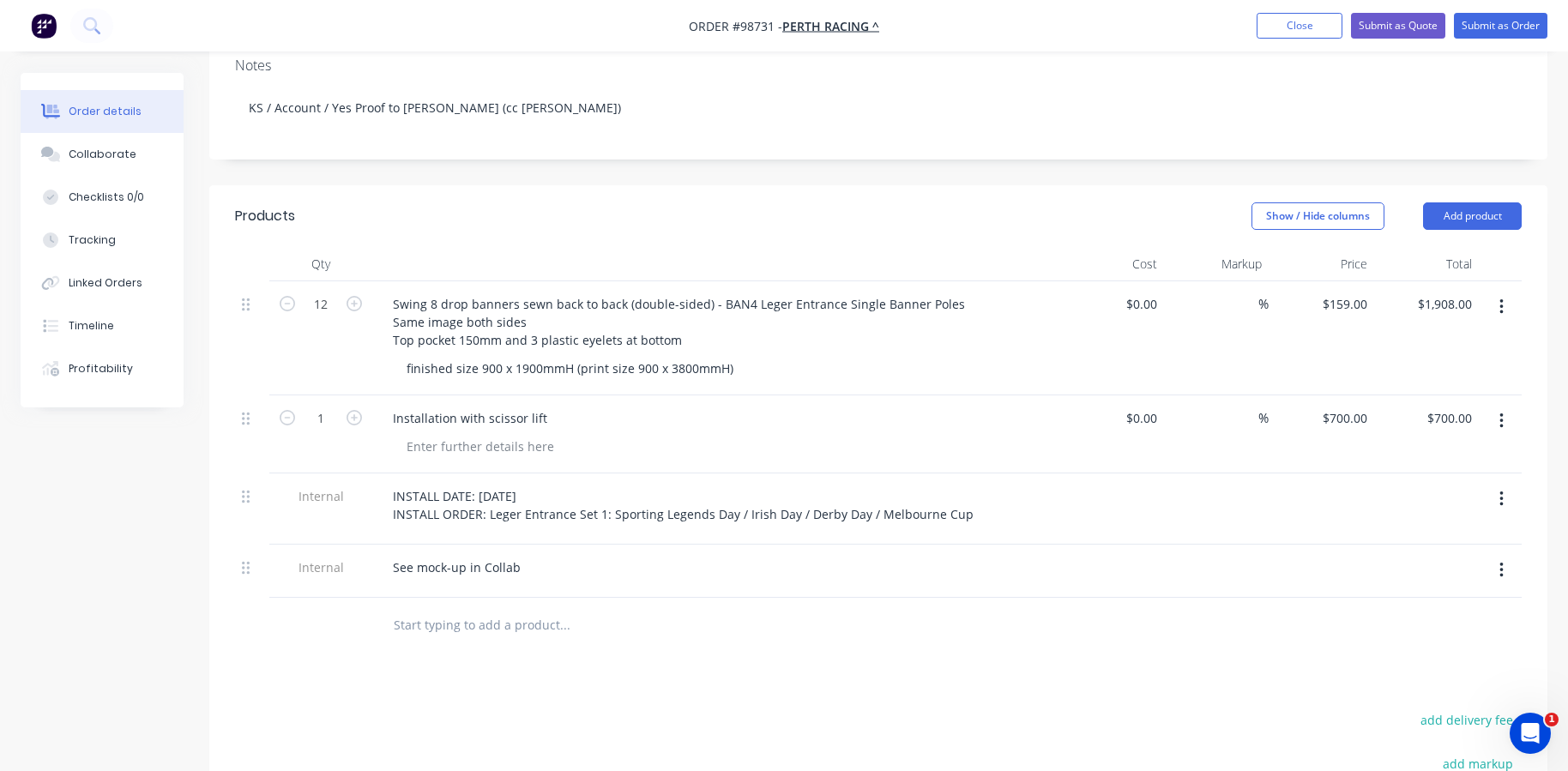
click at [683, 408] on div "Installation with scissor lift" at bounding box center [716, 434] width 686 height 78
click at [1463, 205] on button "Add product" at bounding box center [1472, 216] width 99 height 27
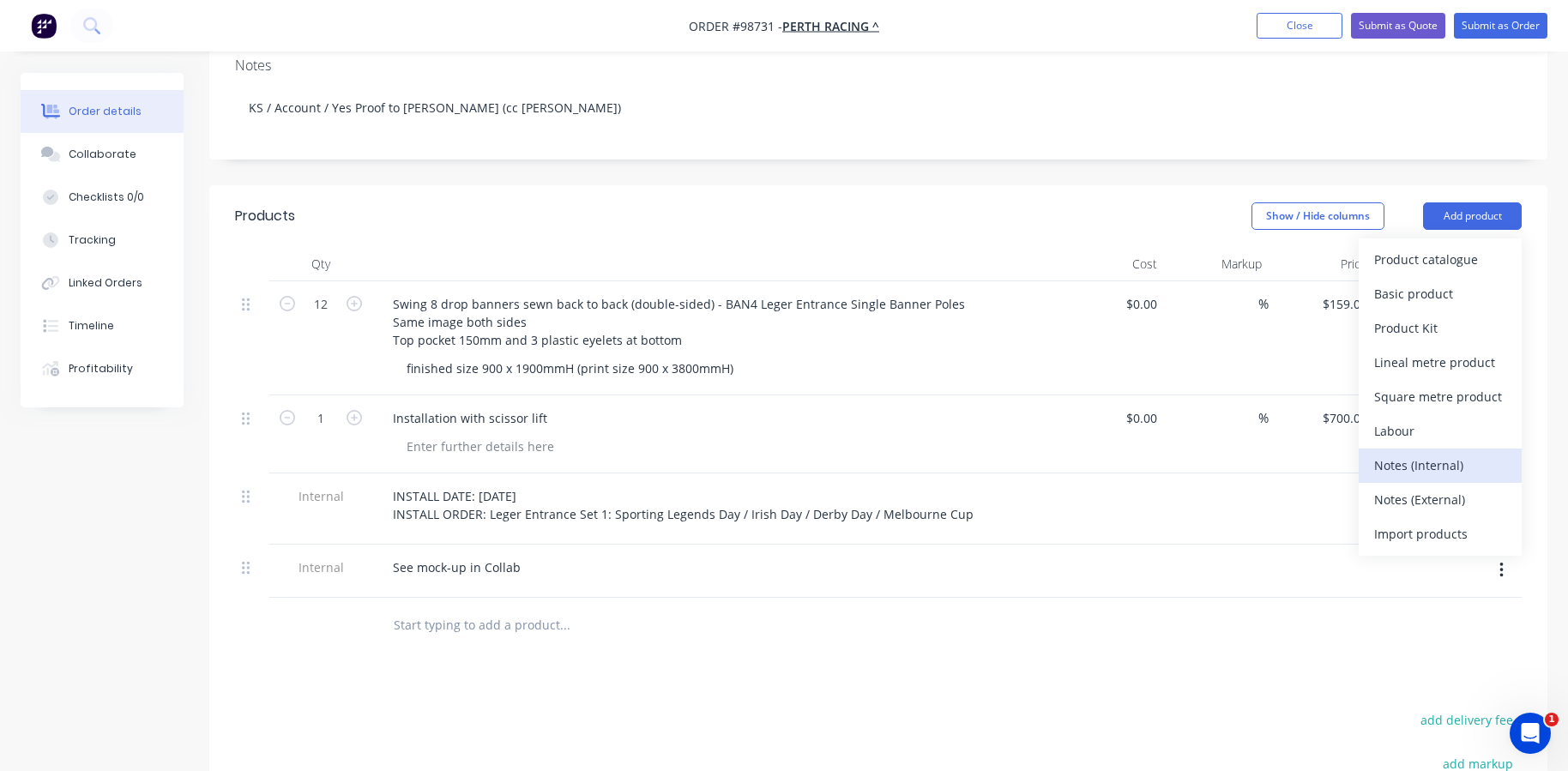
click at [1440, 453] on div "Notes (Internal)" at bounding box center [1440, 465] width 132 height 24
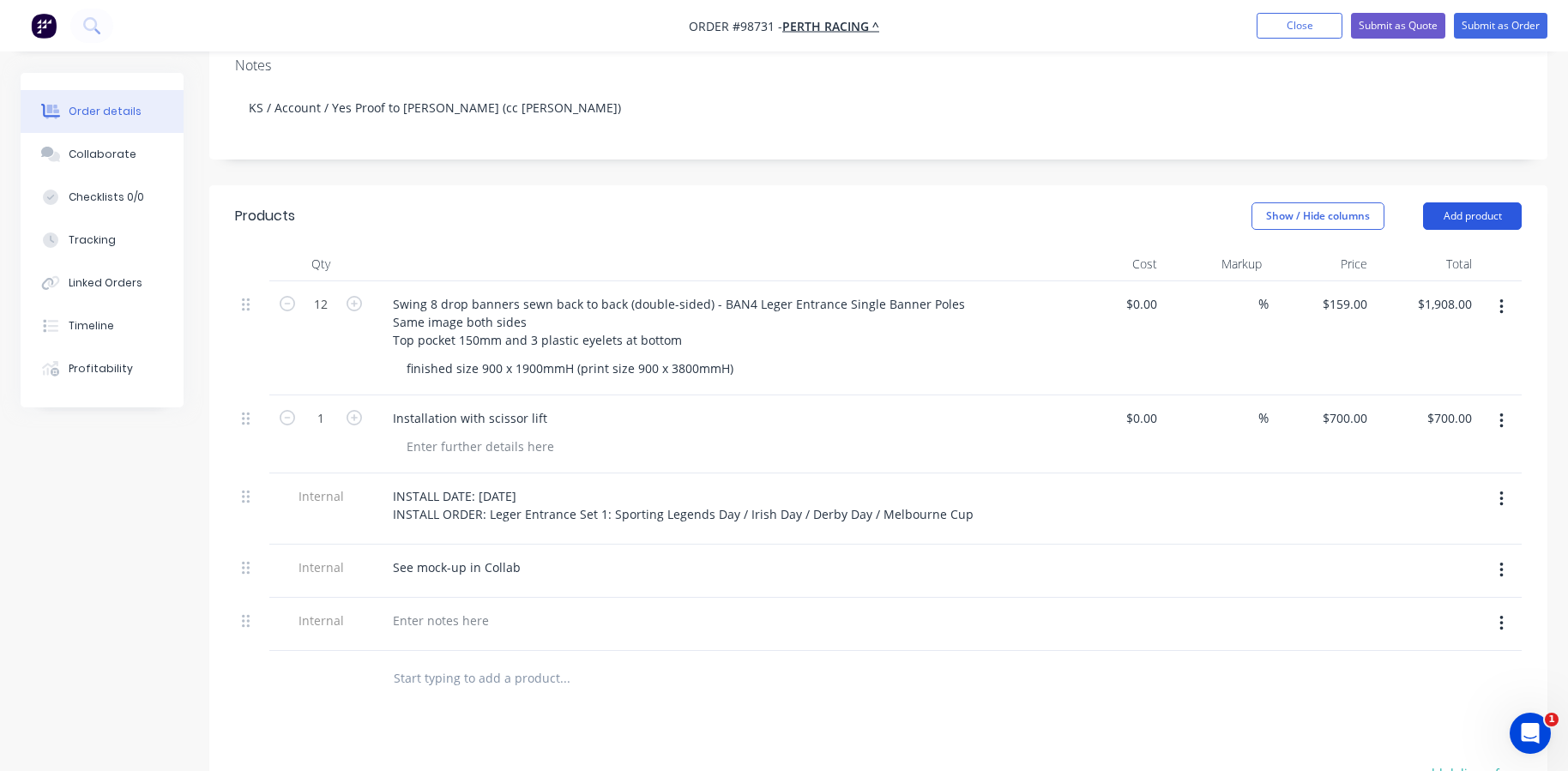
click at [1450, 203] on button "Add product" at bounding box center [1472, 216] width 99 height 27
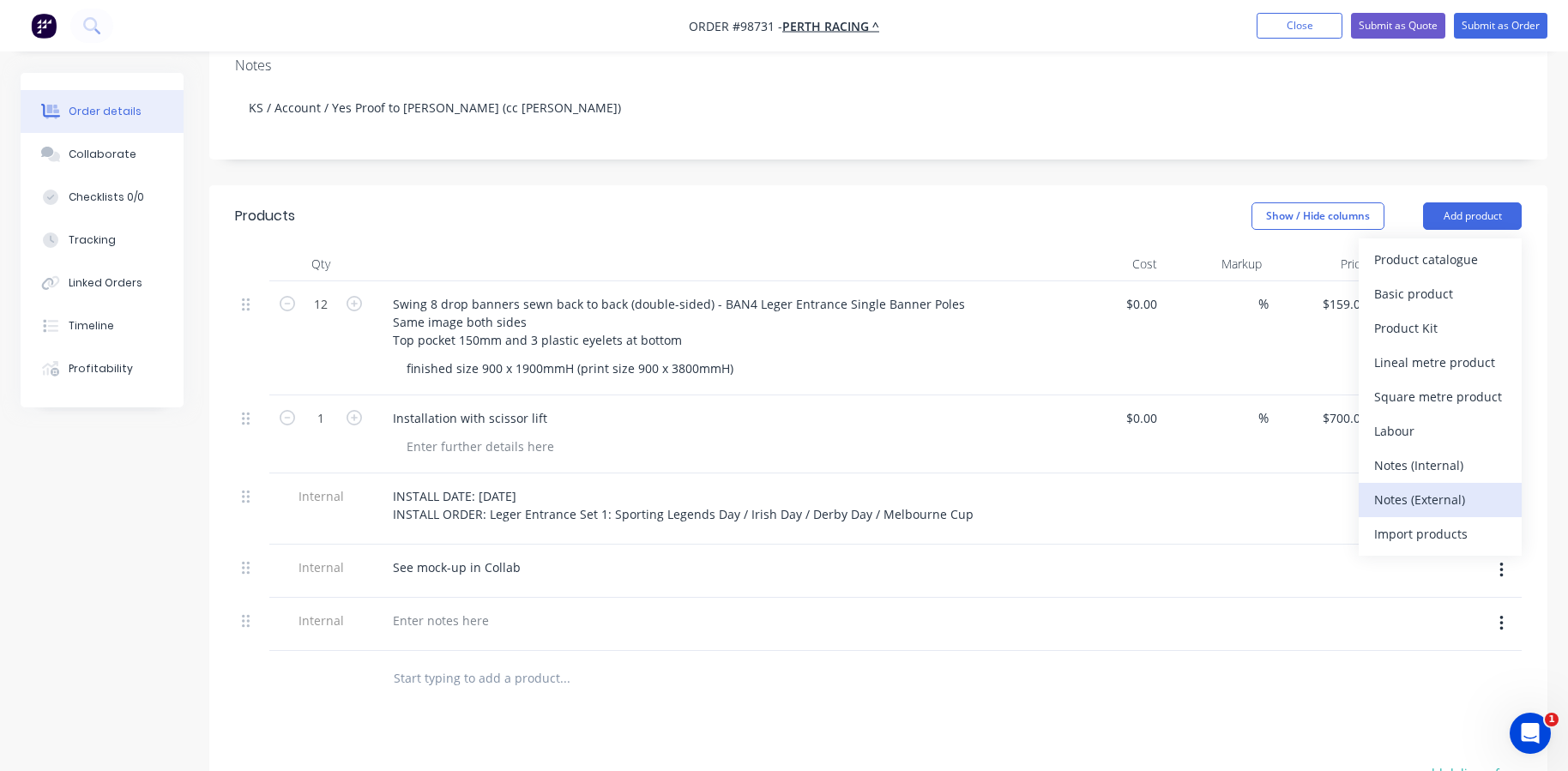
click at [1441, 487] on div "Notes (External)" at bounding box center [1440, 499] width 132 height 24
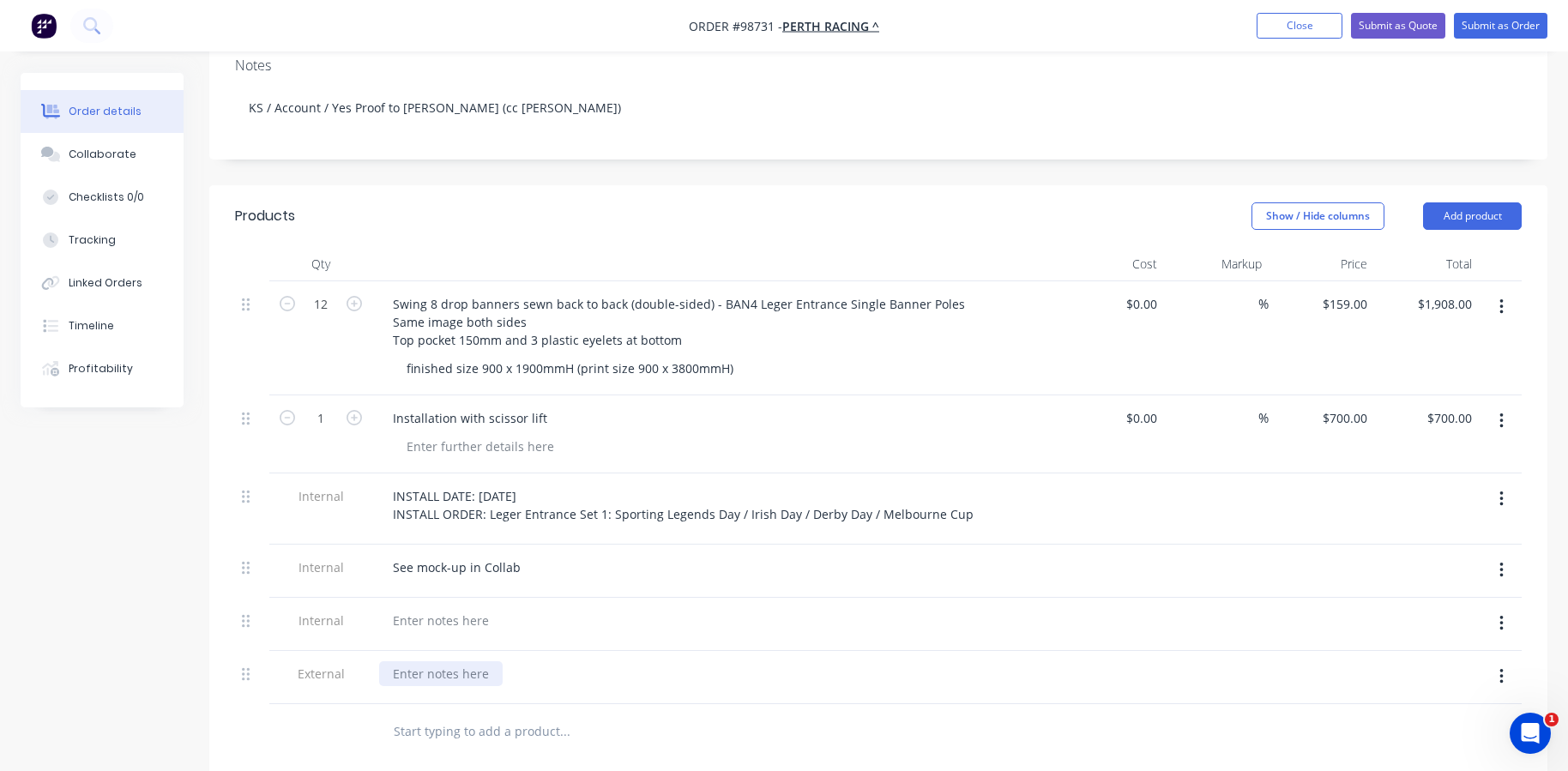
click at [437, 662] on div at bounding box center [441, 674] width 124 height 24
click at [433, 705] on div at bounding box center [682, 733] width 618 height 56
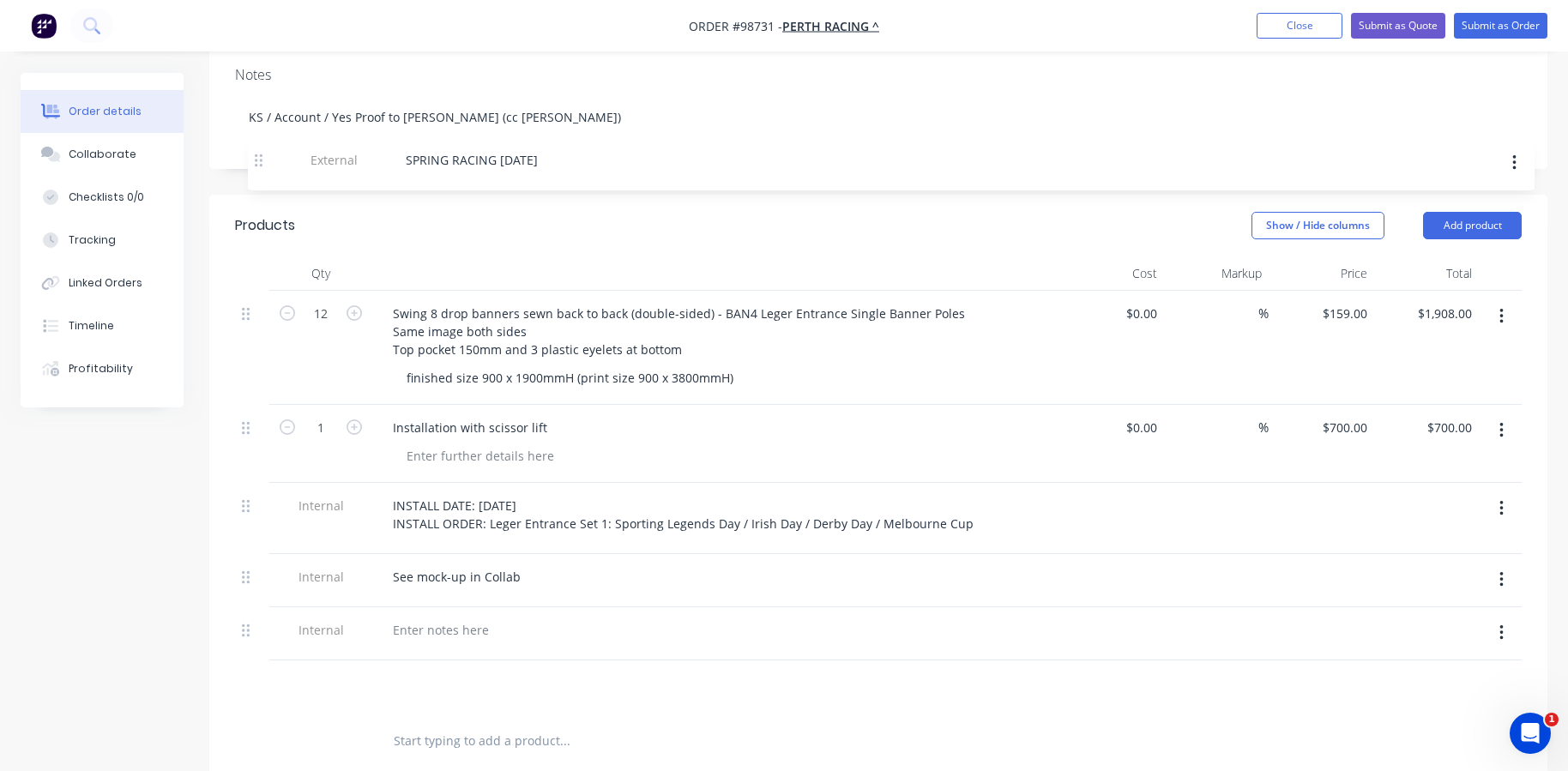
scroll to position [332, 0]
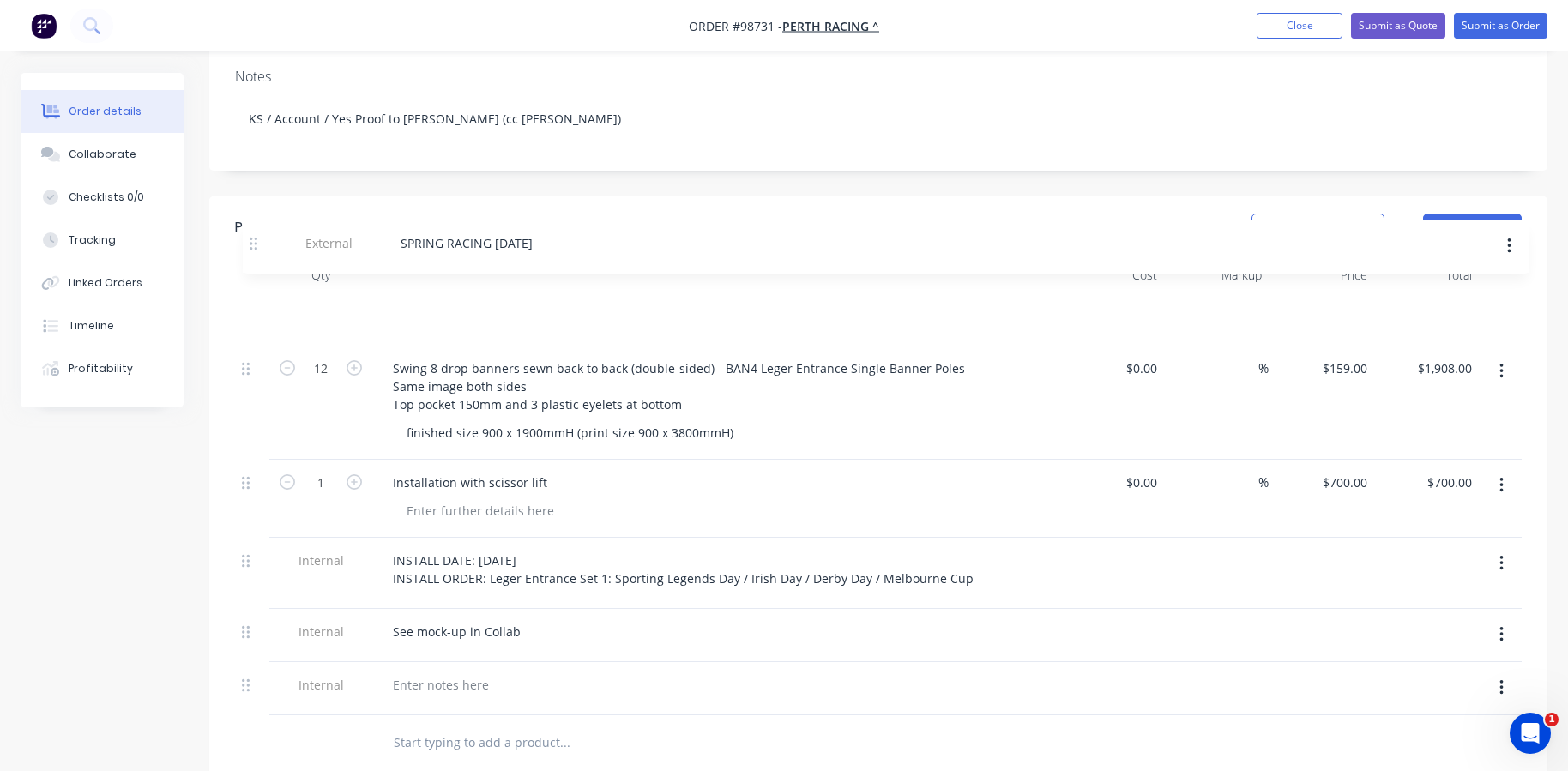
drag, startPoint x: 246, startPoint y: 652, endPoint x: 254, endPoint y: 239, distance: 413.1
click at [254, 258] on div "Qty Cost Markup Price Total 12 Swing 8 drop banners sewn back to back (double-s…" at bounding box center [878, 487] width 1287 height 458
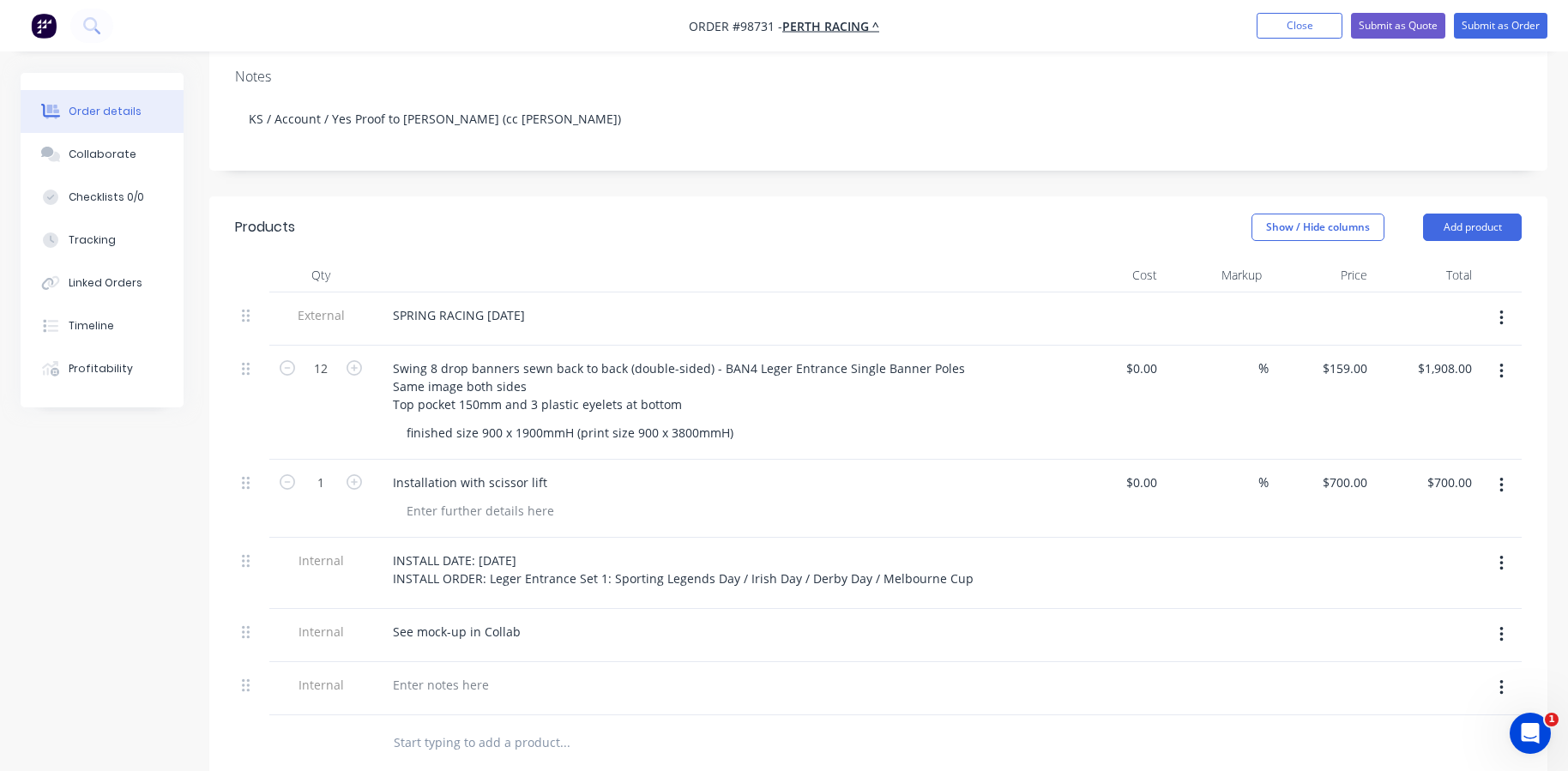
click at [1503, 678] on icon "button" at bounding box center [1502, 688] width 4 height 19
click at [1406, 755] on div "Delete" at bounding box center [1440, 768] width 132 height 24
click at [588, 620] on div "See mock-up in Collab" at bounding box center [715, 632] width 672 height 24
click at [517, 620] on div "See mock-up in Collab" at bounding box center [457, 632] width 155 height 24
click at [496, 672] on input "text" at bounding box center [564, 689] width 343 height 34
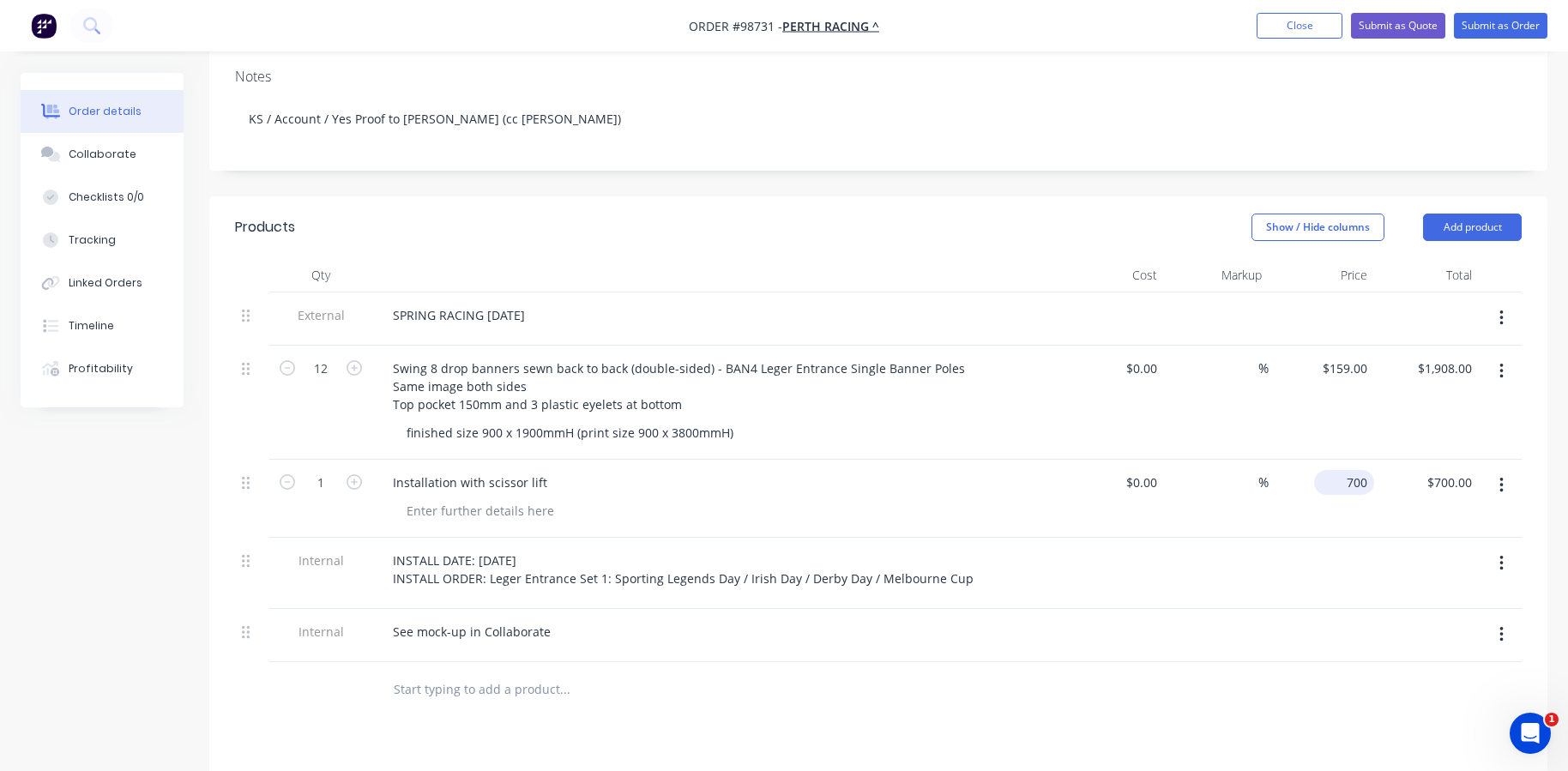
click at [1348, 471] on input "700" at bounding box center [1347, 483] width 53 height 24
type input "$200.00"
click at [1356, 538] on div at bounding box center [1321, 574] width 106 height 72
click at [560, 471] on div "Installation with scissor lift" at bounding box center [715, 483] width 672 height 24
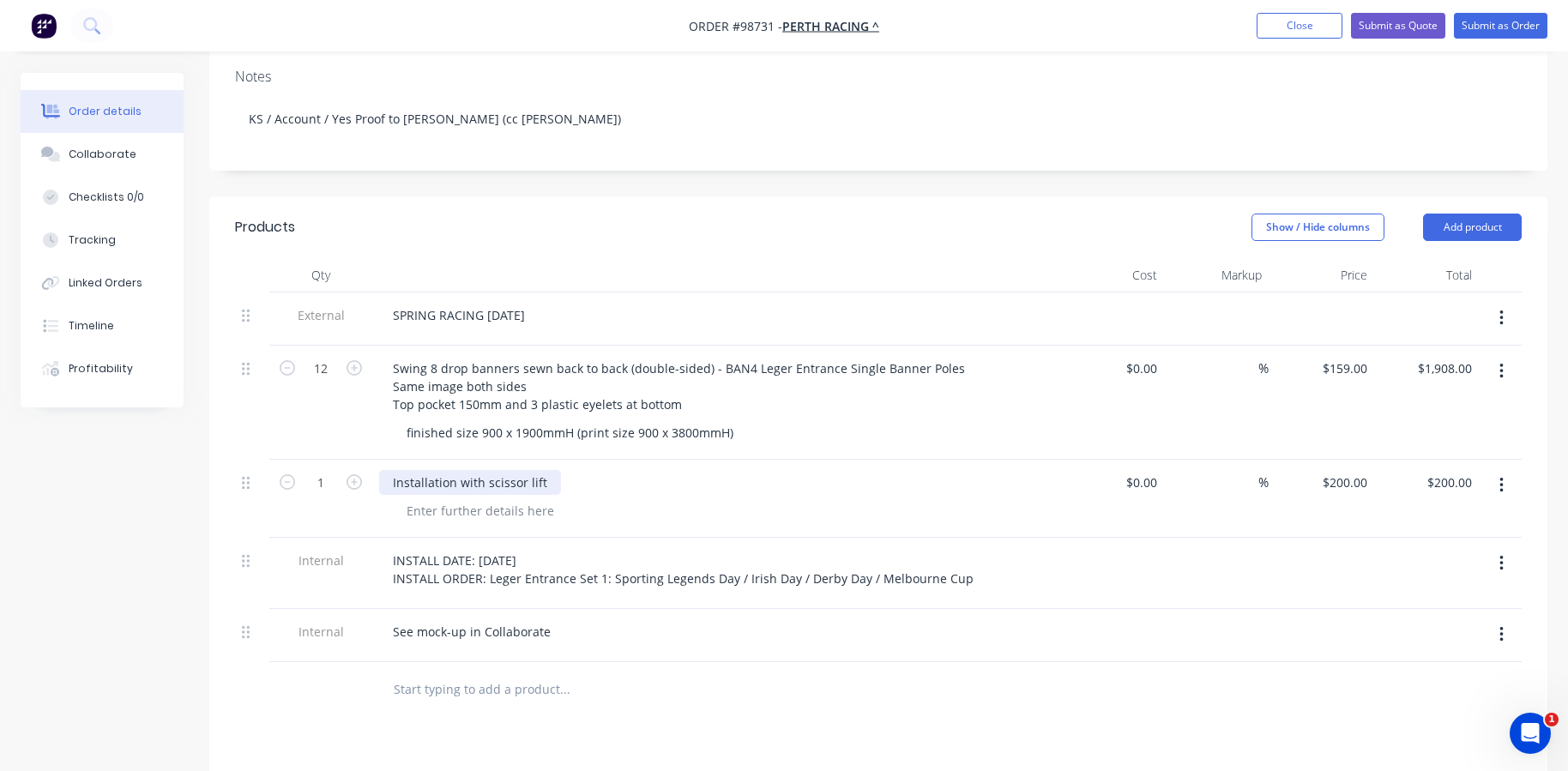
click at [543, 471] on div "Installation with scissor lift" at bounding box center [470, 483] width 182 height 24
click at [539, 672] on input "text" at bounding box center [564, 689] width 343 height 34
click at [473, 620] on div "See mock-up in Collaborate" at bounding box center [471, 632] width 185 height 24
click at [1500, 625] on icon "button" at bounding box center [1502, 635] width 4 height 19
click at [1407, 702] on div "Delete" at bounding box center [1440, 714] width 132 height 24
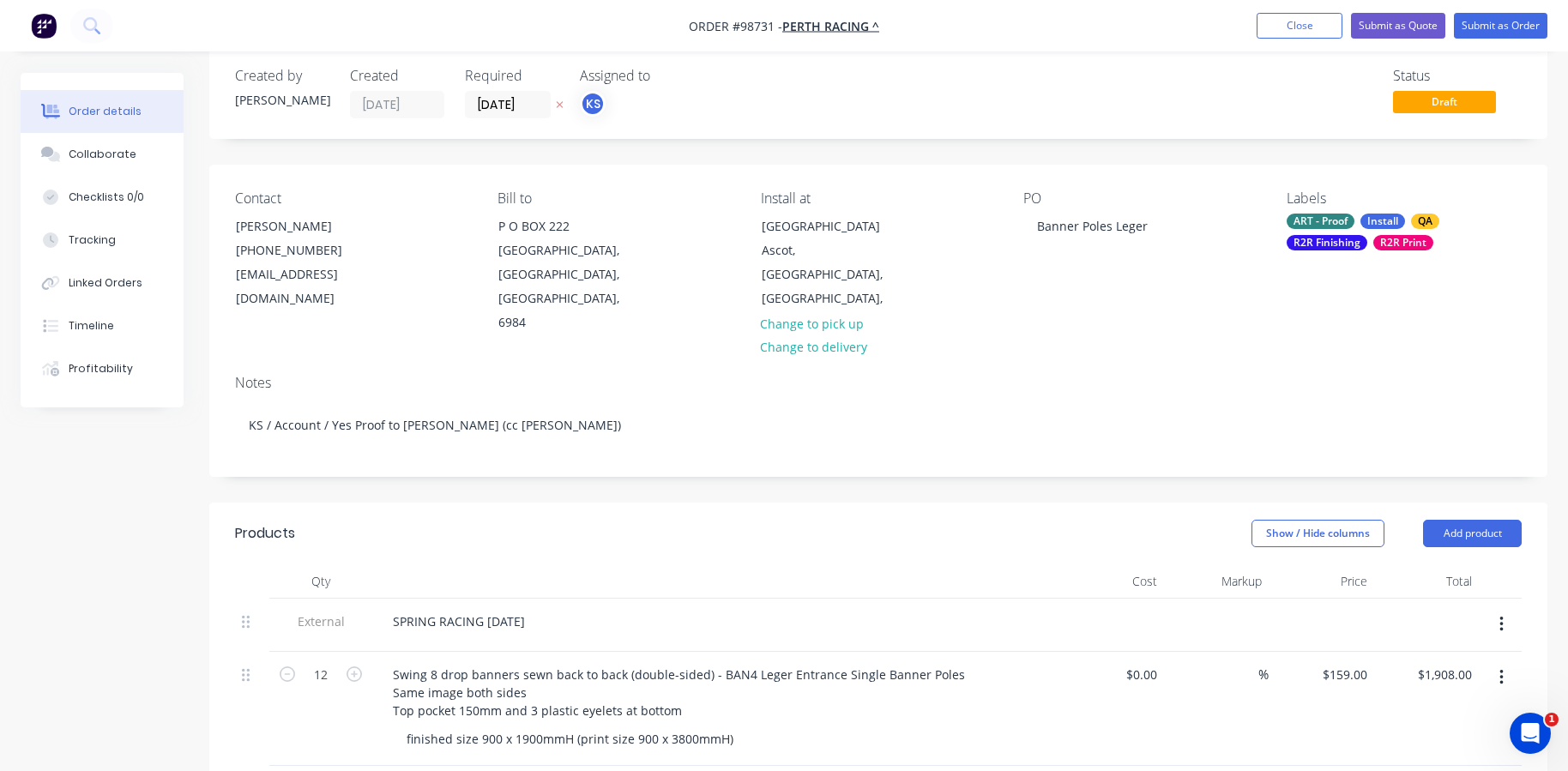
scroll to position [0, 0]
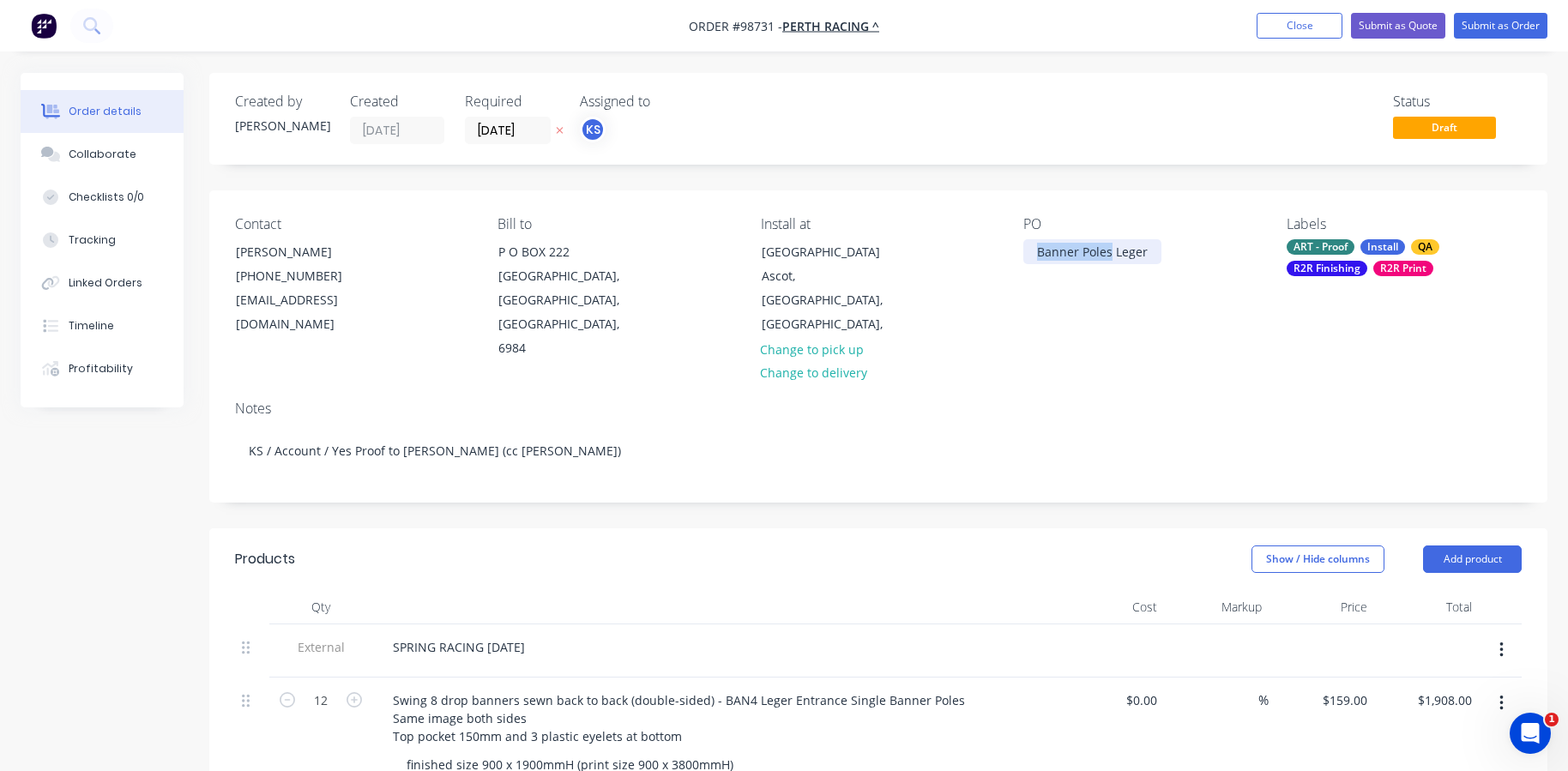
drag, startPoint x: 1111, startPoint y: 254, endPoint x: 1035, endPoint y: 250, distance: 76.1
click at [1037, 250] on div "Banner Poles Leger" at bounding box center [1092, 251] width 138 height 24
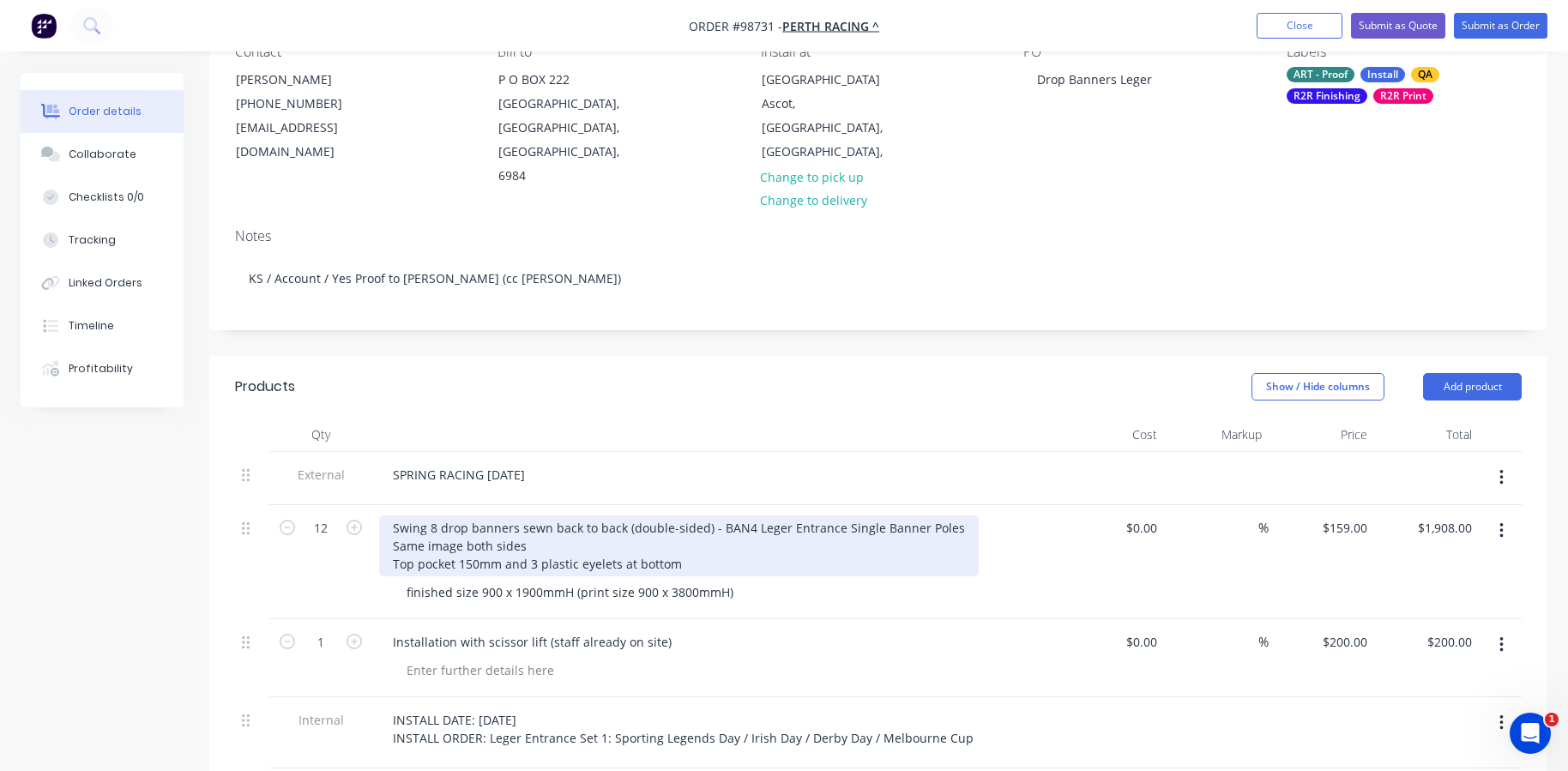
scroll to position [172, 0]
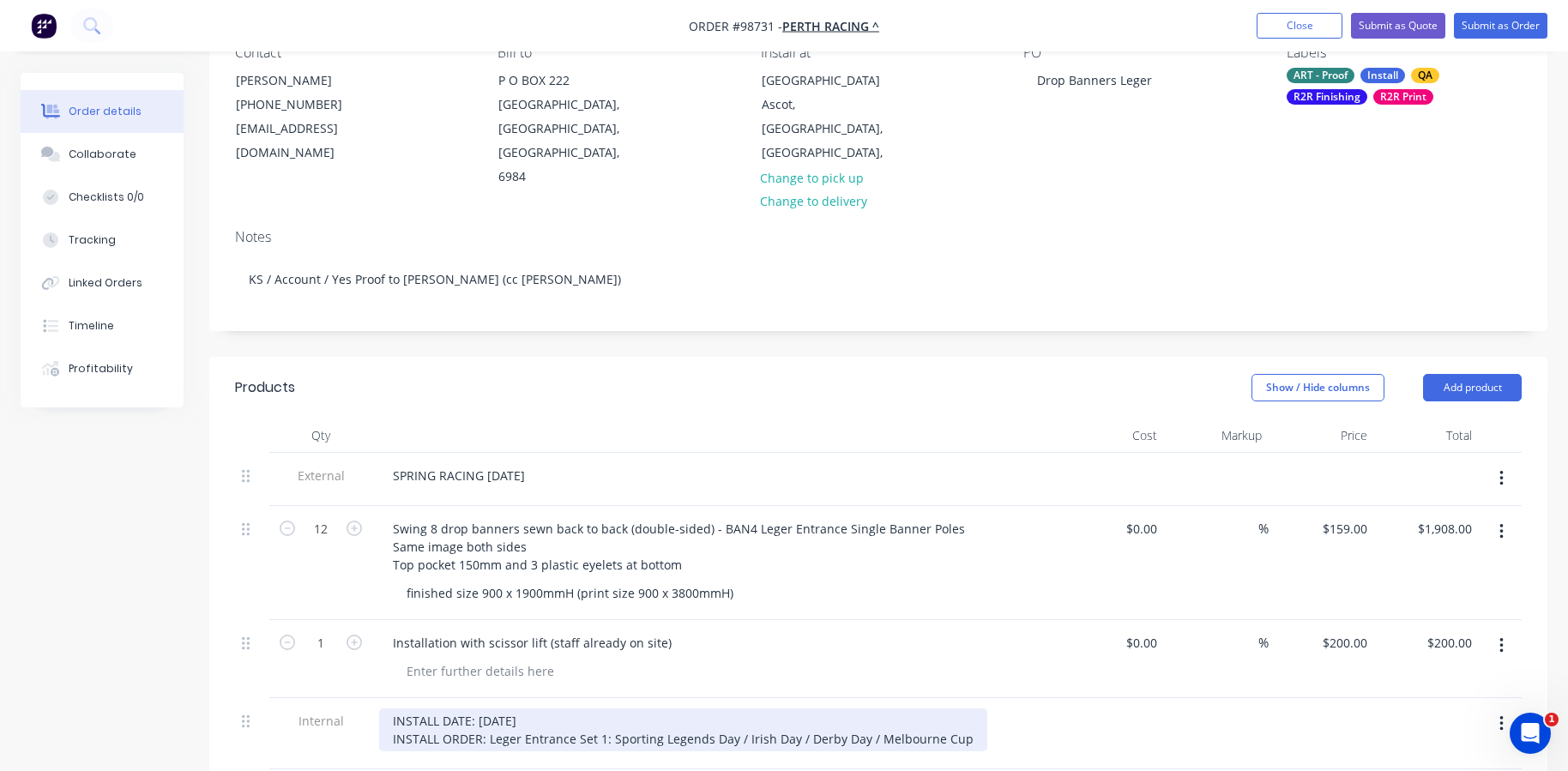
click at [393, 716] on div "INSTALL DATE: [DATE] INSTALL ORDER: Leger Entrance Set 1: Sporting Legends Day …" at bounding box center [683, 730] width 609 height 43
click at [394, 716] on div "INSTALL DATE: [DATE] INSTALL ORDER: Leger Entrance Set 1: Sporting Legends Day …" at bounding box center [683, 730] width 609 height 43
click at [959, 713] on div "INSTALL DATE: [DATE] INSTALL ORDER: Leger Entrance Set 1: Sporting Legends Day …" at bounding box center [683, 730] width 609 height 43
click at [512, 733] on div "INSTALL DATE: [DATE] INSTALL ORDER: Leger Entrance Set 1: Sporting Legends Day …" at bounding box center [683, 740] width 609 height 61
click at [479, 714] on div "INSTALL DATE: [DATE] INSTALL ORDER: Leger Entrance Set 1: Sporting Legends Day …" at bounding box center [683, 740] width 609 height 61
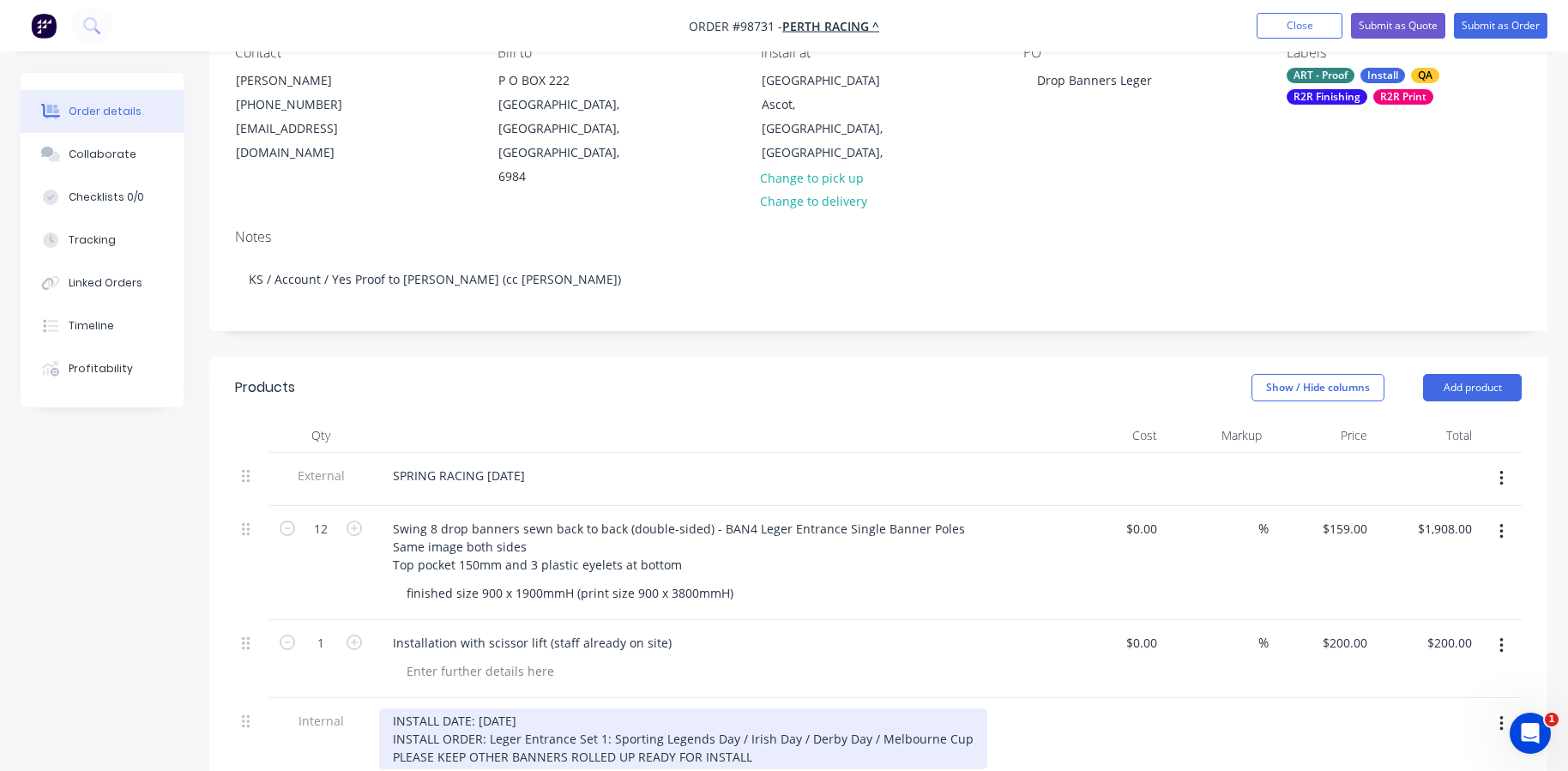
click at [766, 732] on div "INSTALL DATE: [DATE] INSTALL ORDER: Leger Entrance Set 1: Sporting Legends Day …" at bounding box center [683, 740] width 609 height 61
click at [507, 733] on div "INSTALL DATE: [DATE] INSTALL ORDER: Leger Entrance Set 1: Sporting Legends Day …" at bounding box center [683, 740] width 609 height 61
click at [732, 735] on div "INSTALL DATE: [DATE] INSTALL ORDER: Leger Entrance Set 1: Sporting Legends Day …" at bounding box center [683, 740] width 609 height 61
click at [639, 730] on div "INSTALL DATE: [DATE] INSTALL ORDER: Leger Entrance Set 1: Sporting Legends Day …" at bounding box center [683, 740] width 609 height 61
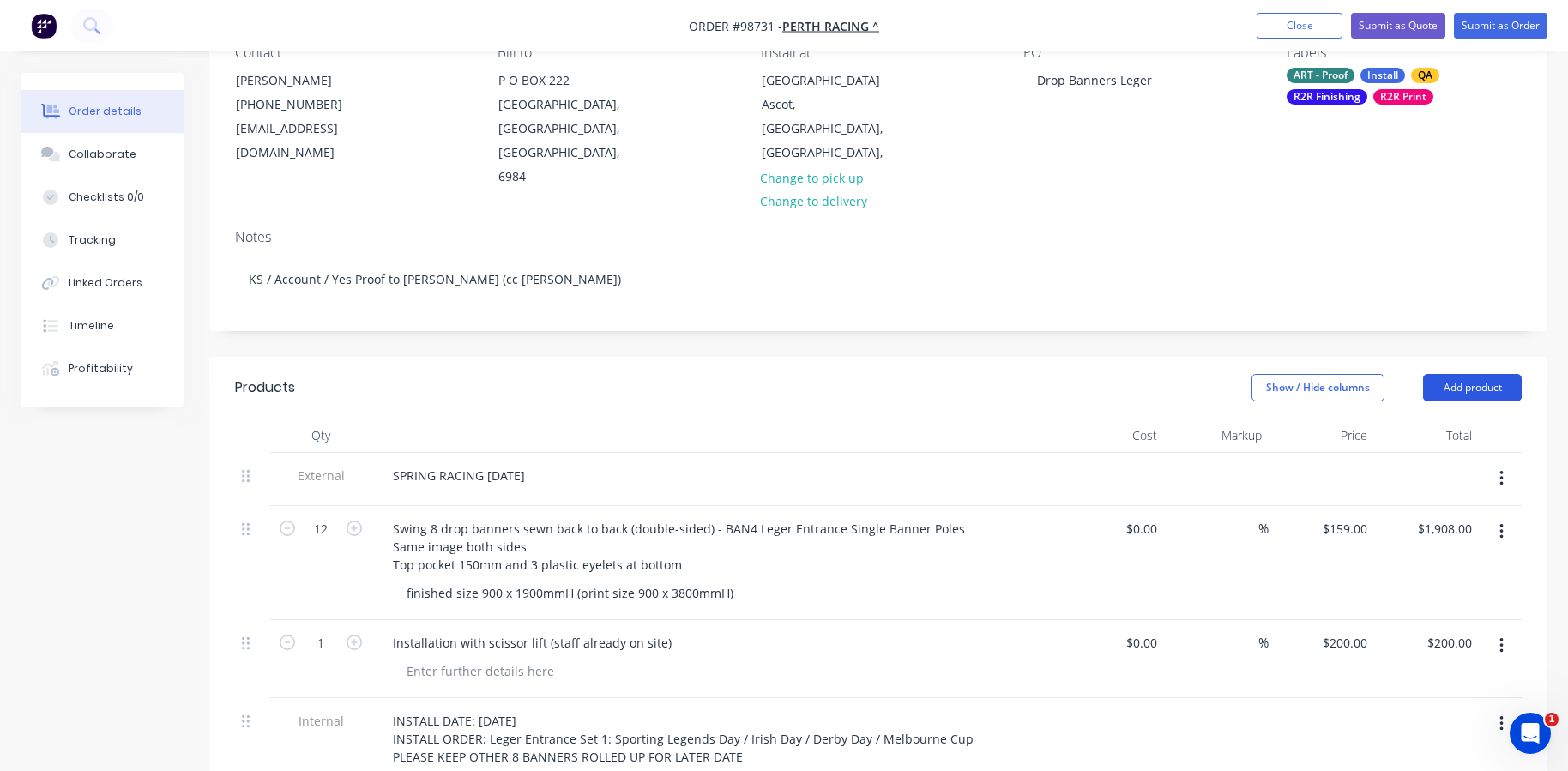
click at [1453, 374] on button "Add product" at bounding box center [1472, 387] width 99 height 27
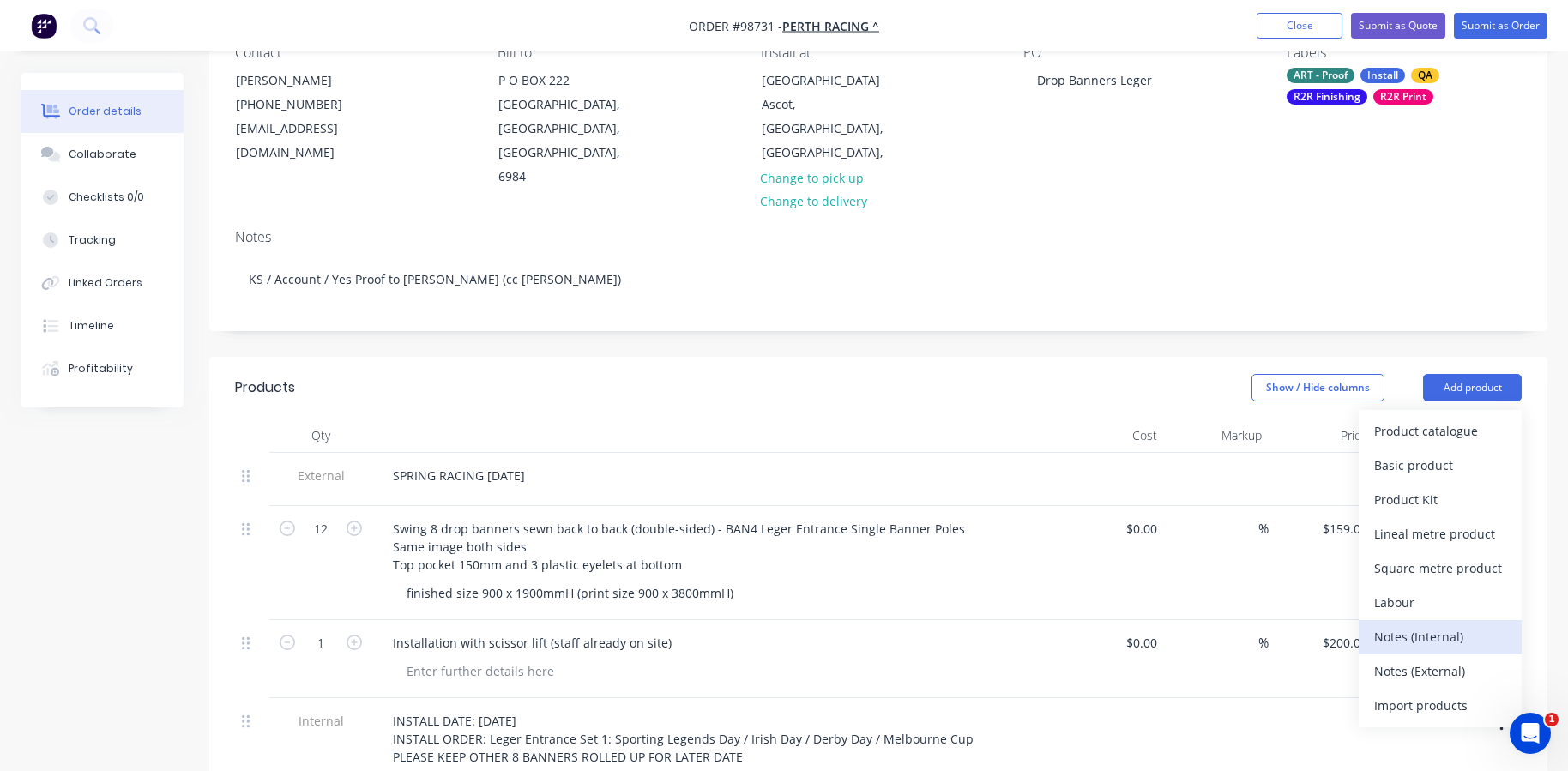
click at [1436, 624] on div "Notes (Internal)" at bounding box center [1440, 637] width 132 height 24
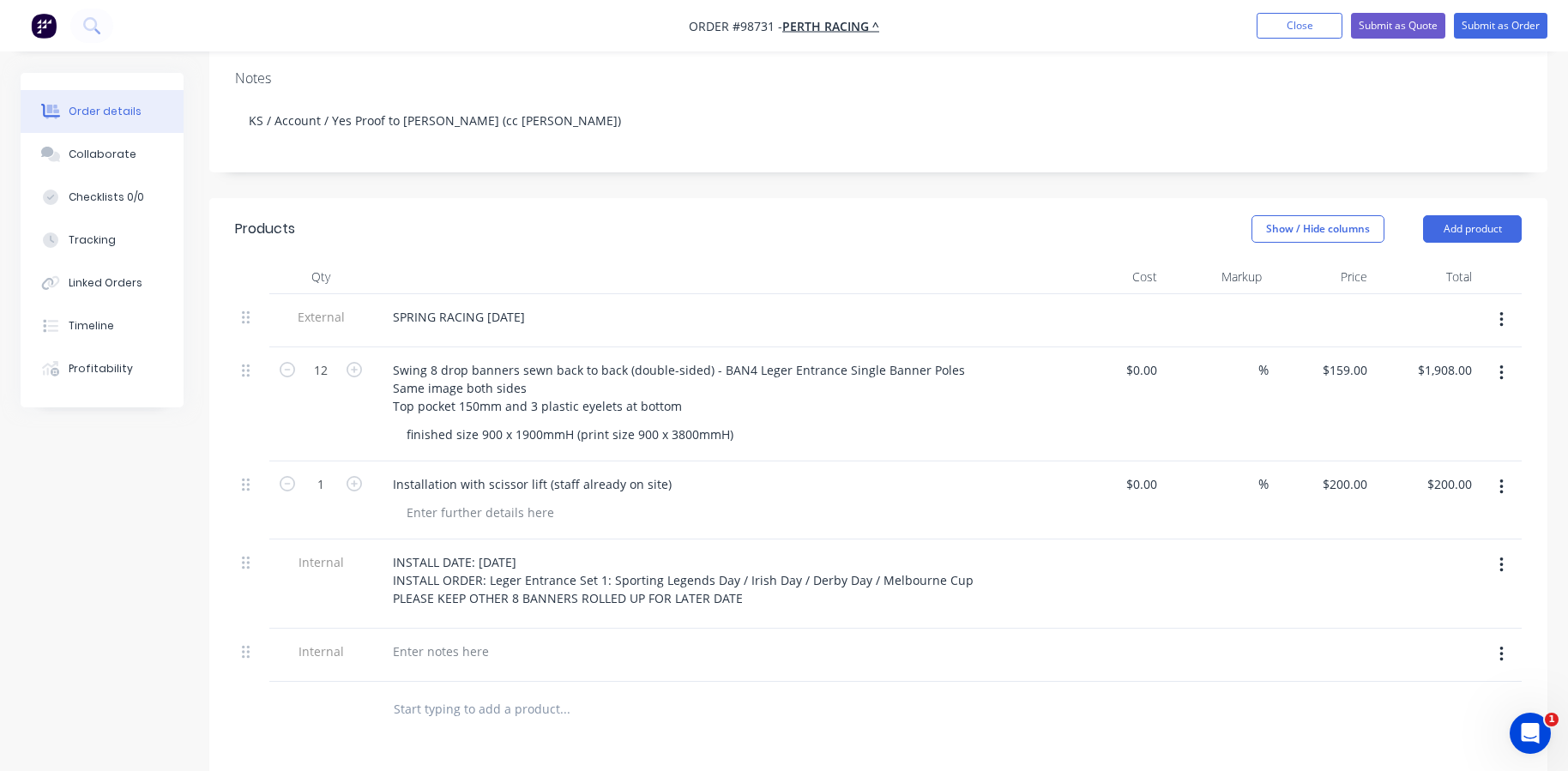
scroll to position [343, 0]
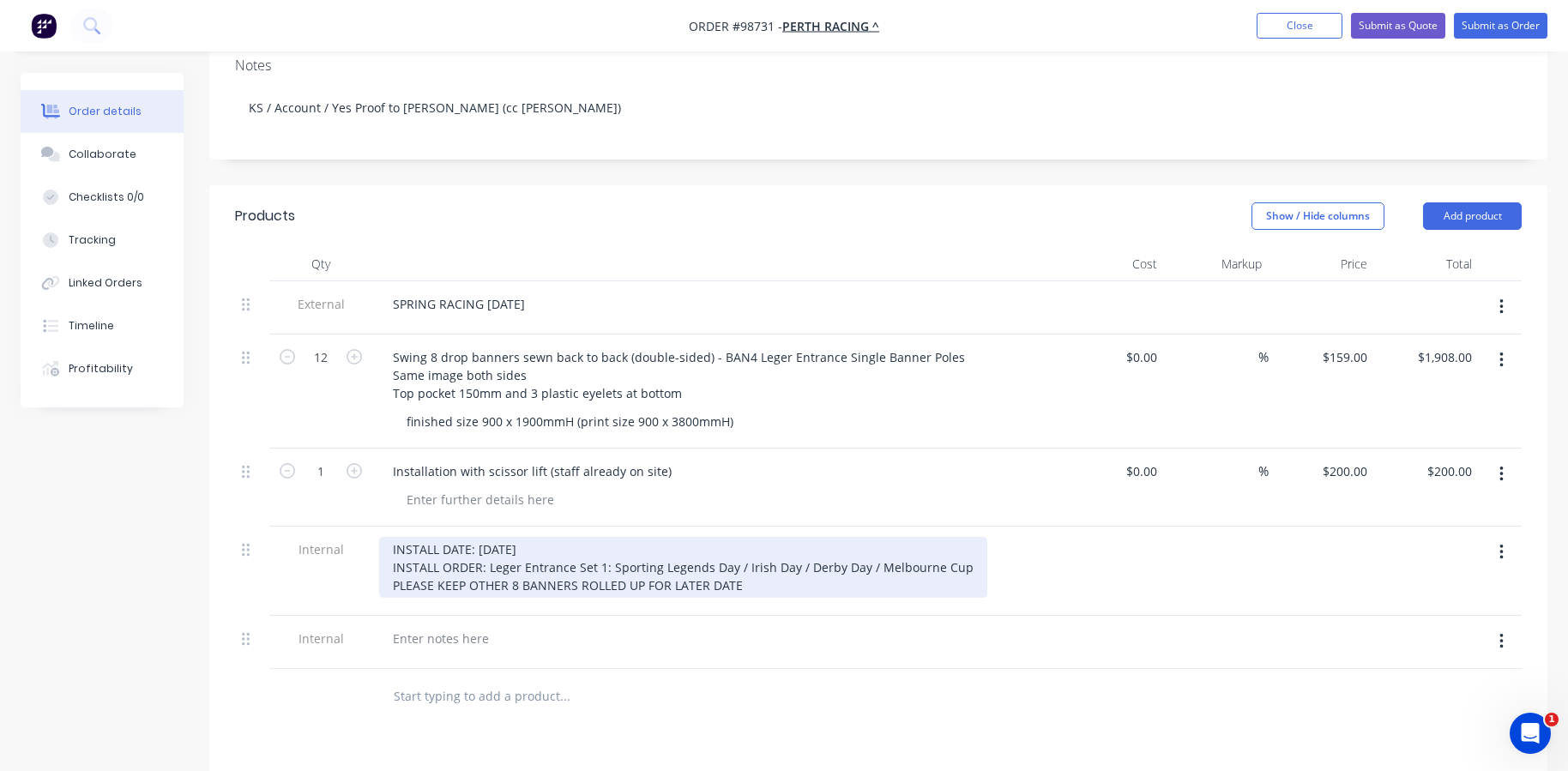
drag, startPoint x: 741, startPoint y: 560, endPoint x: 382, endPoint y: 561, distance: 359.0
click at [382, 561] on div "INSTALL DATE: [DATE] INSTALL ORDER: Leger Entrance Set 1: Sporting Legends Day …" at bounding box center [683, 568] width 609 height 61
copy div "PLEASE KEEP OTHER 8 BANNERS ROLLED UP FOR LATER DATE"
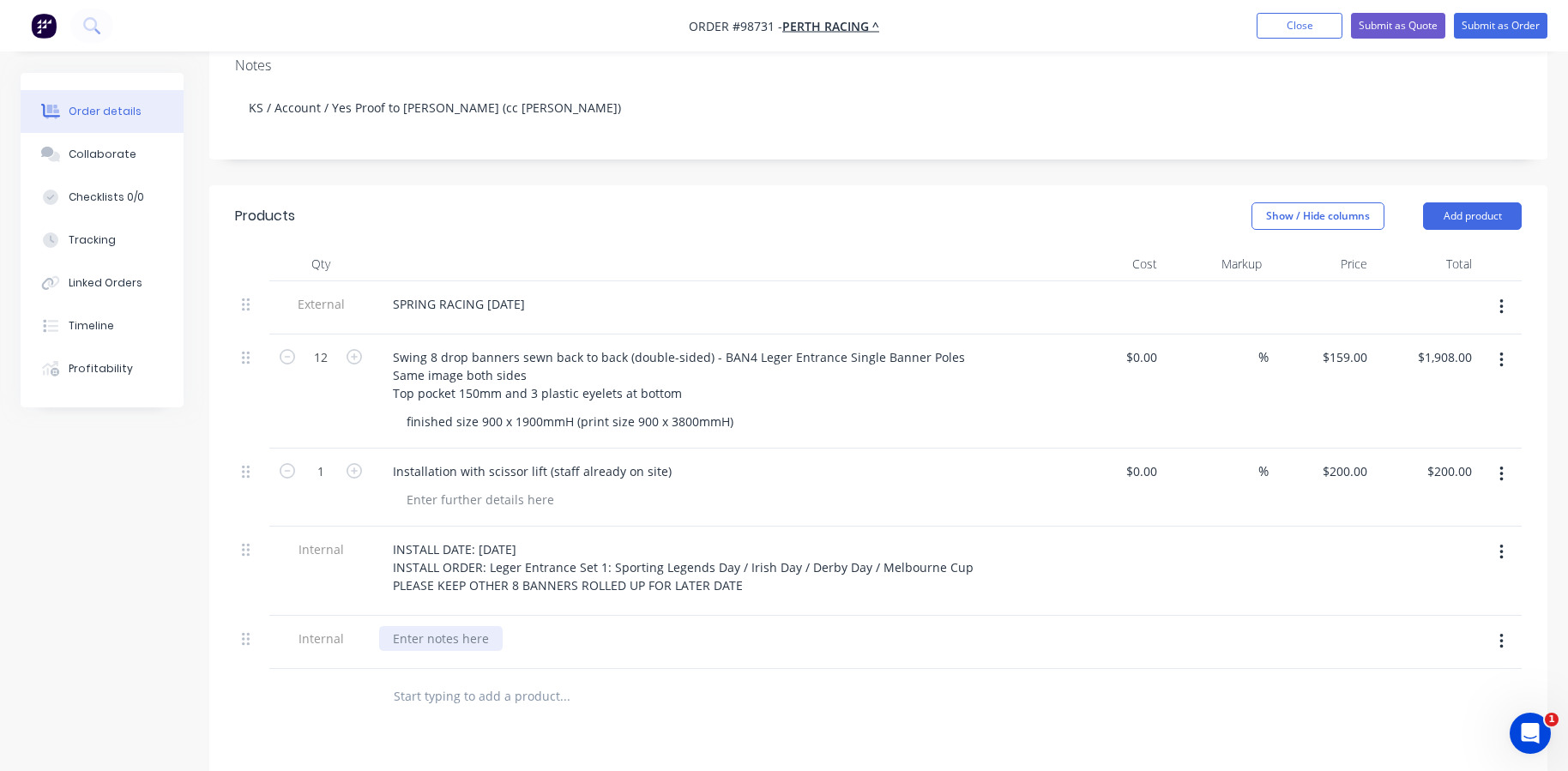
click at [401, 626] on div at bounding box center [441, 638] width 124 height 24
paste div
click at [506, 626] on div "PLEASE KEEP OTHER 8 BANNERS ROLLED UP FOR LATER DATE" at bounding box center [567, 638] width 377 height 24
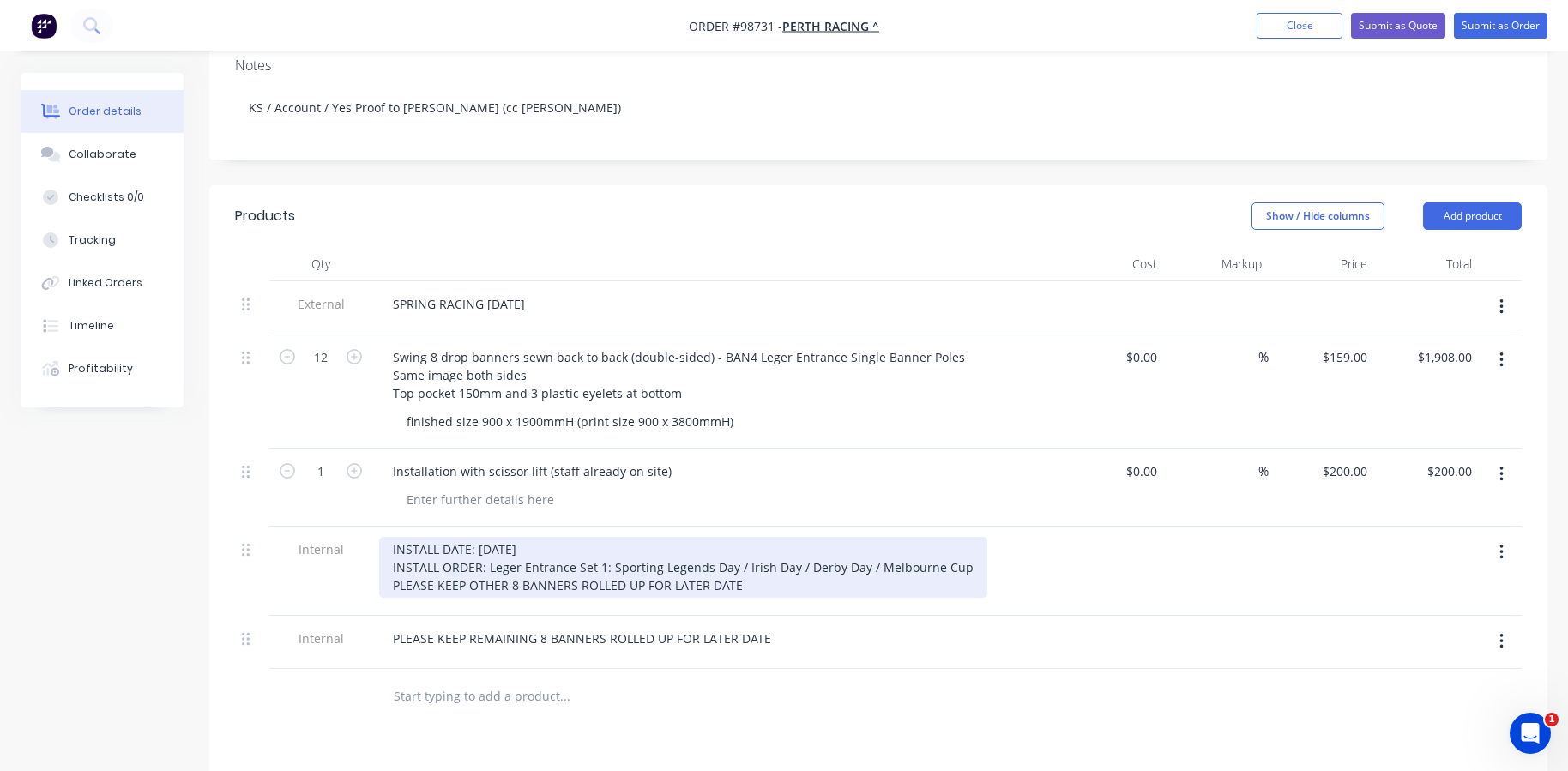
drag, startPoint x: 750, startPoint y: 561, endPoint x: 371, endPoint y: 561, distance: 379.0
click at [371, 561] on div "Internal INSTALL DATE: [DATE] INSTALL ORDER: Leger Entrance Set 1: Sporting Leg…" at bounding box center [878, 571] width 1287 height 89
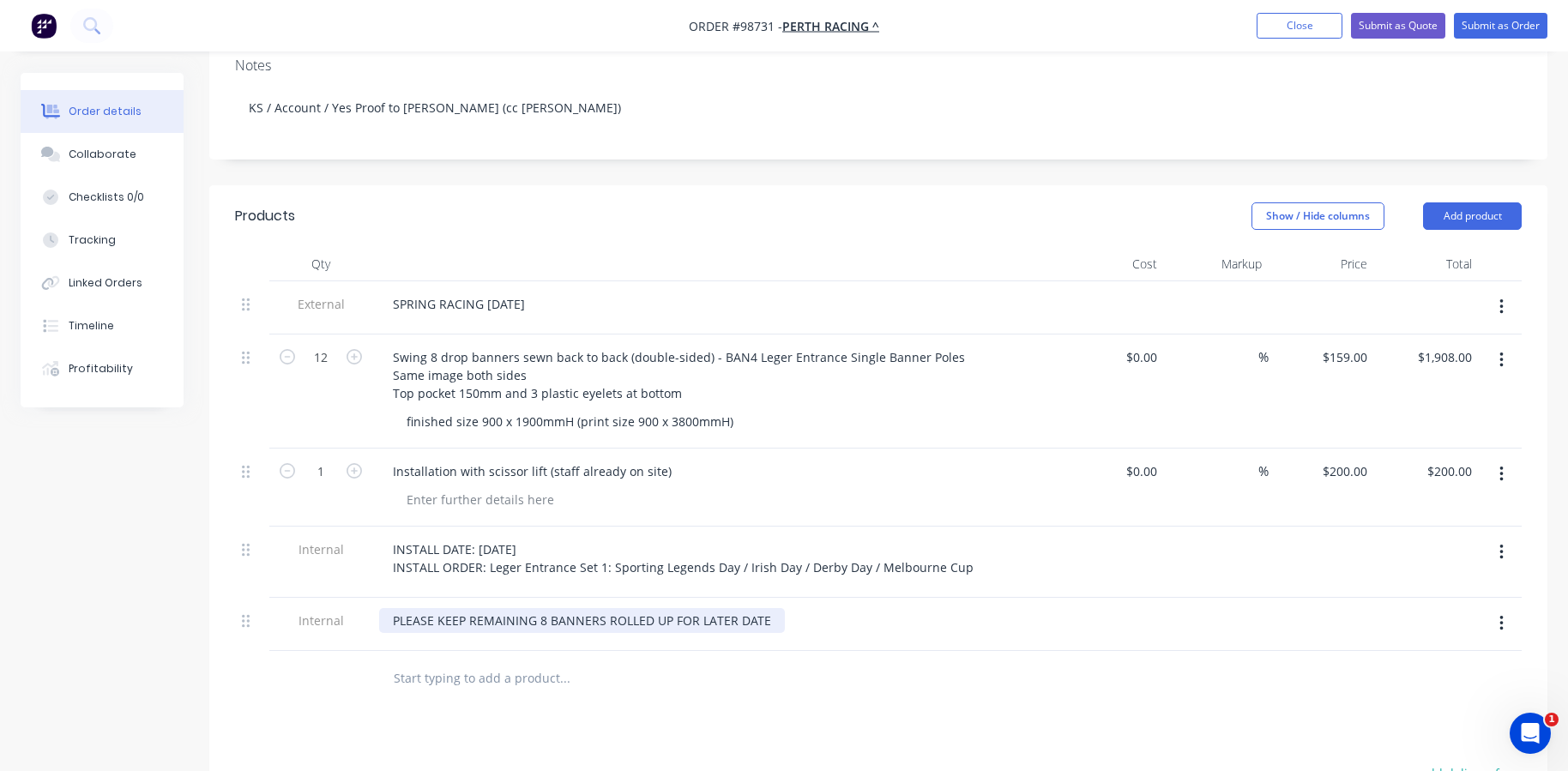
click at [767, 609] on div "PLEASE KEEP REMAINING 8 BANNERS ROLLED UP FOR LATER DATE" at bounding box center [581, 621] width 406 height 24
click at [696, 609] on div "PLEASE KEEP REMAINING 8 BANNERS ROLLED UP FOR LATER DATE" at bounding box center [581, 621] width 406 height 24
click at [425, 662] on input "text" at bounding box center [564, 678] width 343 height 34
click at [671, 609] on div "PLEASE KEEP REMAINING 8 BANNERS ROLLED UP FOR INSTALL AT A LATER DATE" at bounding box center [621, 621] width 485 height 24
click at [840, 609] on div "PLEASE KEEP REMAINING 8 BANNERS ROLLED UP FOR INSTALL AT A LATER DATE" at bounding box center [621, 621] width 485 height 24
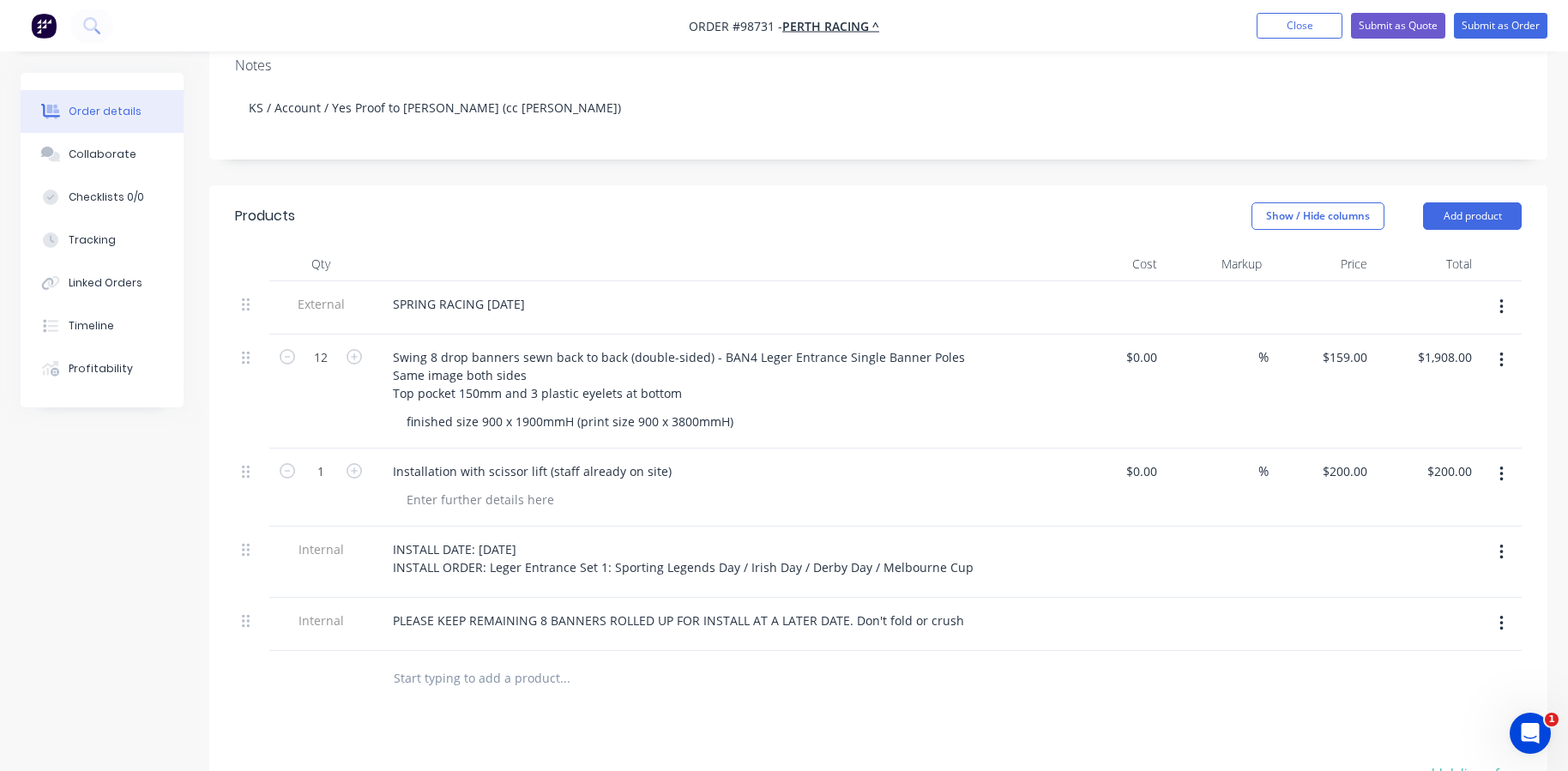
click at [839, 651] on div at bounding box center [682, 679] width 618 height 56
click at [964, 609] on div "PLEASE KEEP REMAINING 8 BANNERS ROLLED UP FOR INSTALL AT A LATER DATE. Don't fo…" at bounding box center [715, 621] width 672 height 24
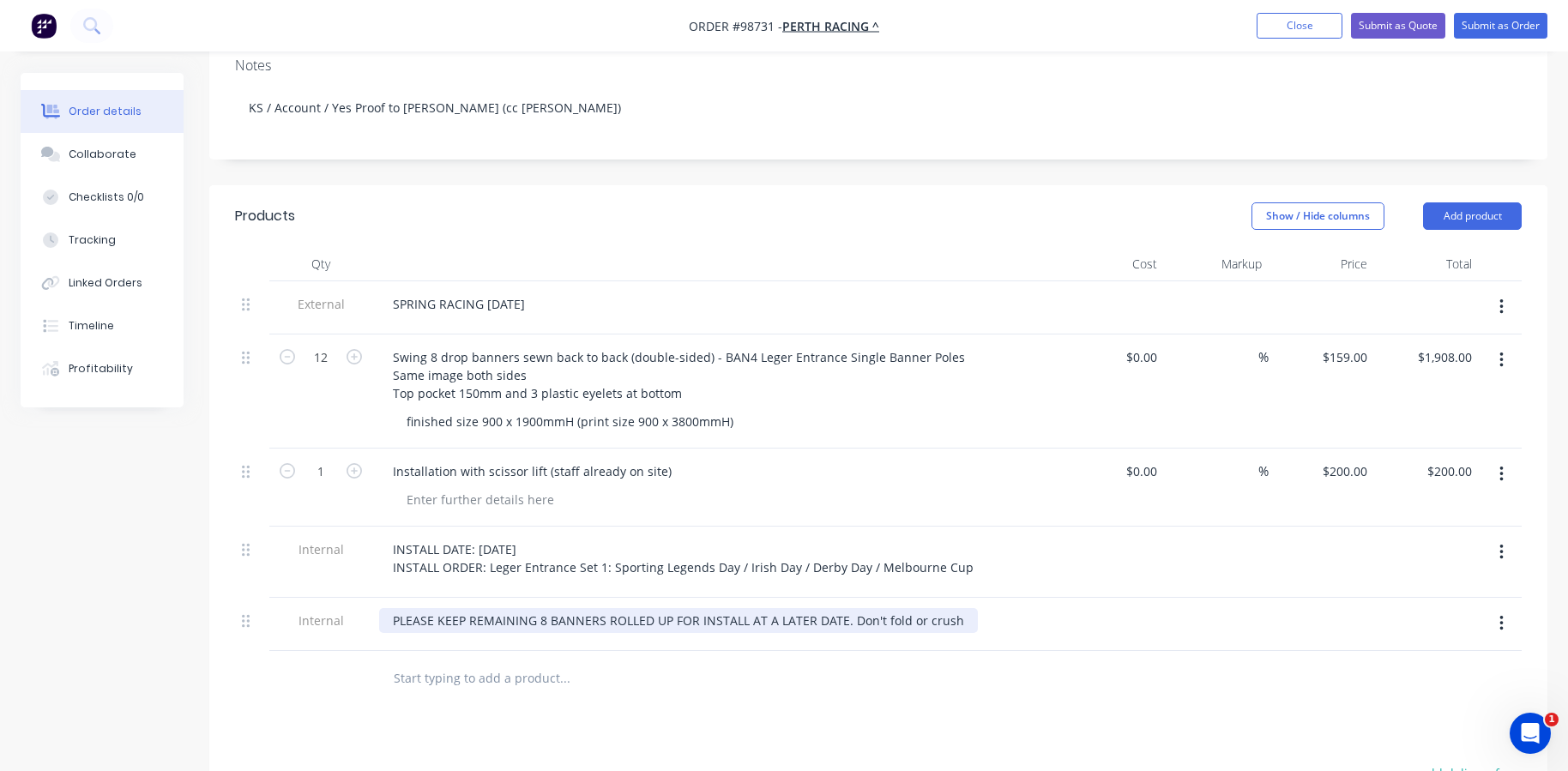
click at [952, 609] on div "PLEASE KEEP REMAINING 8 BANNERS ROLLED UP FOR INSTALL AT A LATER DATE. Don't fo…" at bounding box center [678, 621] width 599 height 24
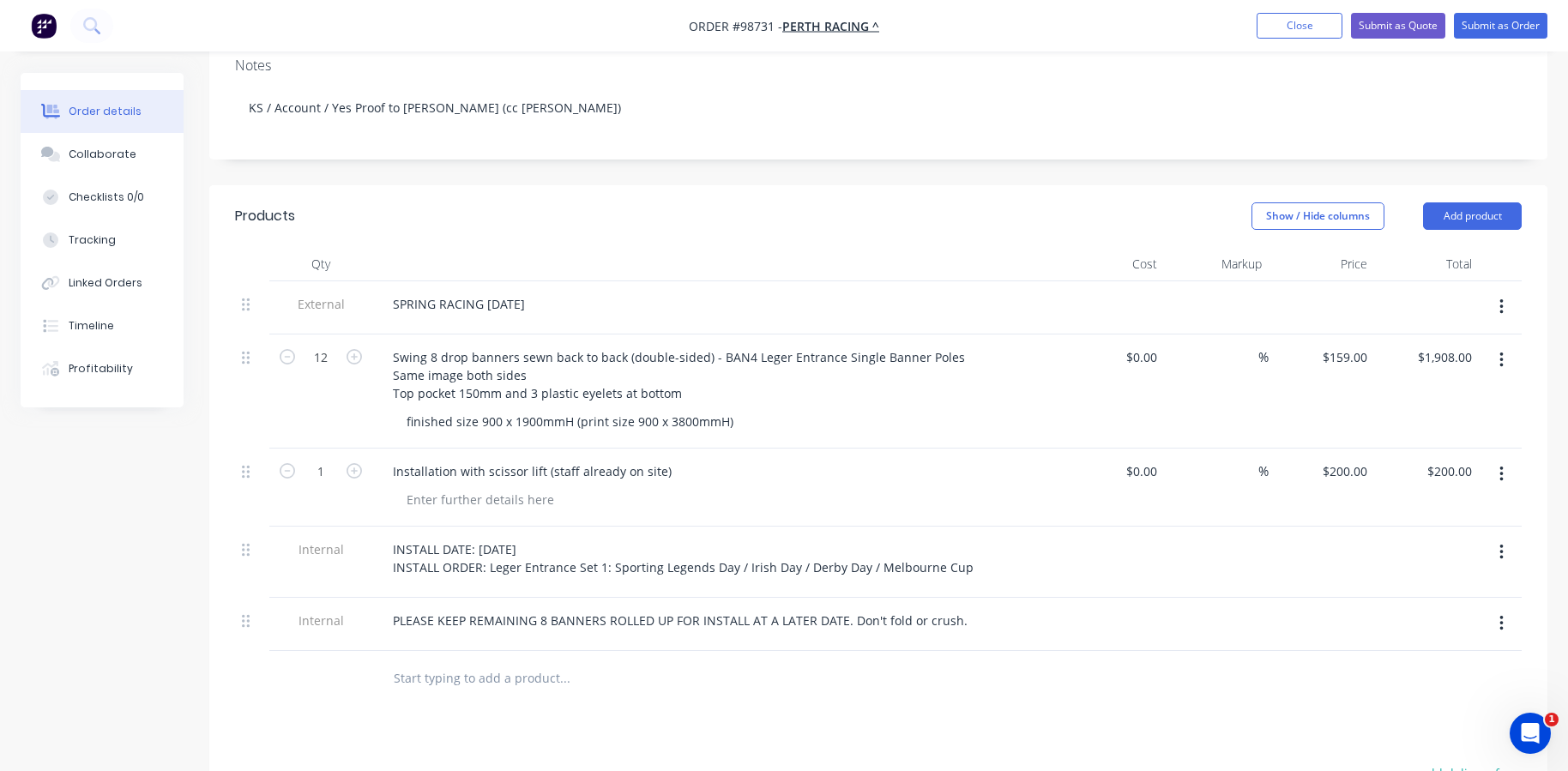
click at [794, 662] on div at bounding box center [636, 678] width 515 height 34
click at [750, 662] on div at bounding box center [636, 678] width 515 height 34
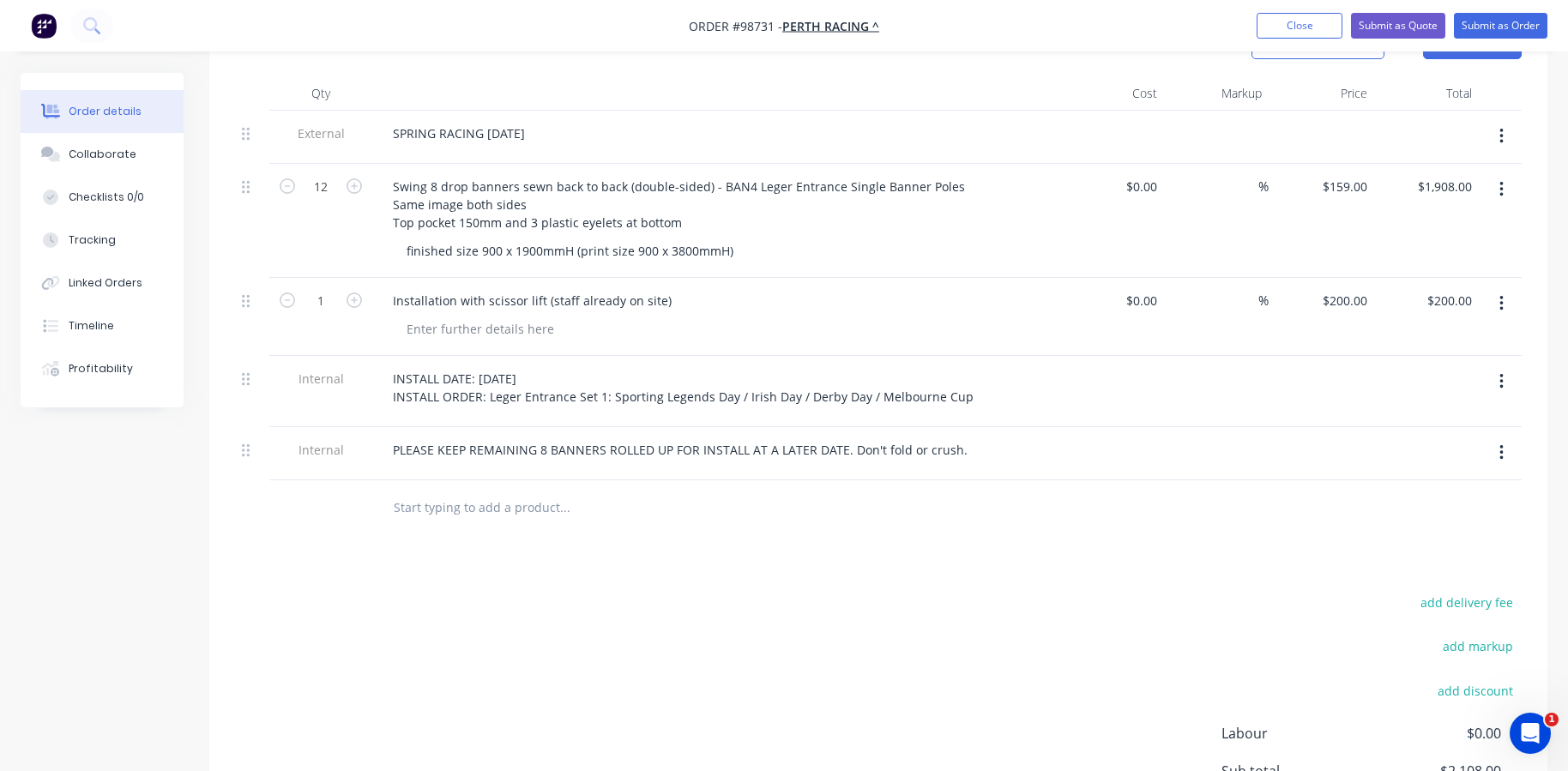
scroll to position [515, 0]
drag, startPoint x: 527, startPoint y: 496, endPoint x: 522, endPoint y: 485, distance: 12.1
click at [527, 496] on input "text" at bounding box center [564, 506] width 343 height 34
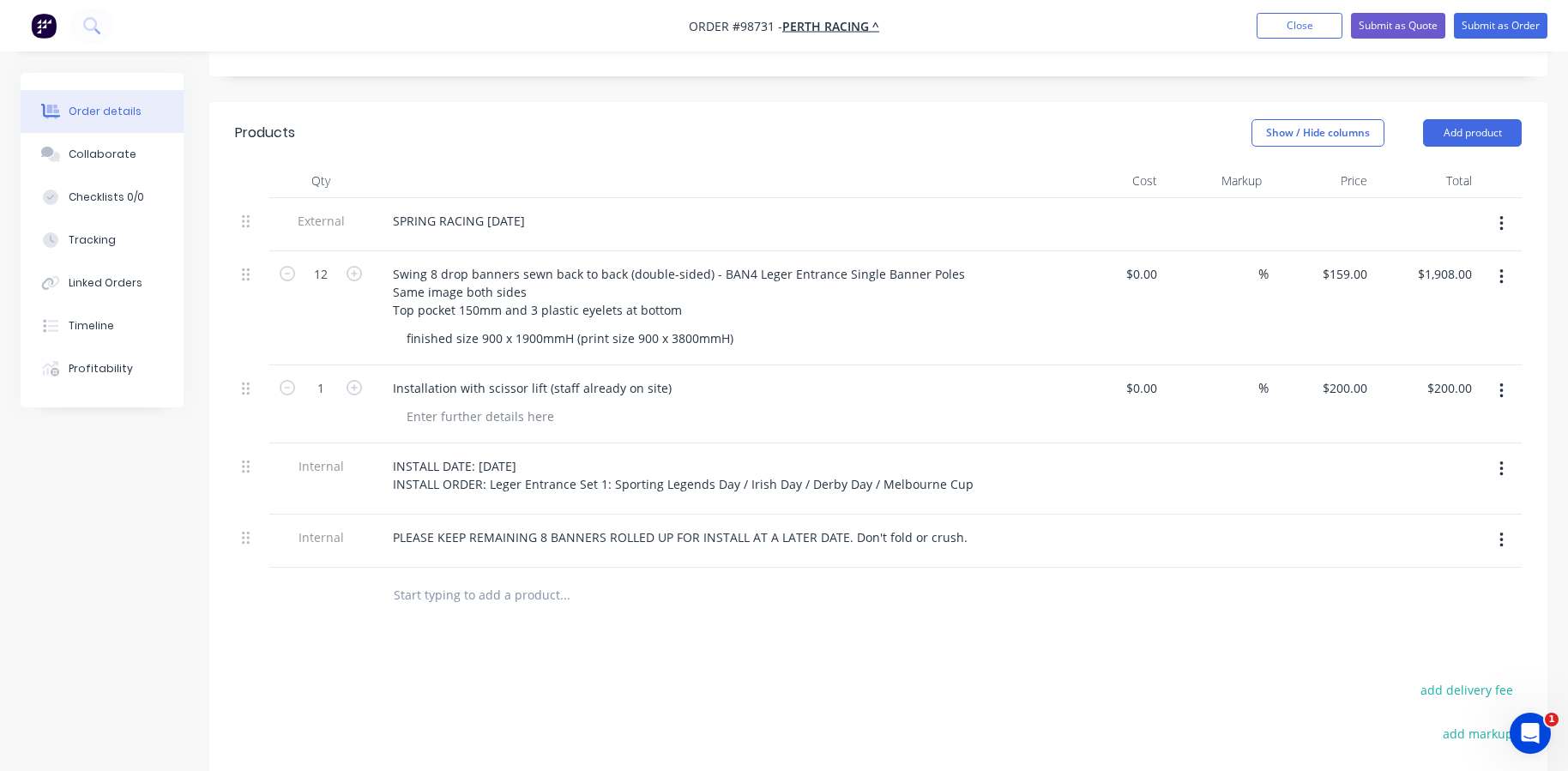
scroll to position [429, 0]
click at [950, 522] on div "PLEASE KEEP REMAINING 8 BANNERS ROLLED UP FOR INSTALL AT A LATER DATE. Don't fo…" at bounding box center [680, 534] width 602 height 24
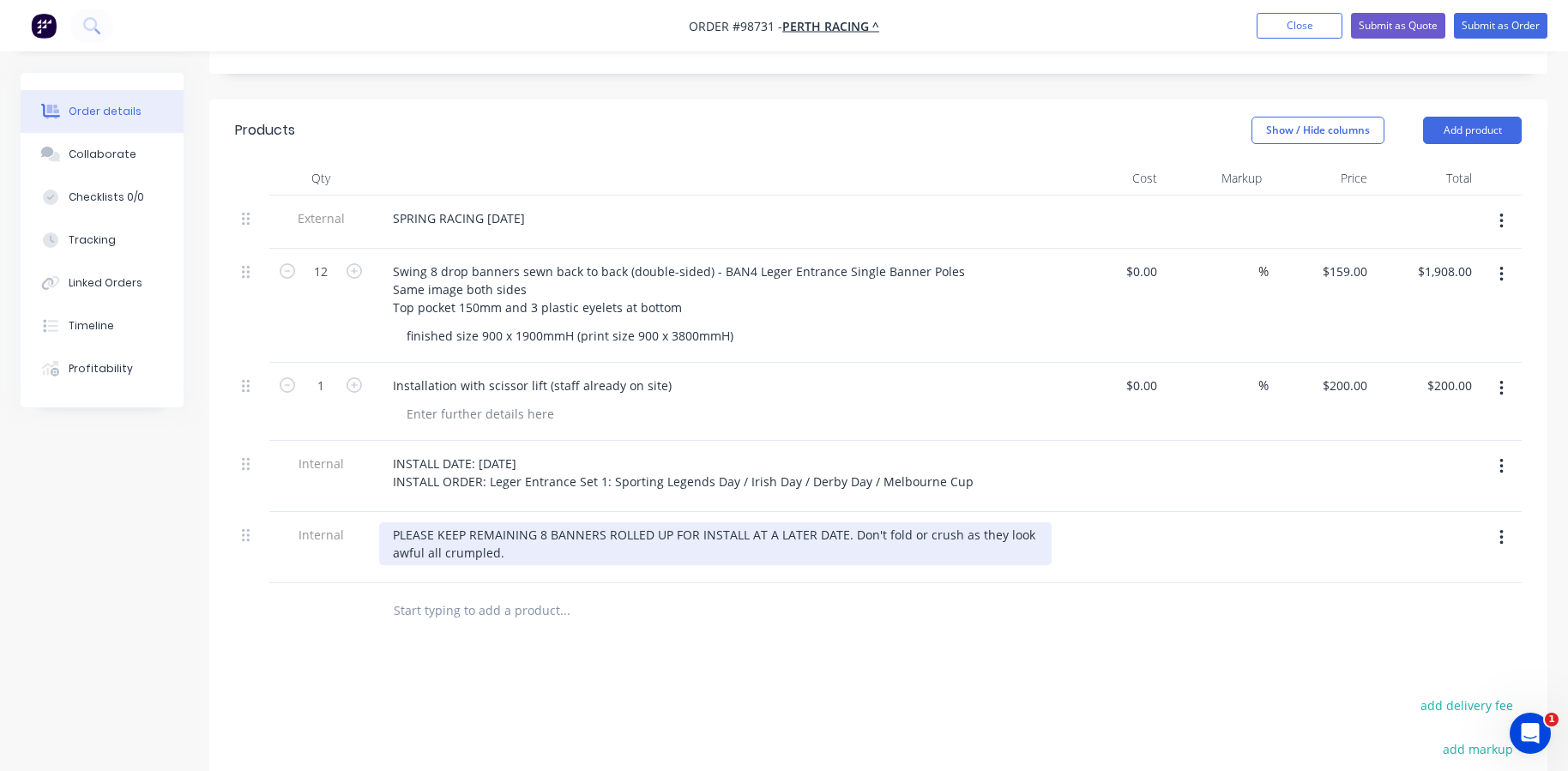
click at [440, 526] on div "PLEASE KEEP REMAINING 8 BANNERS ROLLED UP FOR INSTALL AT A LATER DATE. Don't fo…" at bounding box center [715, 543] width 672 height 43
click at [615, 535] on div "PLEASE KEEP REMAINING 8 BANNERS ROLLED UP FOR INSTALL AT A LATER DATE. Don't fo…" at bounding box center [715, 543] width 672 height 43
click at [393, 522] on div "PLEASE KEEP REMAINING 8 BANNERS ROLLED UP FOR INSTALL AT A LATER DATE. Don't fo…" at bounding box center [715, 543] width 672 height 43
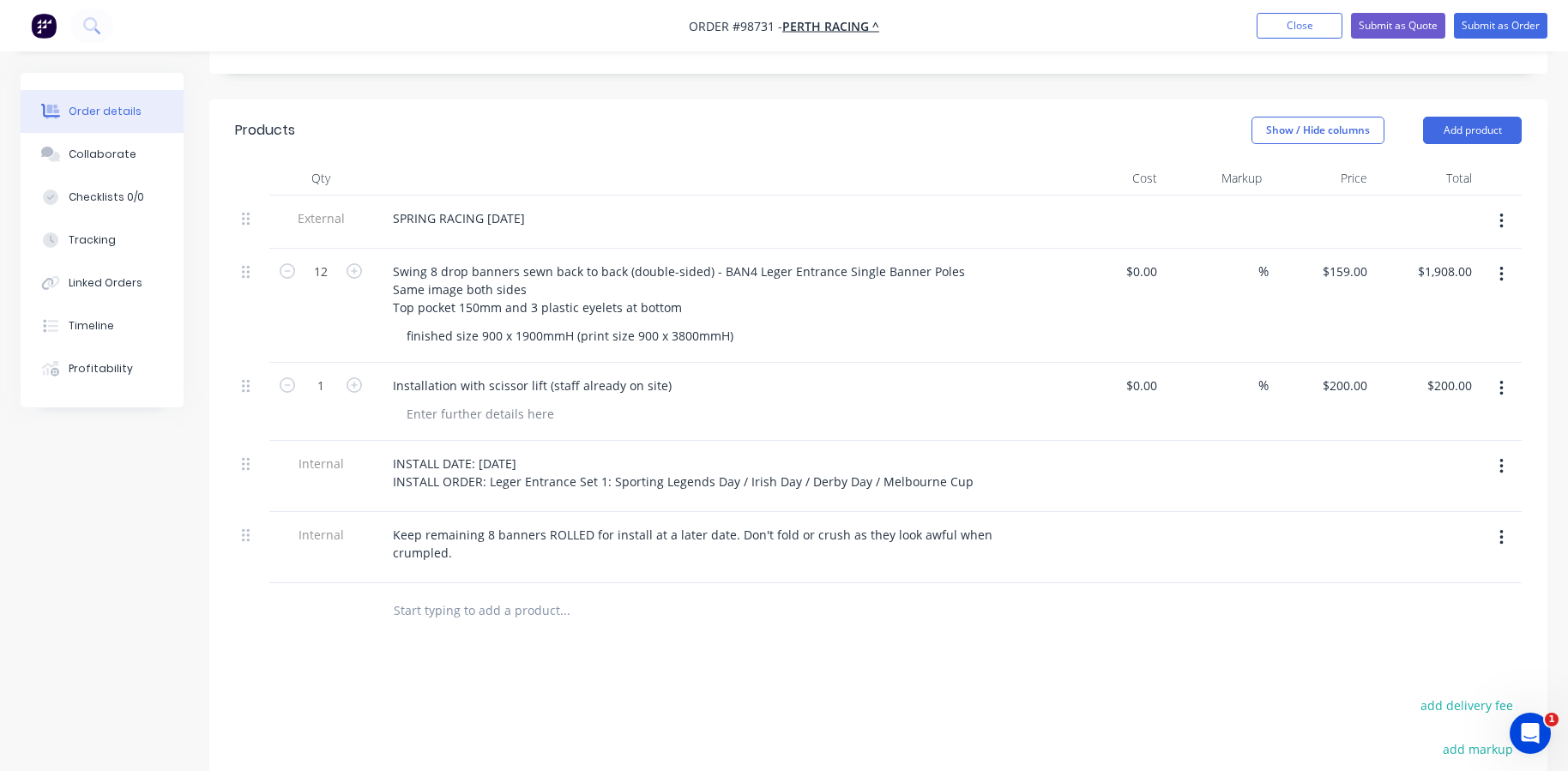
click at [402, 594] on input "text" at bounding box center [564, 610] width 343 height 34
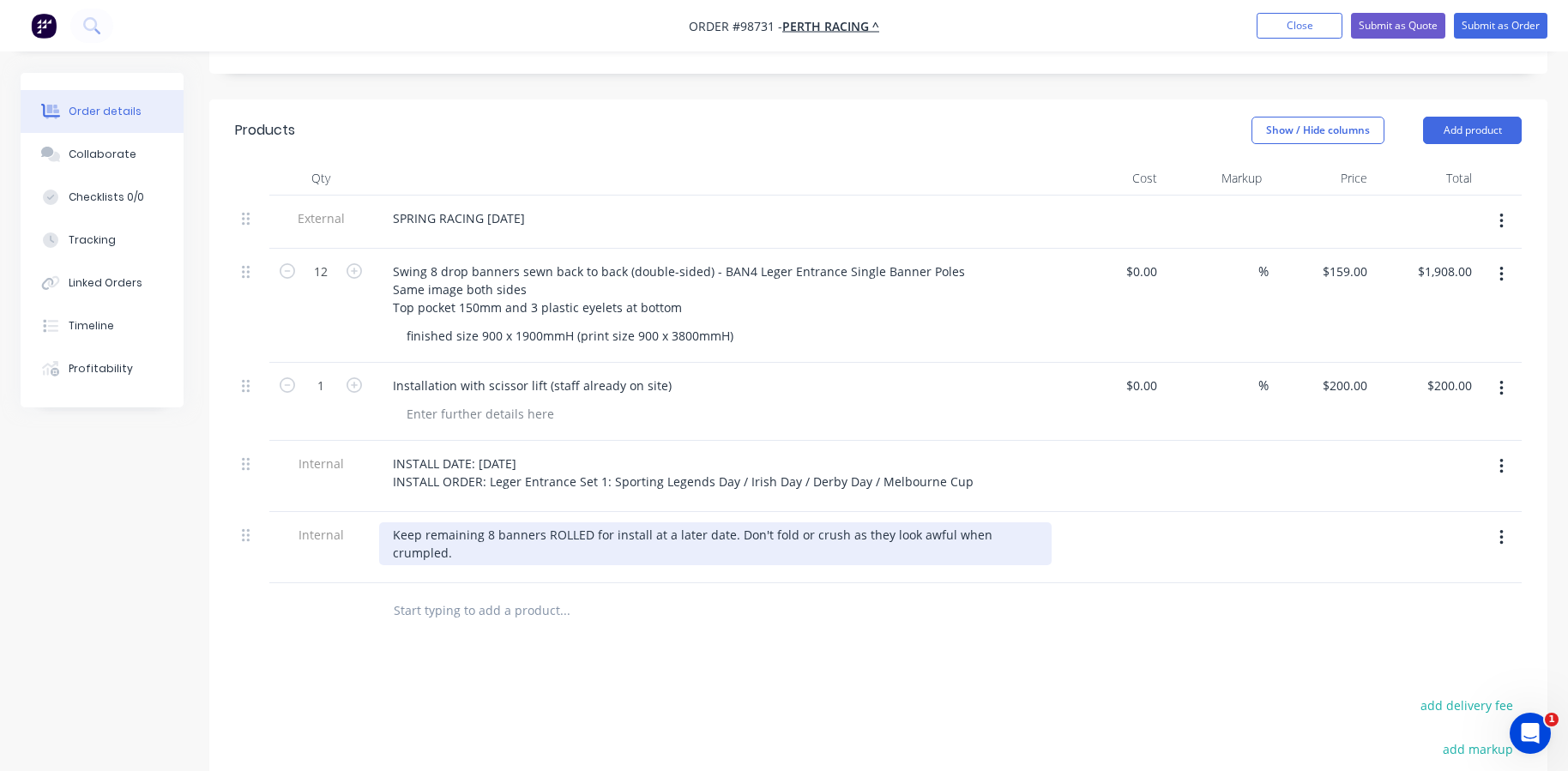
click at [390, 522] on div "Keep remaining 8 banners ROLLED for install at a later date. Don't fold or crus…" at bounding box center [715, 543] width 672 height 43
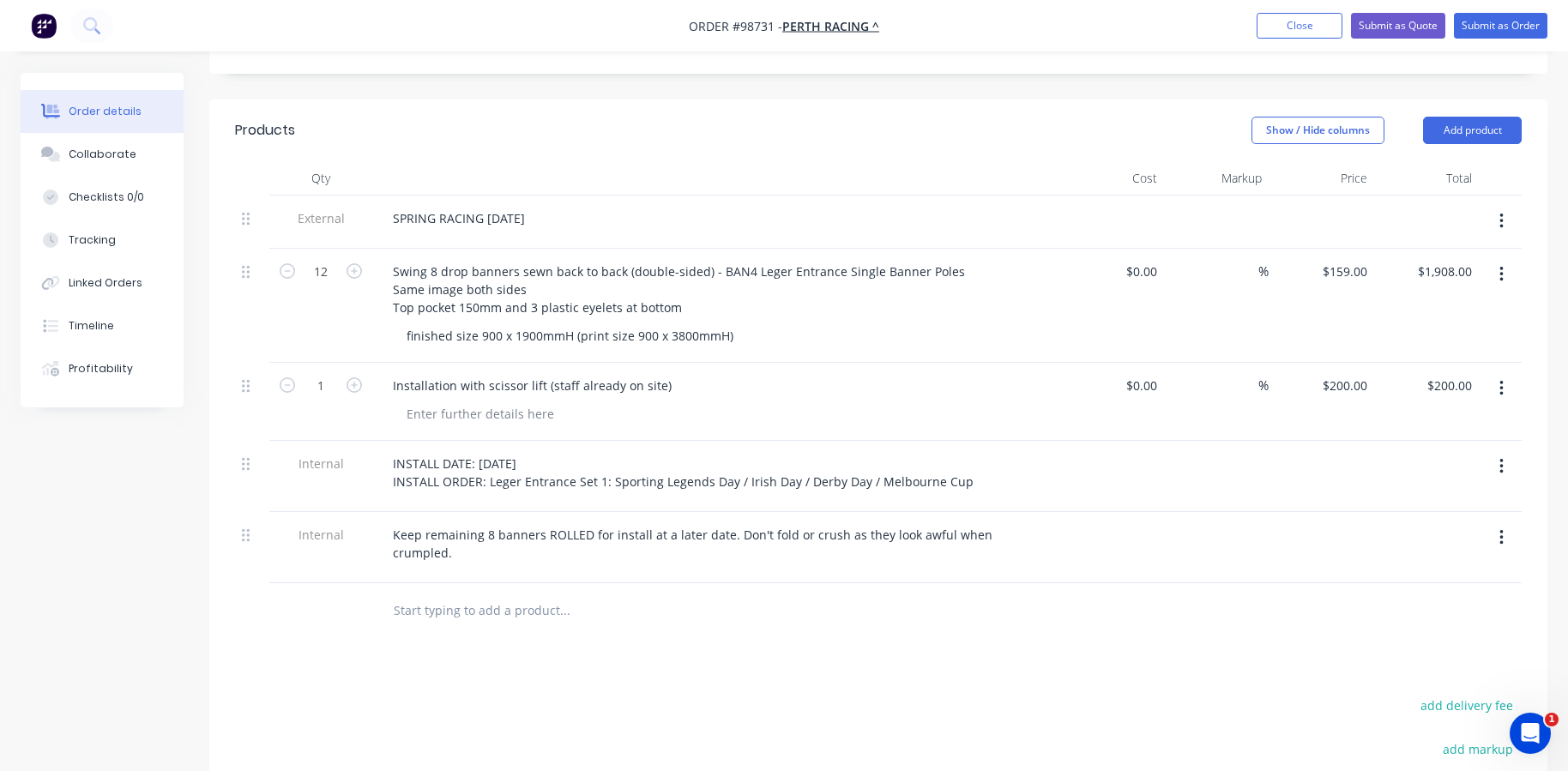
click at [417, 594] on input "text" at bounding box center [564, 610] width 343 height 34
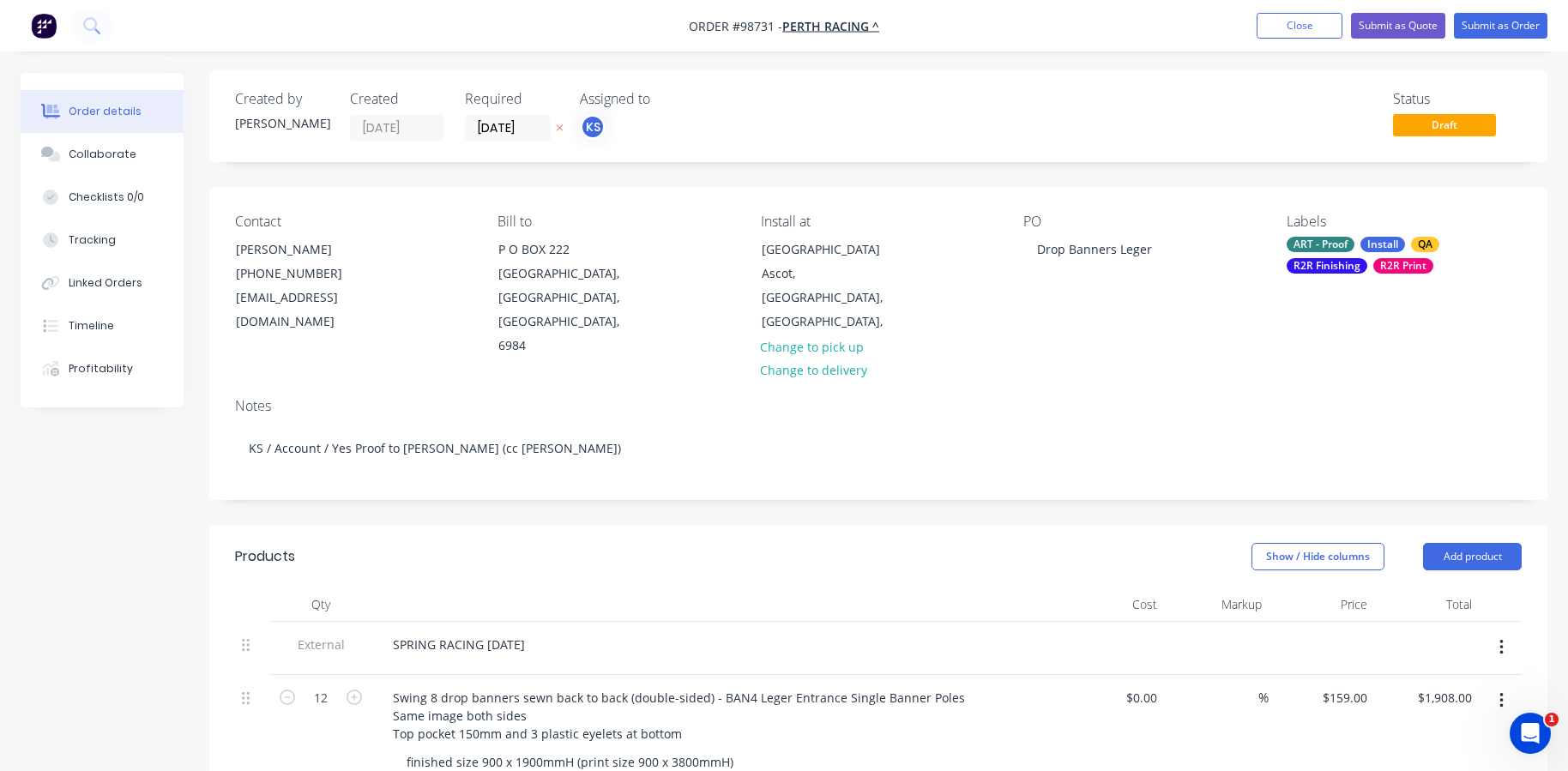
scroll to position [0, 0]
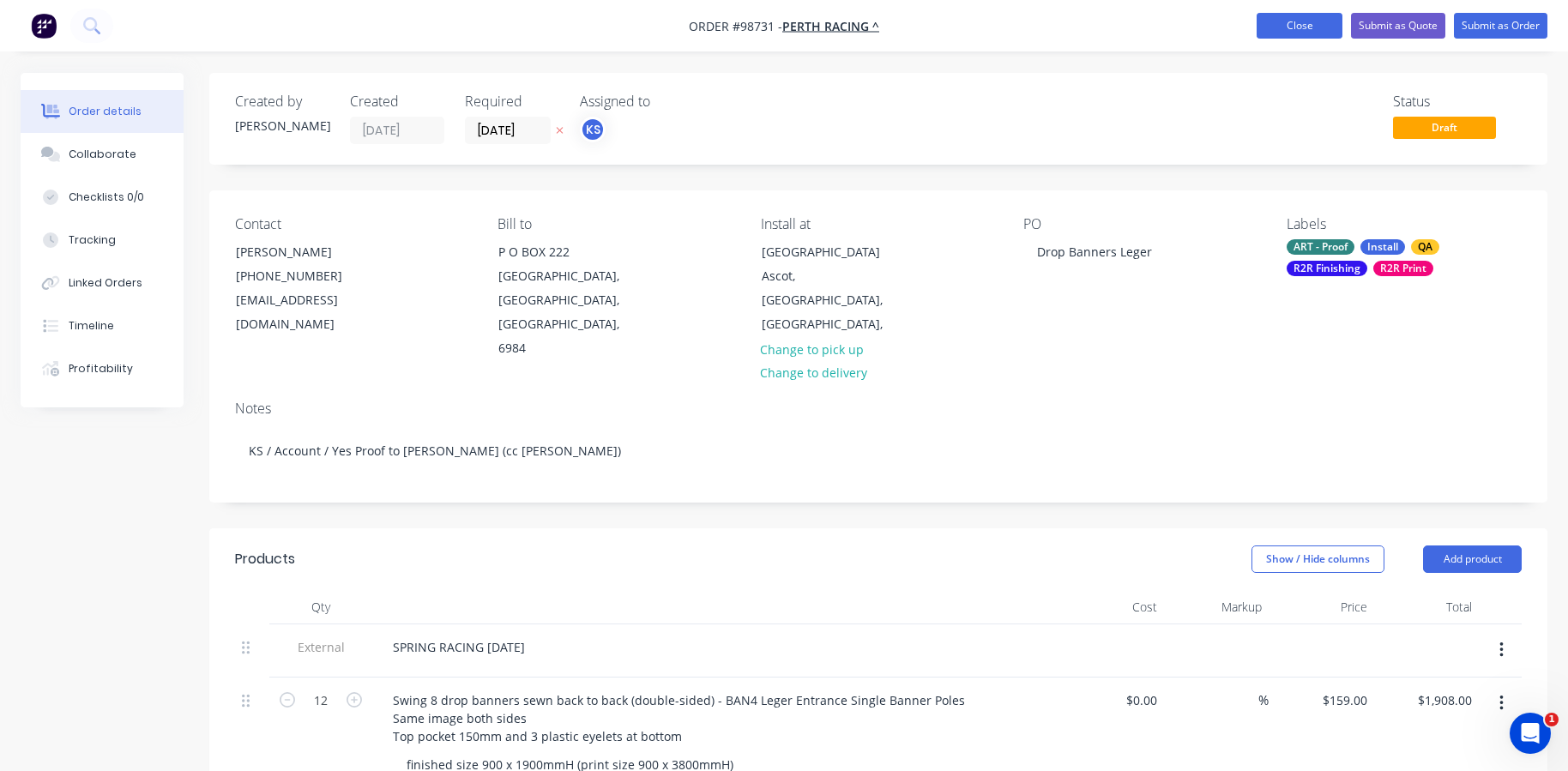
click at [1307, 27] on button "Close" at bounding box center [1300, 25] width 86 height 25
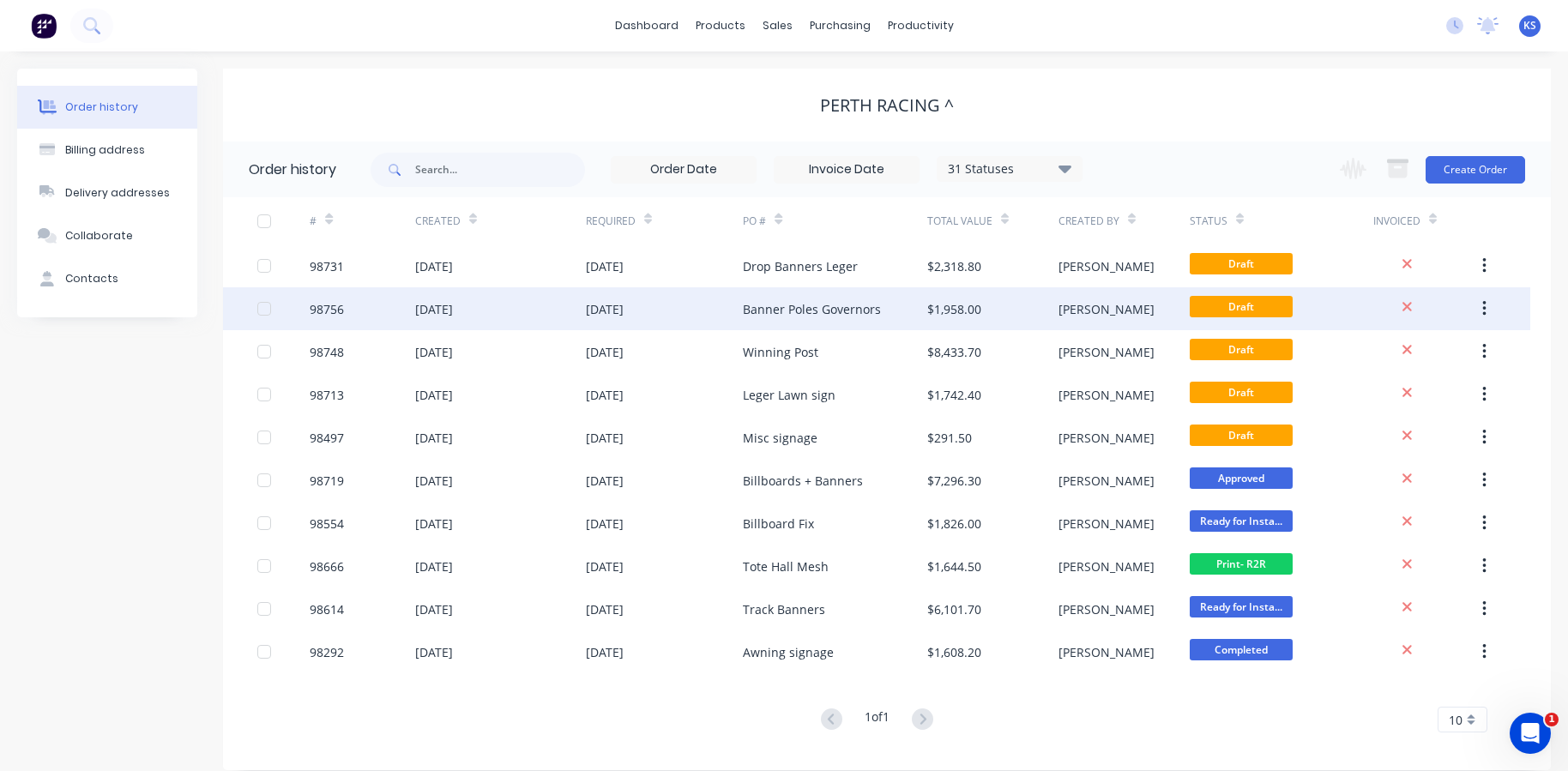
click at [450, 309] on div "[DATE]" at bounding box center [434, 309] width 38 height 18
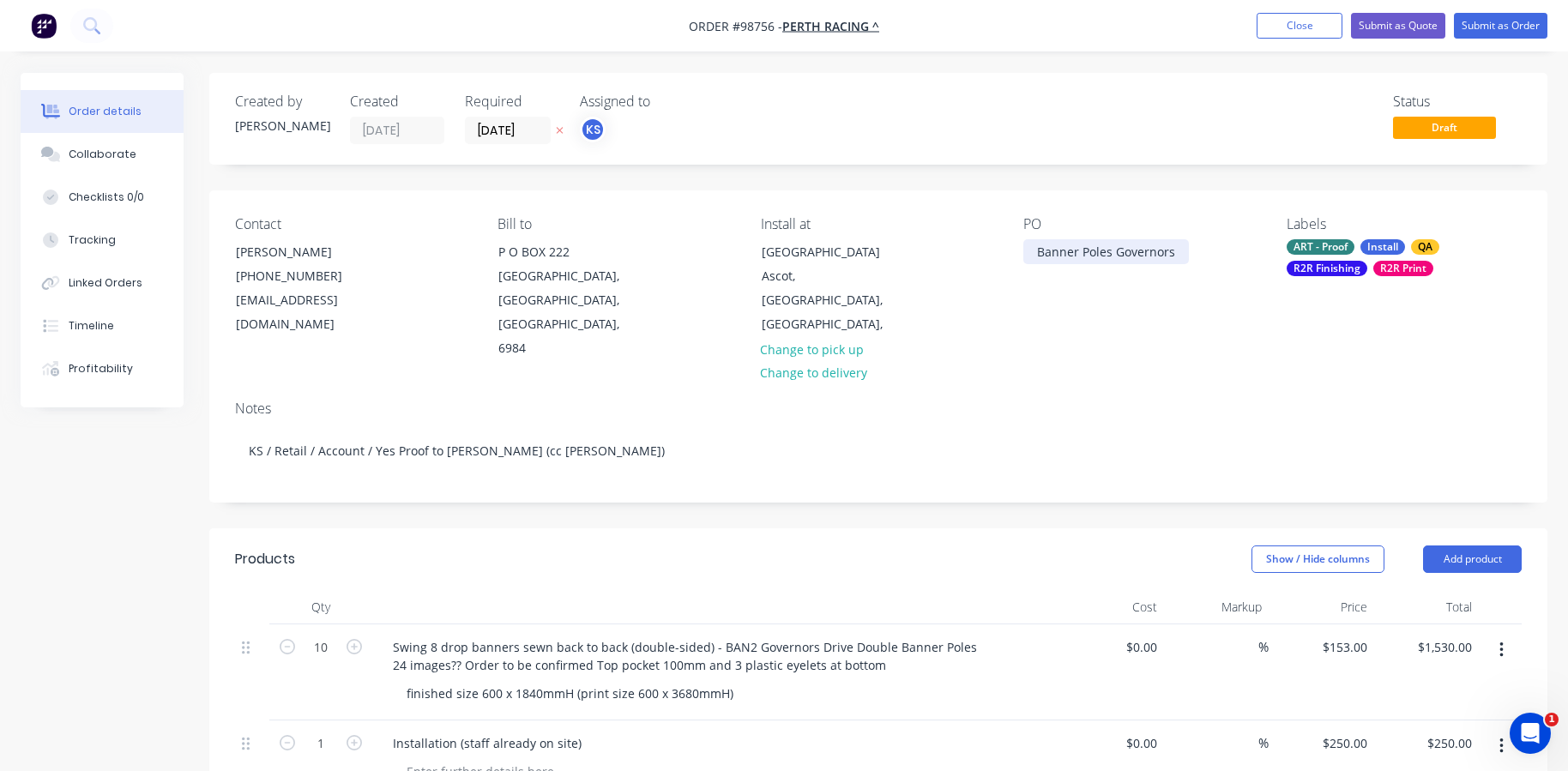
click at [1100, 252] on div "Banner Poles Governors" at bounding box center [1106, 251] width 166 height 24
drag, startPoint x: 1116, startPoint y: 249, endPoint x: 1015, endPoint y: 249, distance: 101.0
click at [1015, 249] on div "Contact [PERSON_NAME] [PHONE_NUMBER] [EMAIL_ADDRESS][DOMAIN_NAME] Bill to [GEOG…" at bounding box center [878, 288] width 1338 height 196
click at [769, 591] on div at bounding box center [716, 607] width 686 height 34
click at [1449, 546] on button "Add product" at bounding box center [1472, 559] width 99 height 27
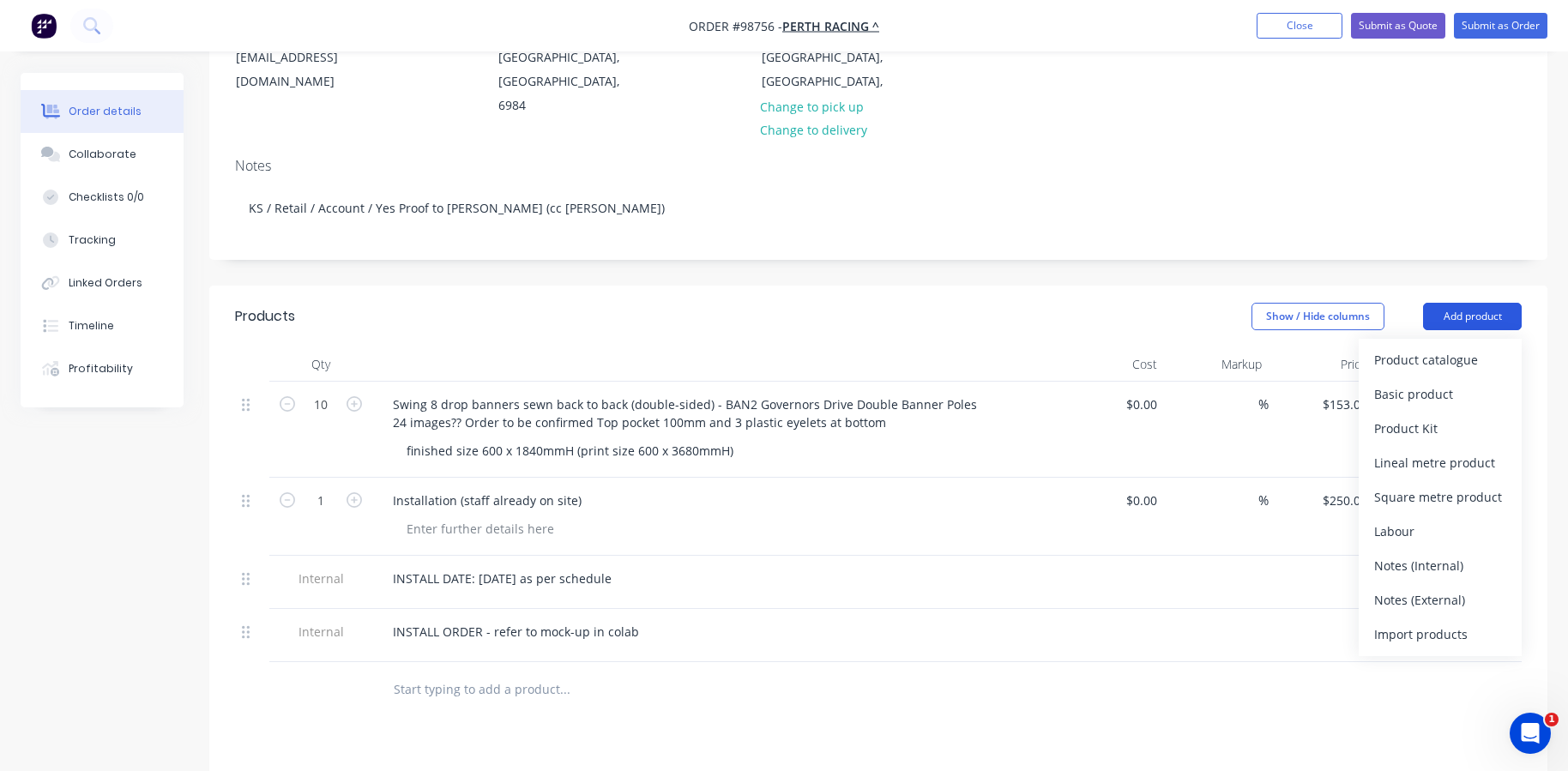
scroll to position [258, 0]
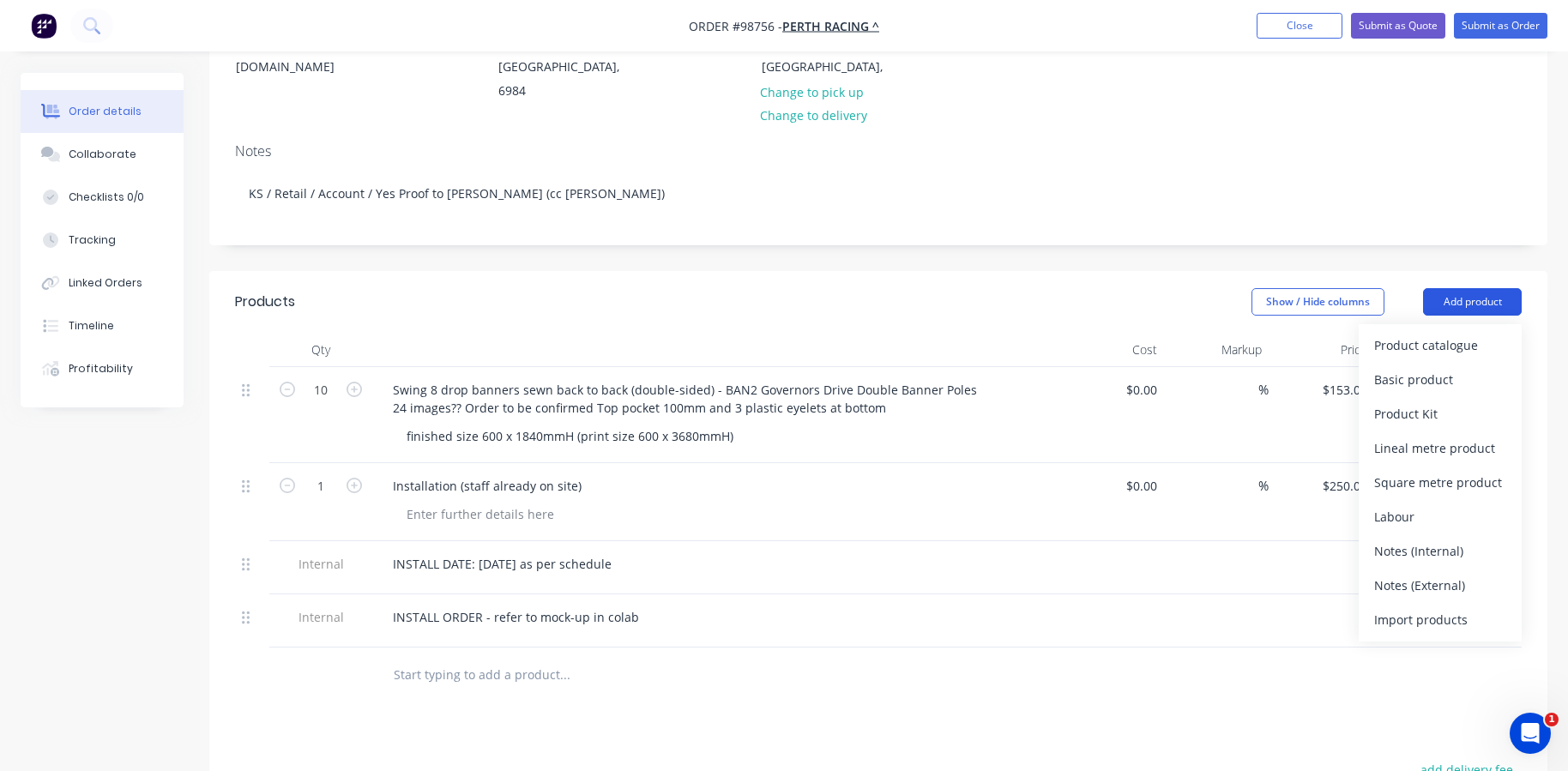
click at [1449, 539] on div "Notes (Internal)" at bounding box center [1440, 551] width 132 height 24
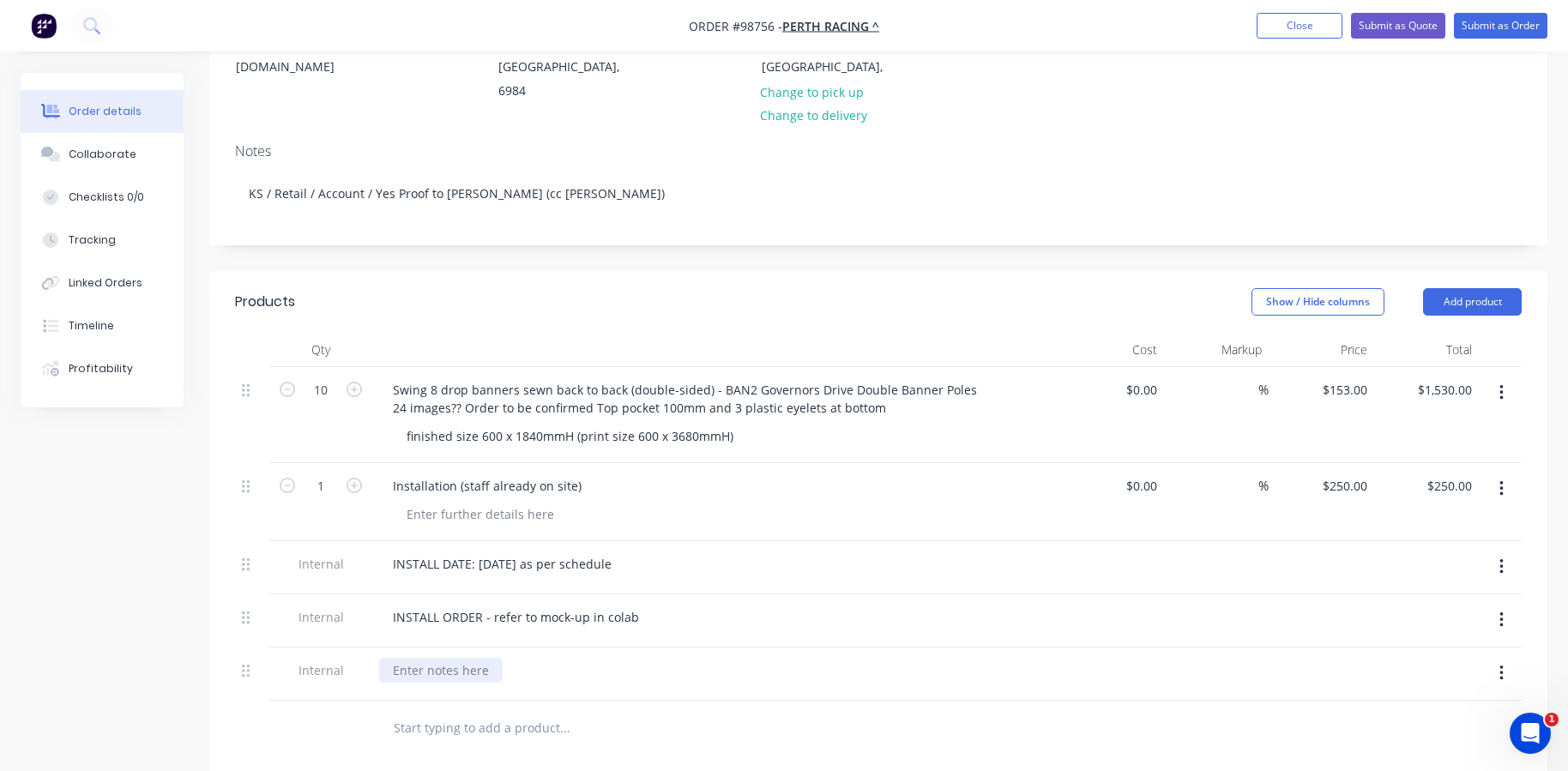
click at [407, 658] on div at bounding box center [441, 671] width 124 height 24
click at [437, 658] on div "SPRING [DATE]" at bounding box center [435, 671] width 112 height 24
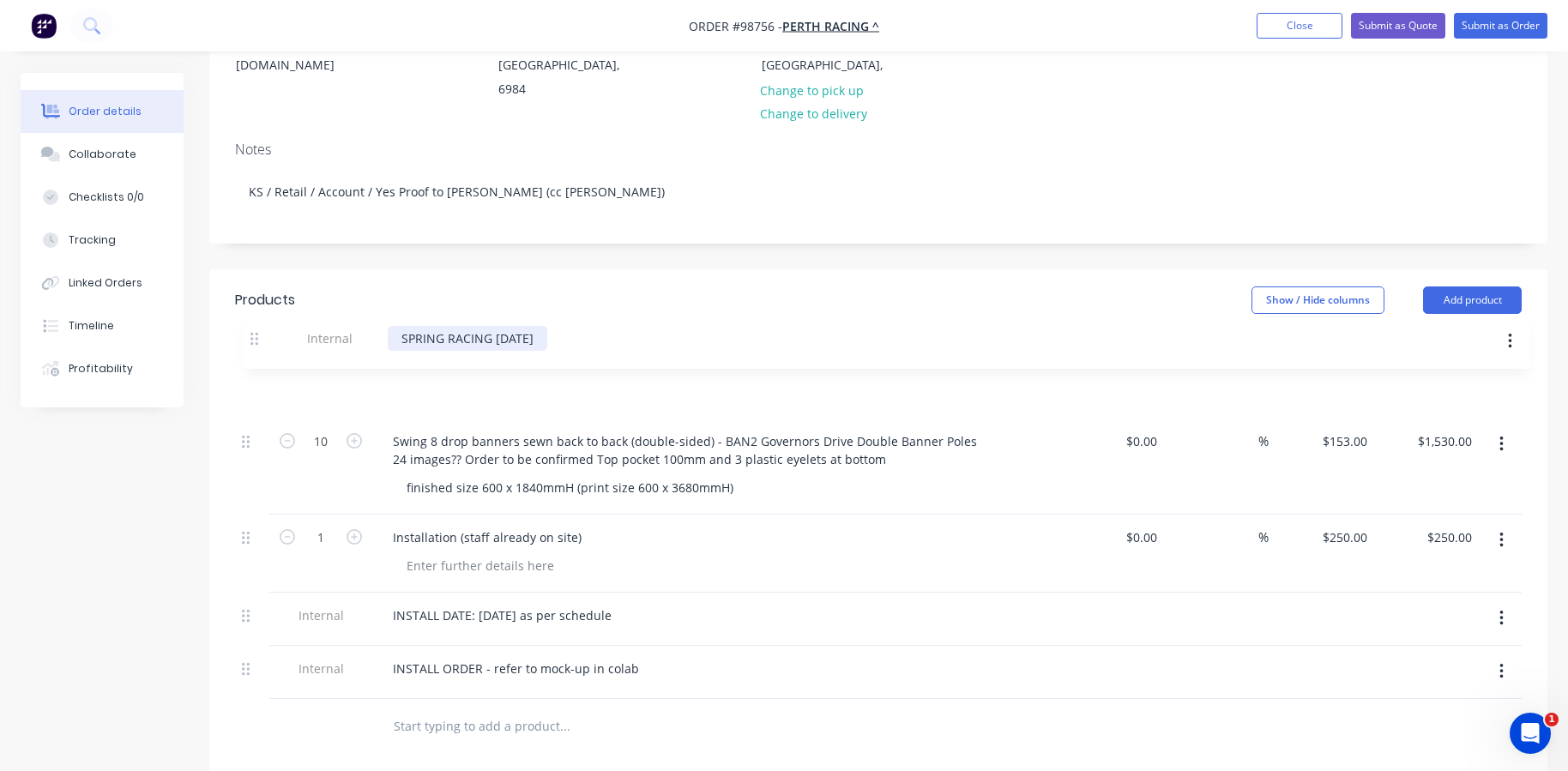
drag, startPoint x: 244, startPoint y: 648, endPoint x: 251, endPoint y: 323, distance: 325.1
click at [251, 331] on div "Qty Cost Markup Price Total 10 Swing 8 drop banners sewn back to back (double-s…" at bounding box center [878, 515] width 1287 height 368
click at [443, 710] on input "text" at bounding box center [564, 726] width 343 height 34
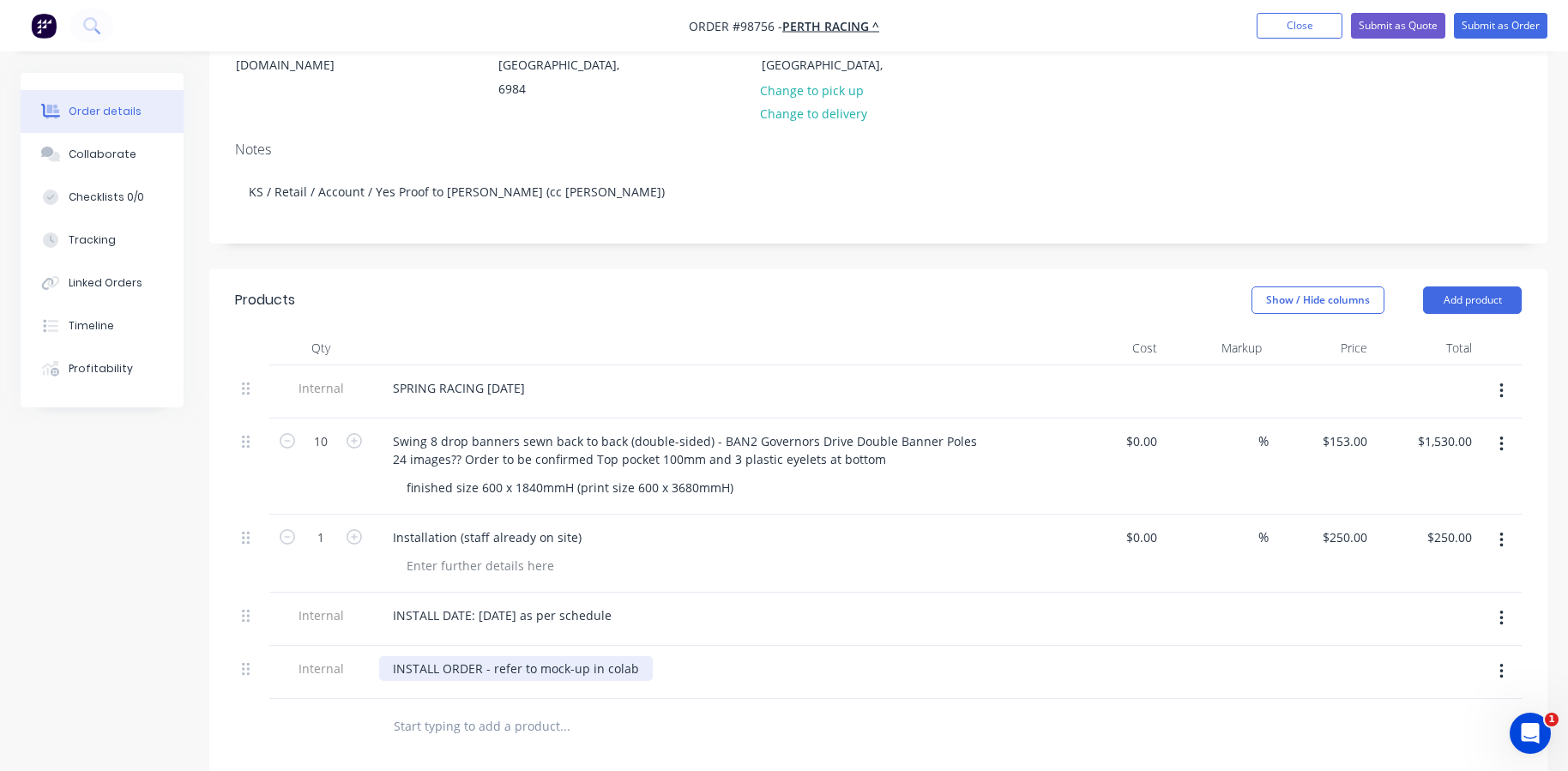
click at [618, 657] on div "INSTALL ORDER - refer to mock-up in colab" at bounding box center [515, 669] width 273 height 24
click at [578, 713] on input "text" at bounding box center [564, 726] width 343 height 34
click at [622, 657] on div "INSTALL ORDER - refer to mock-up in colLab" at bounding box center [519, 669] width 279 height 24
click at [618, 699] on div at bounding box center [682, 727] width 618 height 56
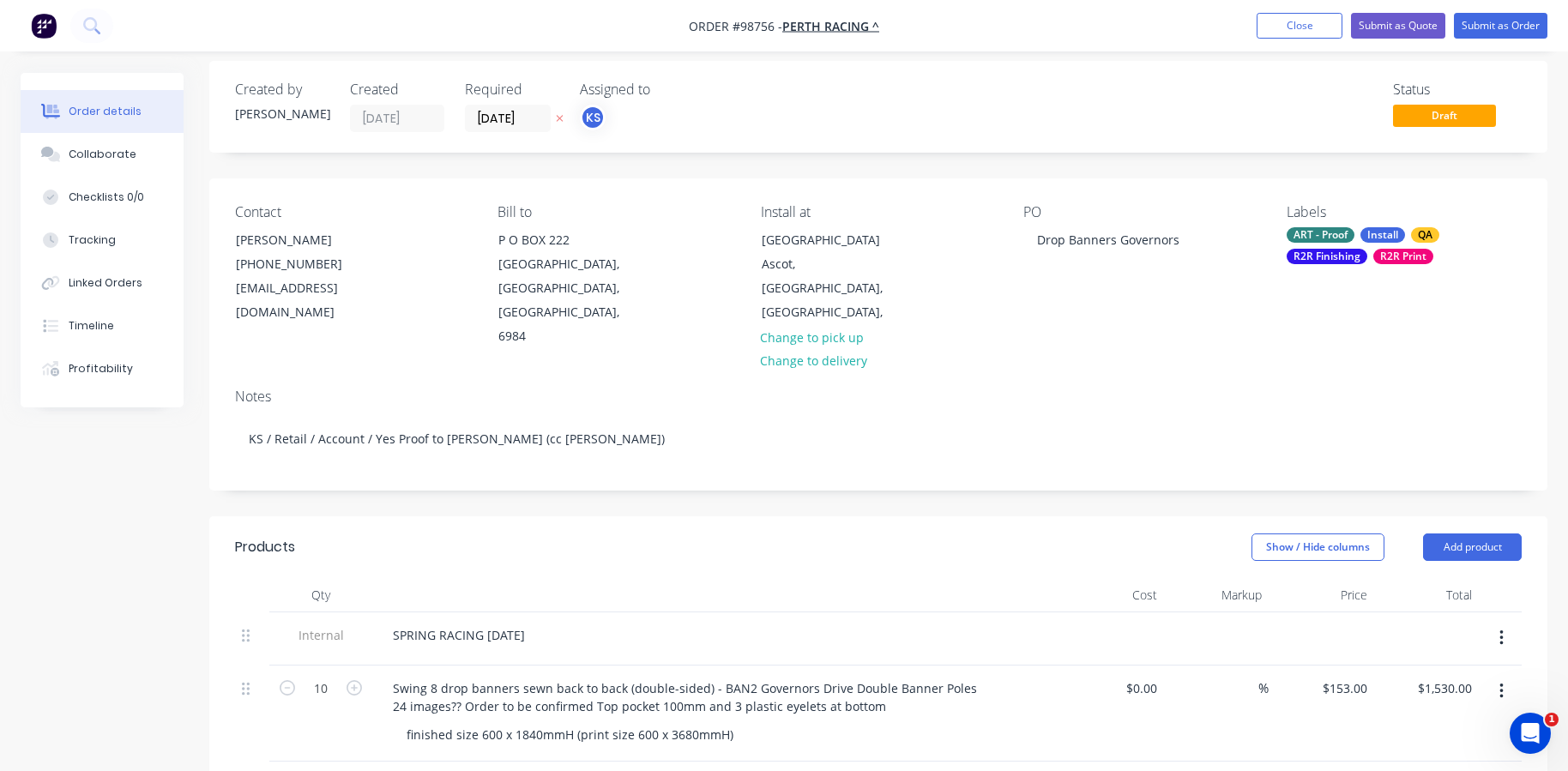
scroll to position [2, 0]
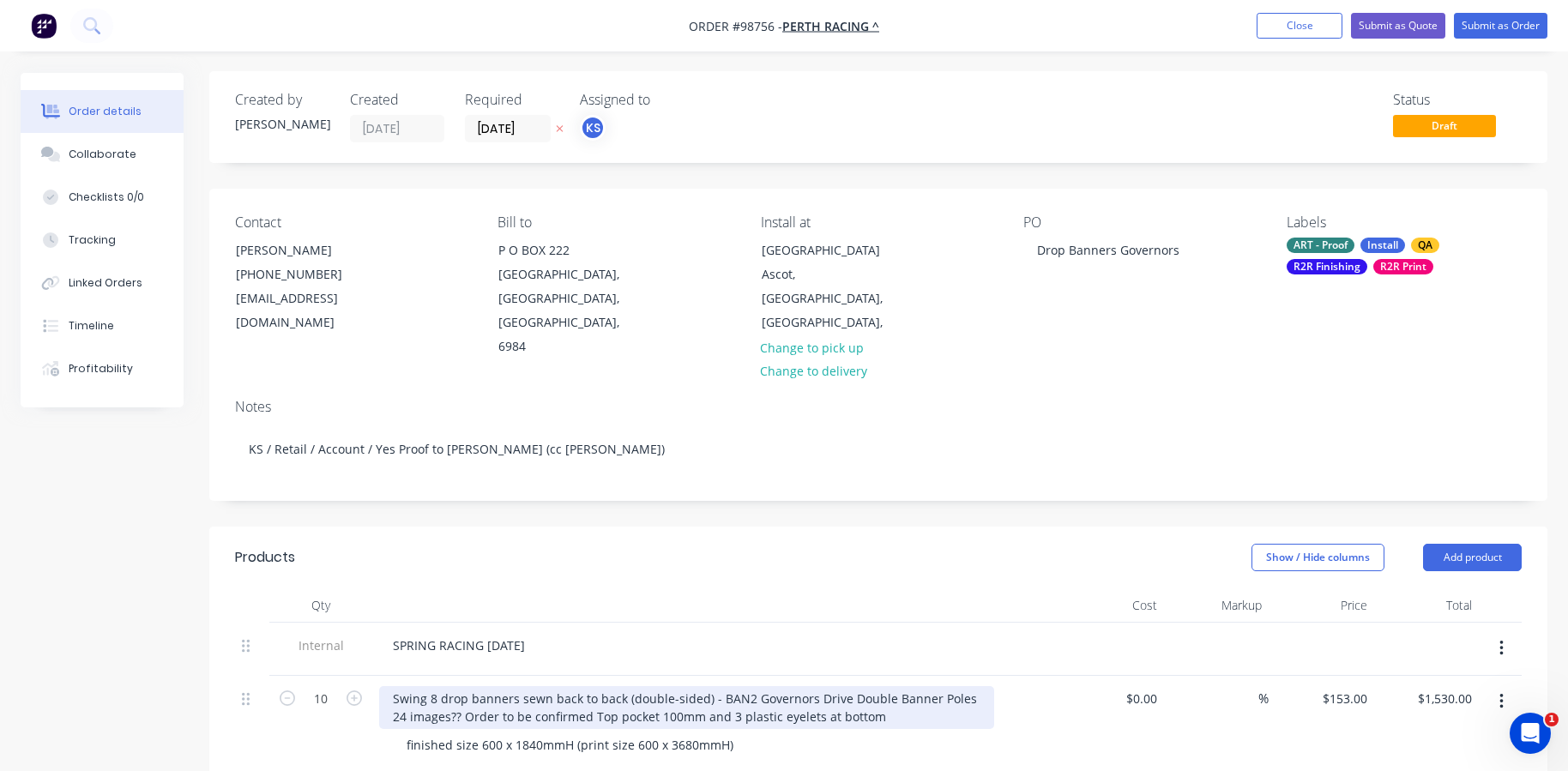
click at [596, 693] on div "Swing 8 drop banners sewn back to back (double-sided) - BAN2 Governors Drive Do…" at bounding box center [686, 707] width 616 height 43
click at [591, 690] on div "Swing 8 drop banners sewn back to back (double-sided) - BAN2 Governors Drive Do…" at bounding box center [686, 707] width 616 height 43
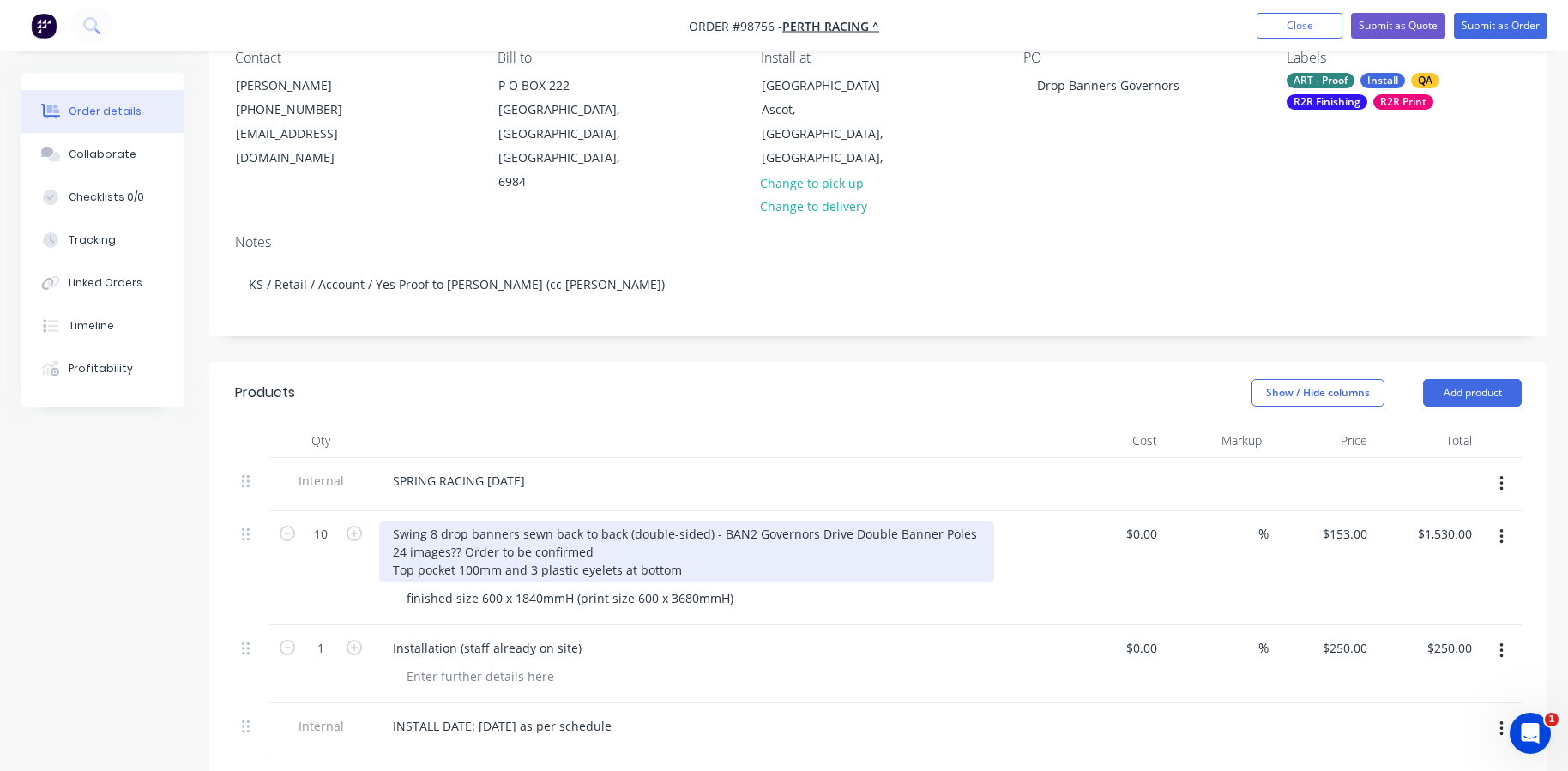
scroll to position [259, 0]
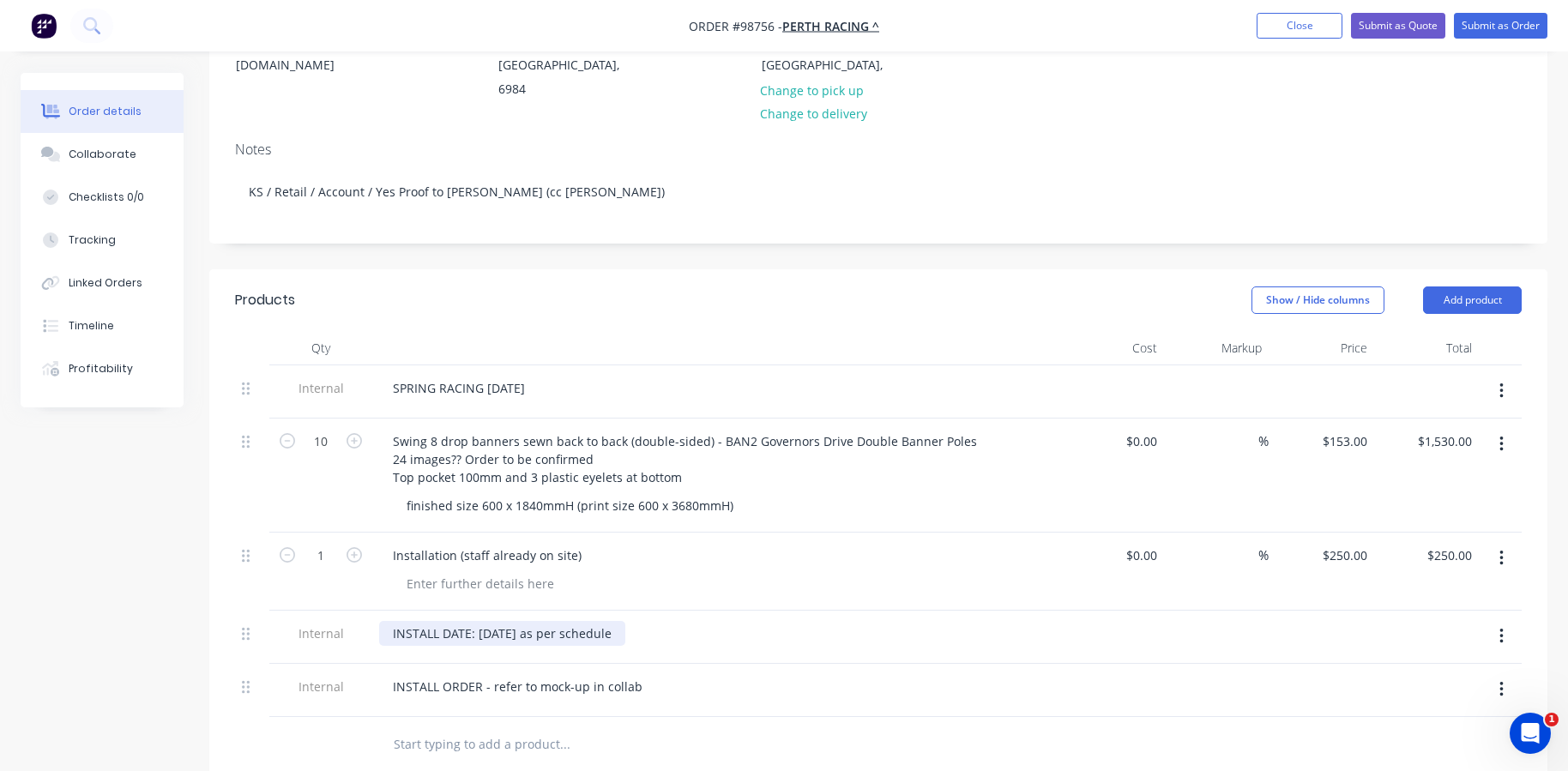
click at [471, 622] on div "INSTALL DATE: [DATE] as per schedule" at bounding box center [502, 634] width 246 height 24
click at [469, 622] on div "INSTALL DATE: [DATE] as per schedule" at bounding box center [502, 634] width 246 height 24
click at [514, 684] on div "INSTALL ORDER - refer to mock-up in collab" at bounding box center [716, 691] width 686 height 53
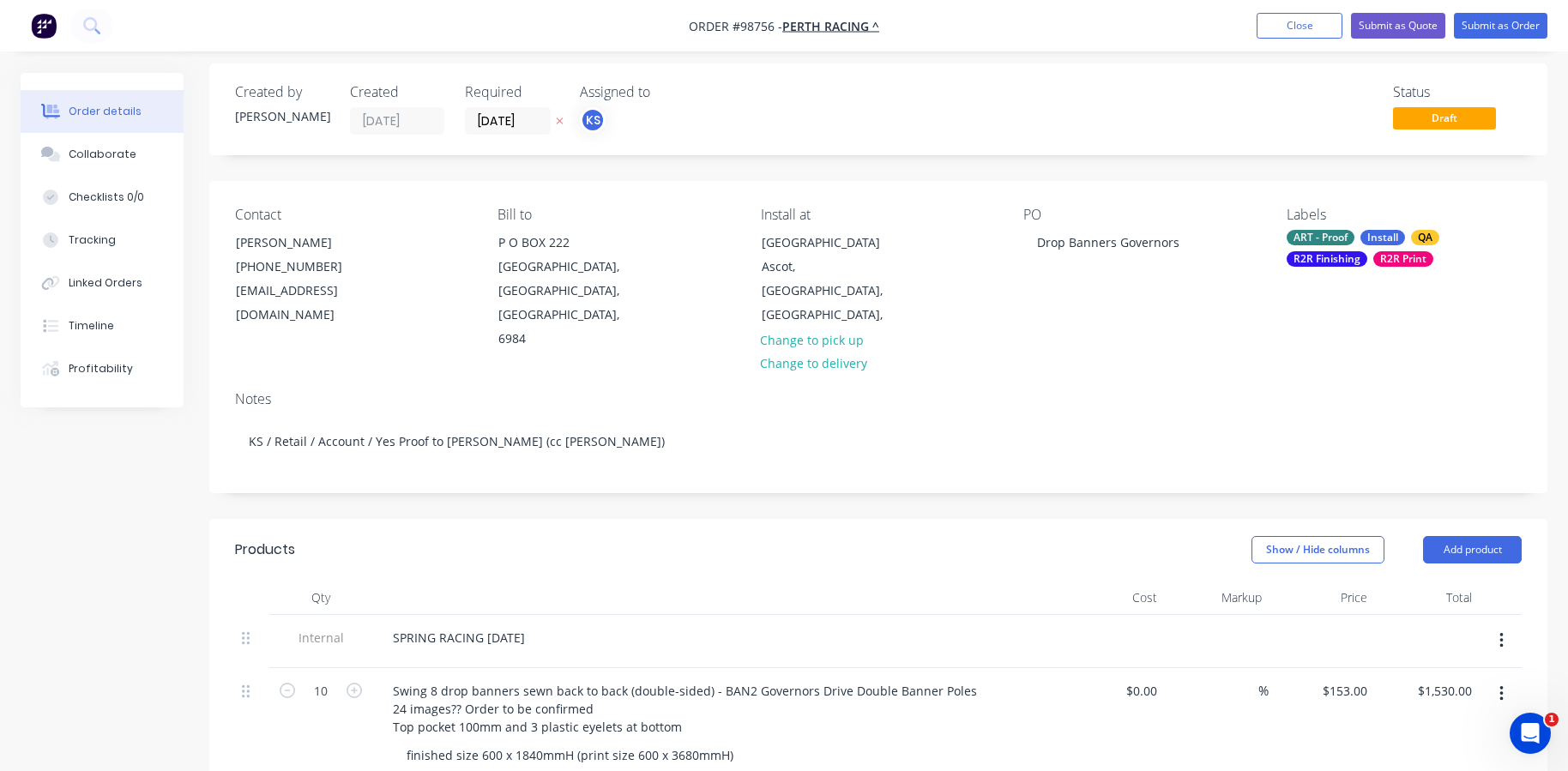
scroll to position [2, 0]
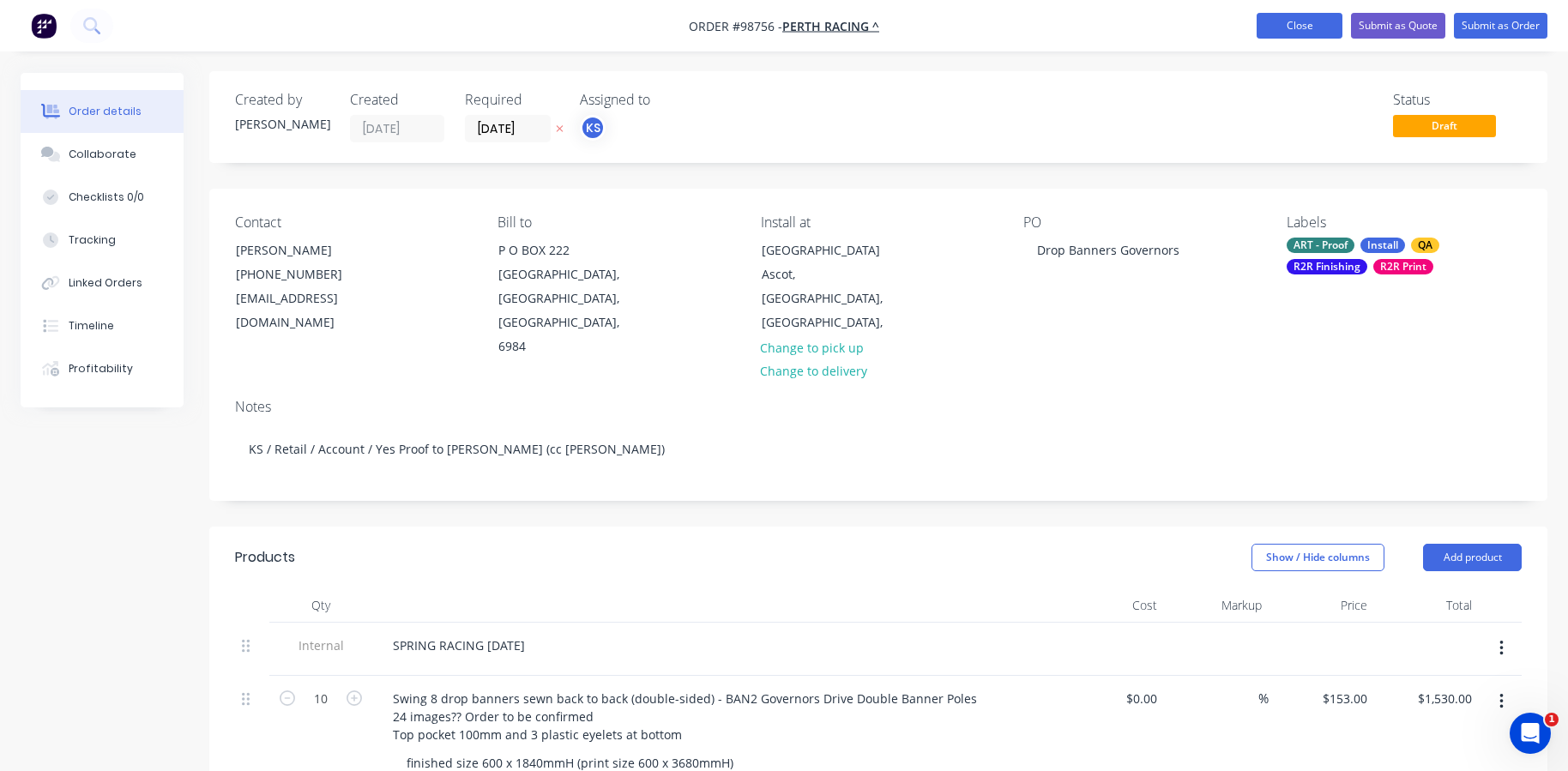
click at [1299, 25] on button "Close" at bounding box center [1300, 25] width 86 height 25
